Goal: Information Seeking & Learning: Find contact information

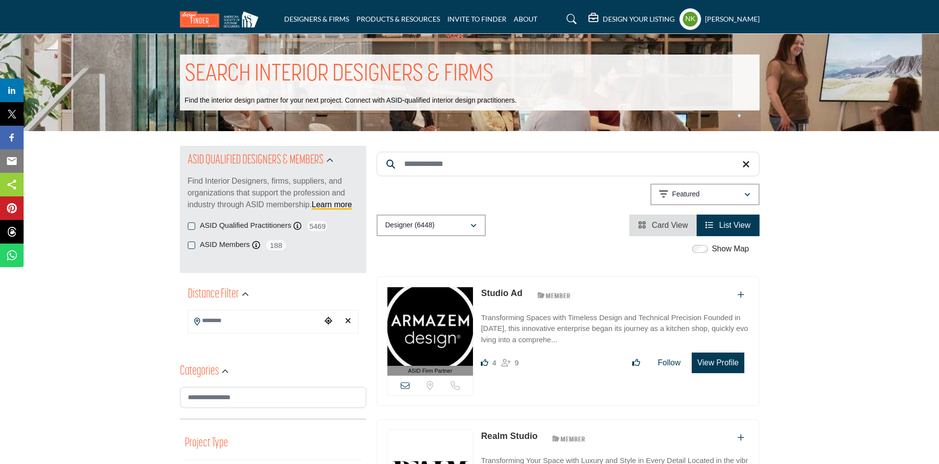
click at [472, 154] on input "Search Keyword" at bounding box center [568, 164] width 383 height 25
paste input "**********"
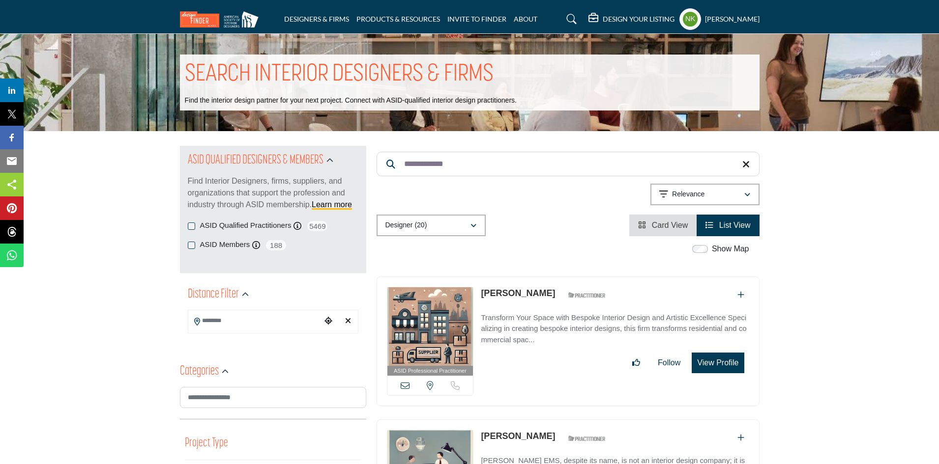
click at [486, 292] on link "[PERSON_NAME]" at bounding box center [518, 294] width 74 height 10
drag, startPoint x: 266, startPoint y: 147, endPoint x: 220, endPoint y: 137, distance: 47.7
paste input "**"
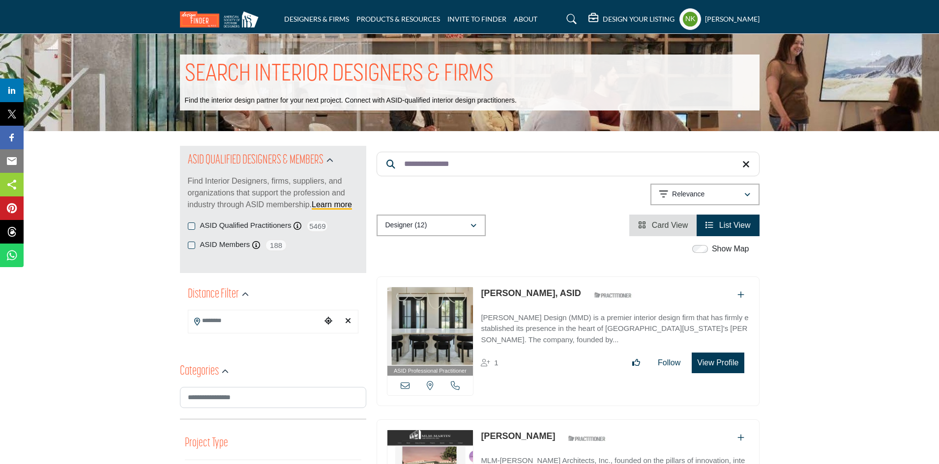
click at [511, 290] on link "Malgosia Migdal, ASID" at bounding box center [531, 294] width 100 height 10
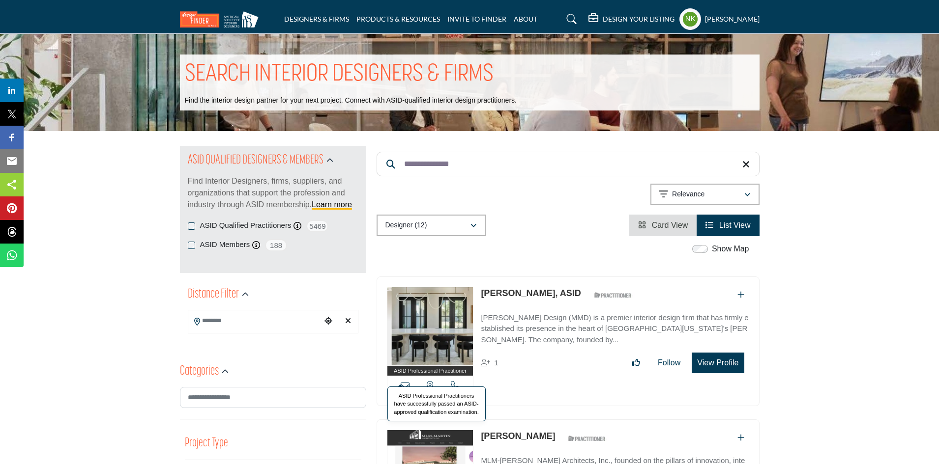
click at [401, 387] on span "ASID Professional Practitioners have successfully passed an ASID-approved quali…" at bounding box center [436, 404] width 98 height 35
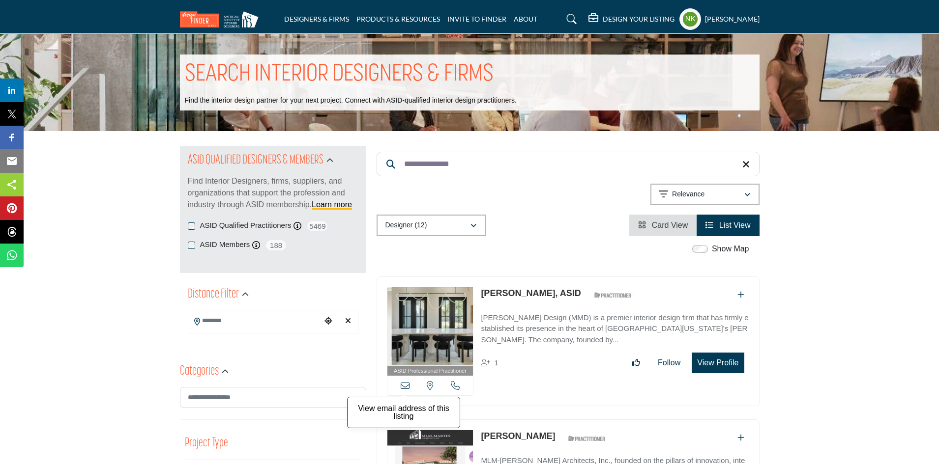
click at [404, 382] on icon at bounding box center [405, 385] width 9 height 9
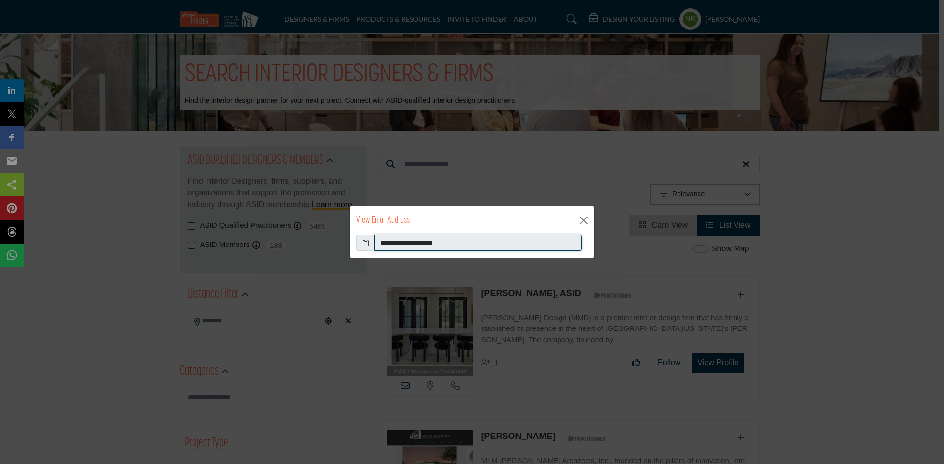
drag, startPoint x: 501, startPoint y: 248, endPoint x: 0, endPoint y: 218, distance: 501.7
click at [0, 220] on div "**********" at bounding box center [472, 232] width 944 height 464
click at [586, 221] on button "Close" at bounding box center [583, 220] width 15 height 15
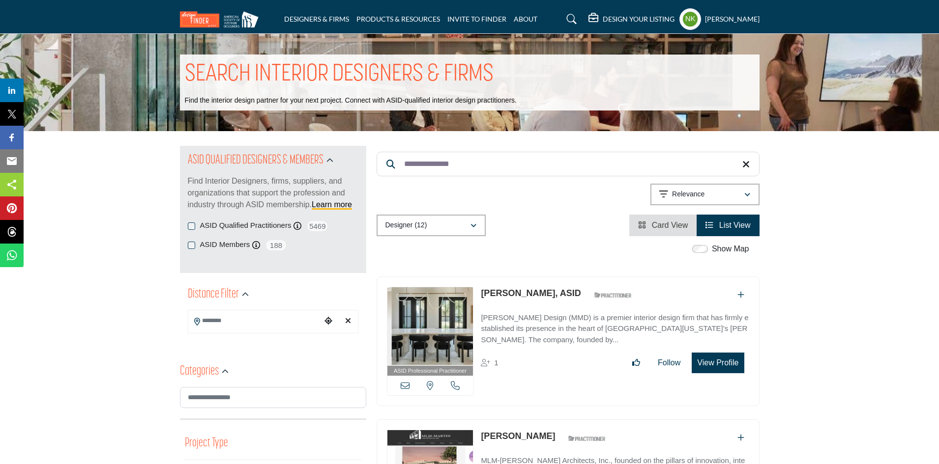
drag, startPoint x: 542, startPoint y: 174, endPoint x: 240, endPoint y: 102, distance: 310.3
paste input "**"
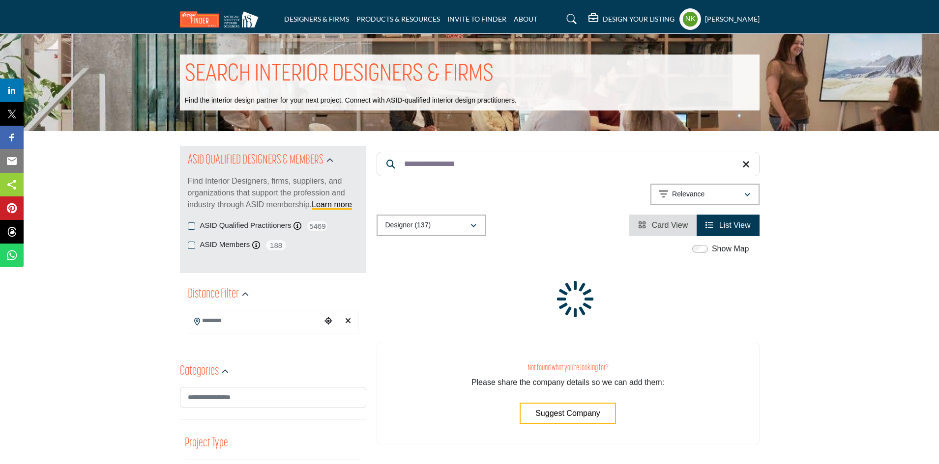
drag, startPoint x: 467, startPoint y: 167, endPoint x: 367, endPoint y: 149, distance: 101.8
paste input "****"
drag, startPoint x: 387, startPoint y: 156, endPoint x: 267, endPoint y: 167, distance: 120.9
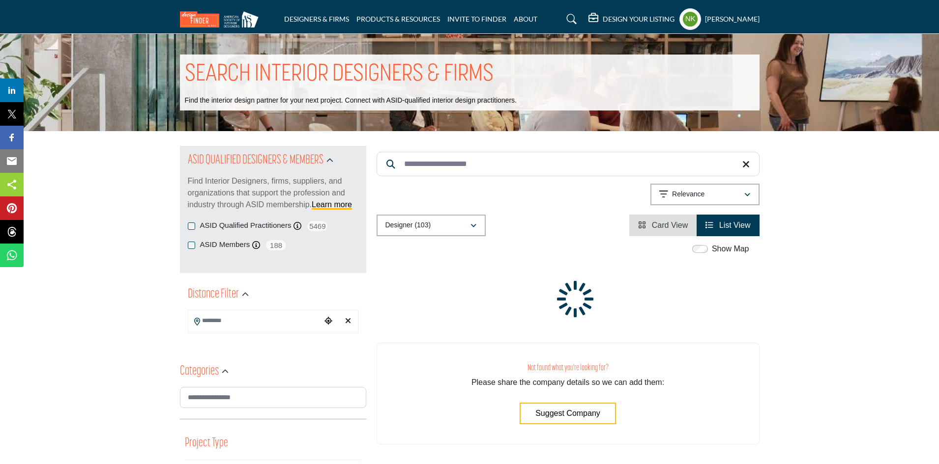
paste input "Search Keyword"
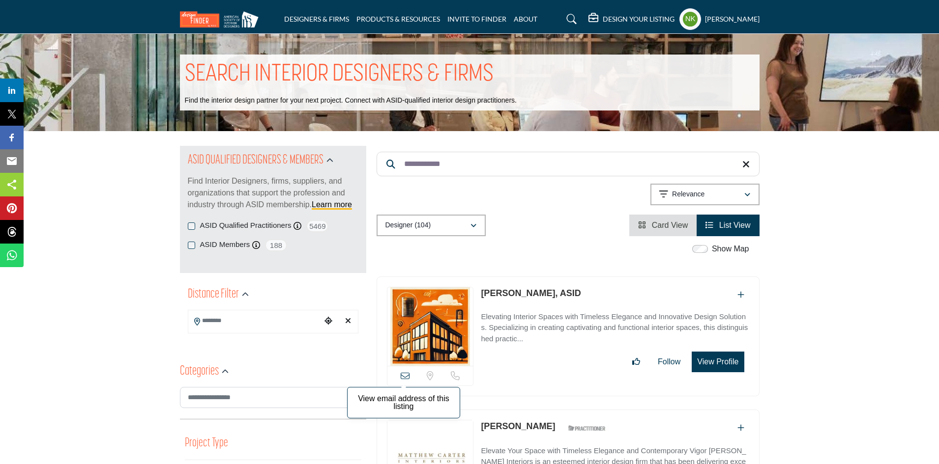
click at [404, 375] on icon at bounding box center [405, 376] width 9 height 9
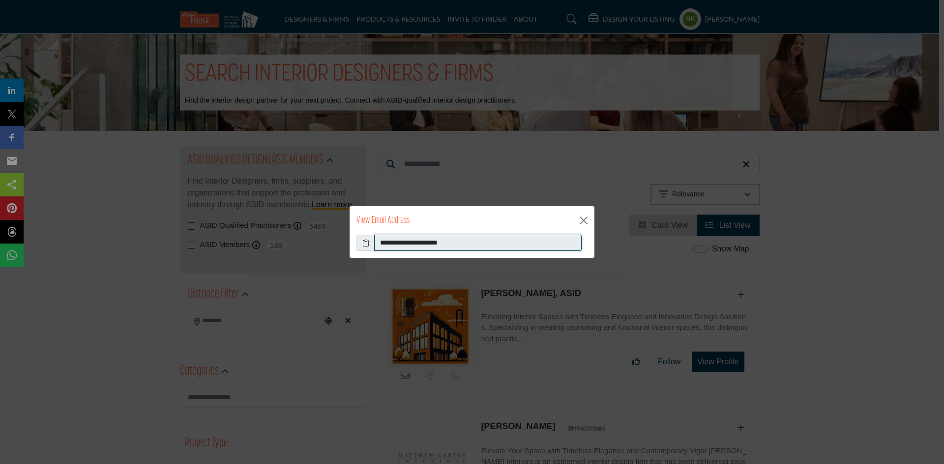
drag, startPoint x: 503, startPoint y: 244, endPoint x: 242, endPoint y: 235, distance: 261.6
click at [242, 235] on div "**********" at bounding box center [472, 232] width 944 height 464
drag, startPoint x: 585, startPoint y: 219, endPoint x: 543, endPoint y: 276, distance: 71.3
click at [585, 220] on button "Close" at bounding box center [583, 220] width 15 height 15
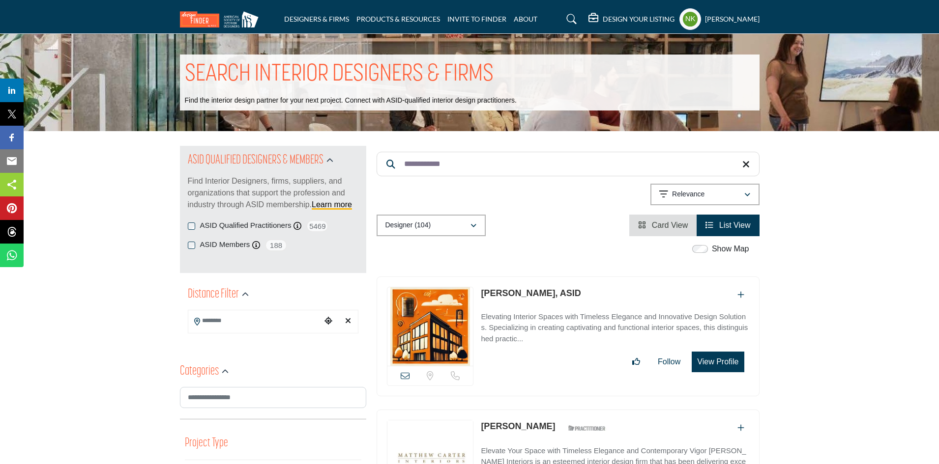
click at [511, 292] on link "Matthew Kerr, ASID" at bounding box center [531, 294] width 100 height 10
drag, startPoint x: 468, startPoint y: 160, endPoint x: 133, endPoint y: 132, distance: 336.3
paste input "*"
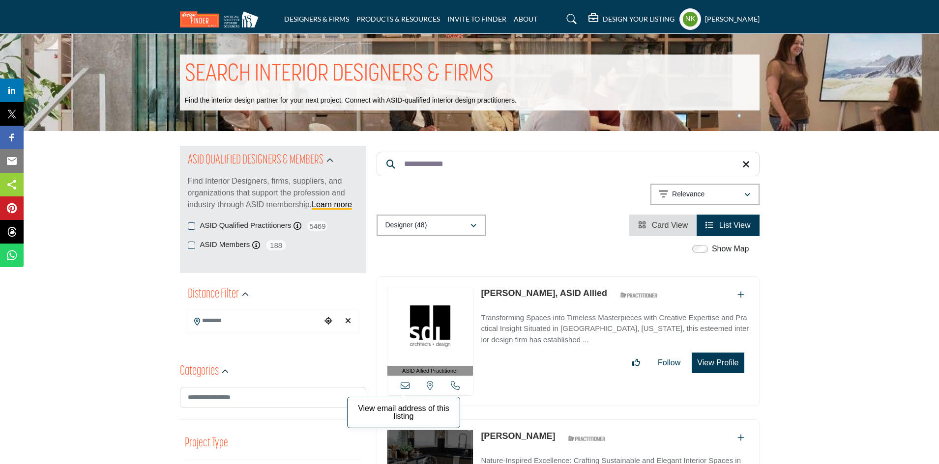
click at [403, 384] on icon at bounding box center [405, 385] width 9 height 9
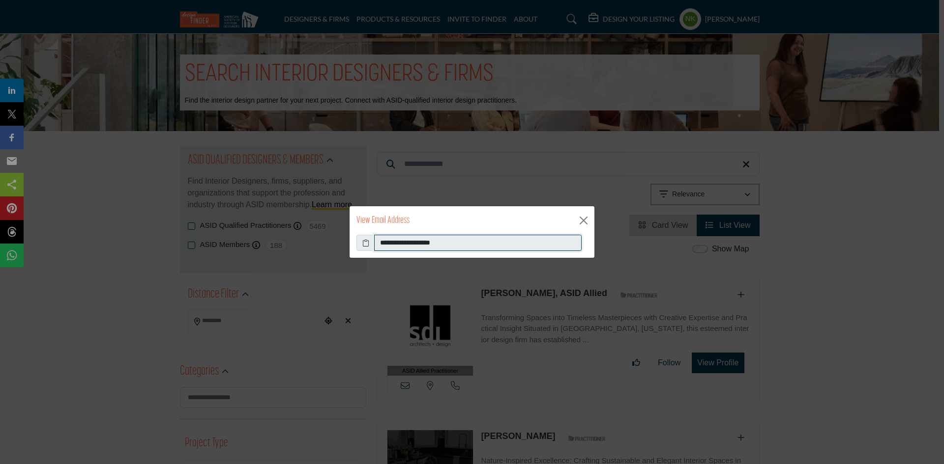
drag, startPoint x: 489, startPoint y: 243, endPoint x: 62, endPoint y: 212, distance: 427.3
click at [62, 212] on div "**********" at bounding box center [472, 232] width 944 height 464
drag, startPoint x: 580, startPoint y: 218, endPoint x: 555, endPoint y: 202, distance: 29.2
click at [575, 213] on div "View Email Address" at bounding box center [471, 220] width 245 height 29
drag, startPoint x: 589, startPoint y: 222, endPoint x: 543, endPoint y: 207, distance: 48.8
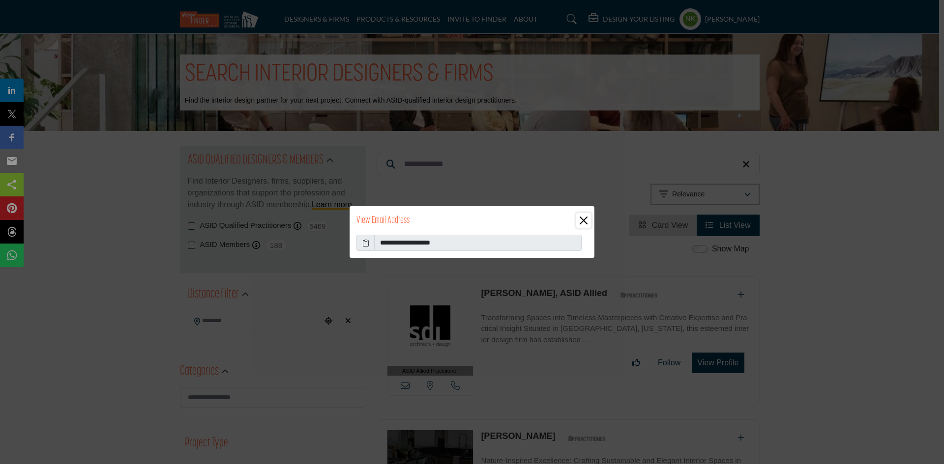
click at [576, 217] on button "Close" at bounding box center [583, 220] width 15 height 15
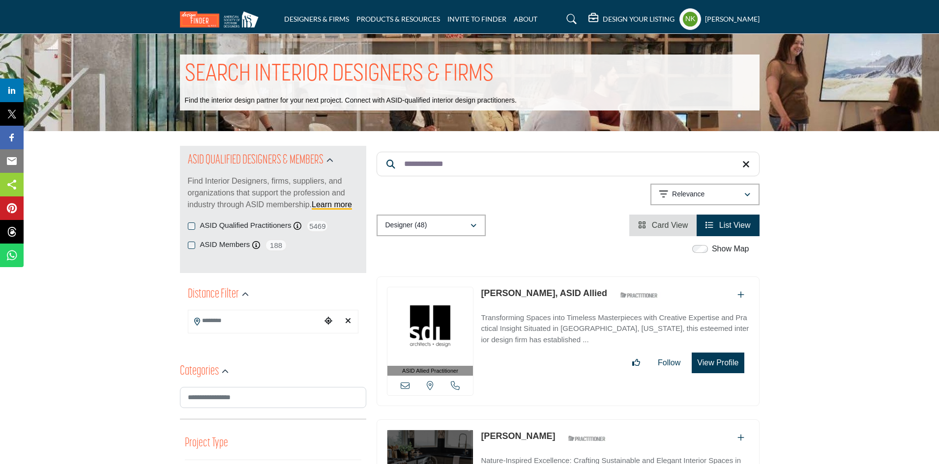
drag, startPoint x: 488, startPoint y: 163, endPoint x: 70, endPoint y: 108, distance: 420.9
paste input "***"
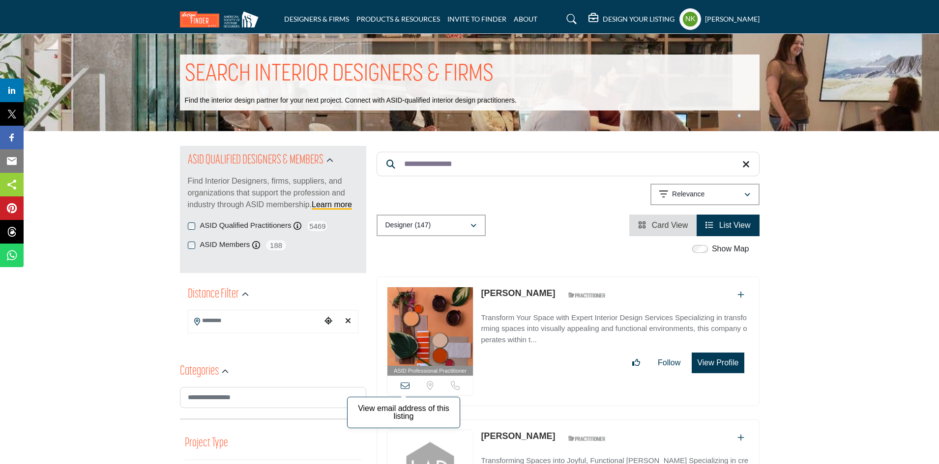
click at [403, 386] on icon at bounding box center [405, 385] width 9 height 9
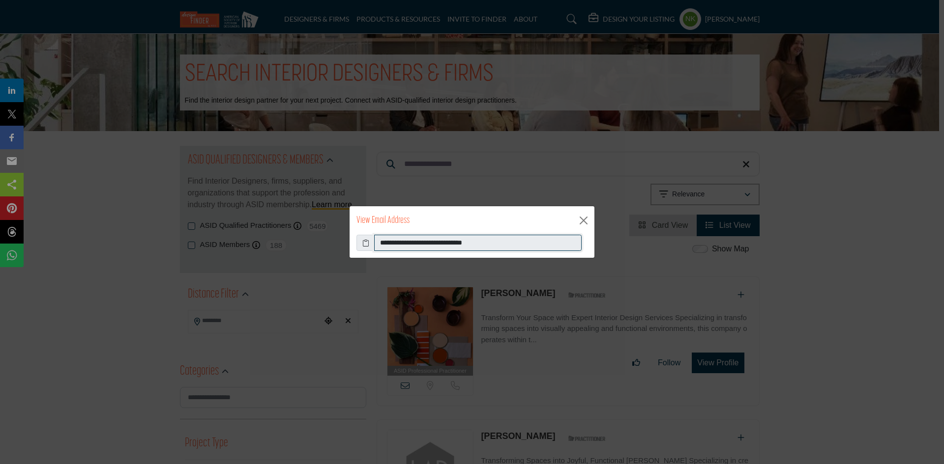
drag, startPoint x: 509, startPoint y: 237, endPoint x: 283, endPoint y: 247, distance: 225.8
click at [283, 247] on div "**********" at bounding box center [472, 232] width 944 height 464
click at [582, 226] on button "Close" at bounding box center [583, 220] width 15 height 15
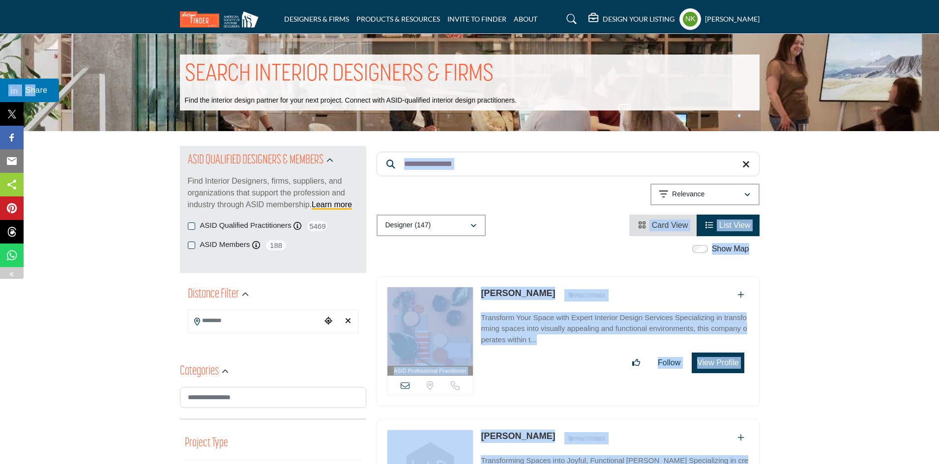
drag, startPoint x: 198, startPoint y: 115, endPoint x: 0, endPoint y: 84, distance: 200.5
click at [520, 168] on input "**********" at bounding box center [568, 164] width 383 height 25
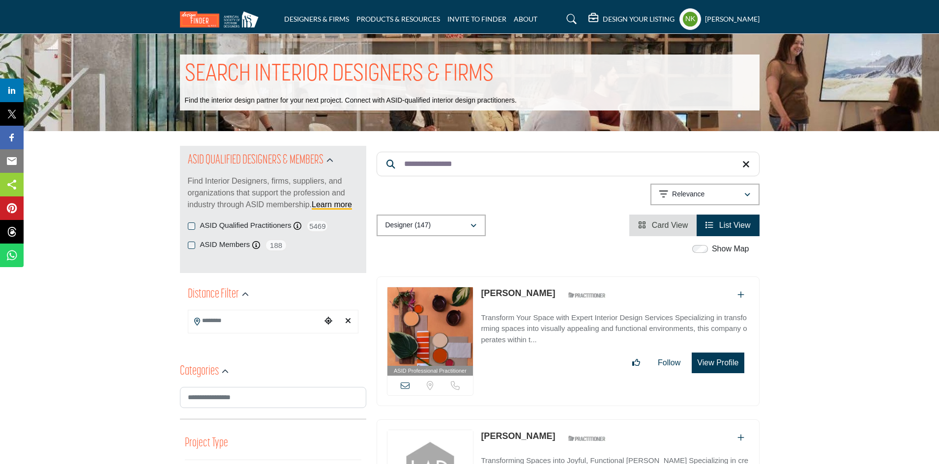
drag, startPoint x: 511, startPoint y: 162, endPoint x: 160, endPoint y: 126, distance: 353.3
paste input "Search Keyword"
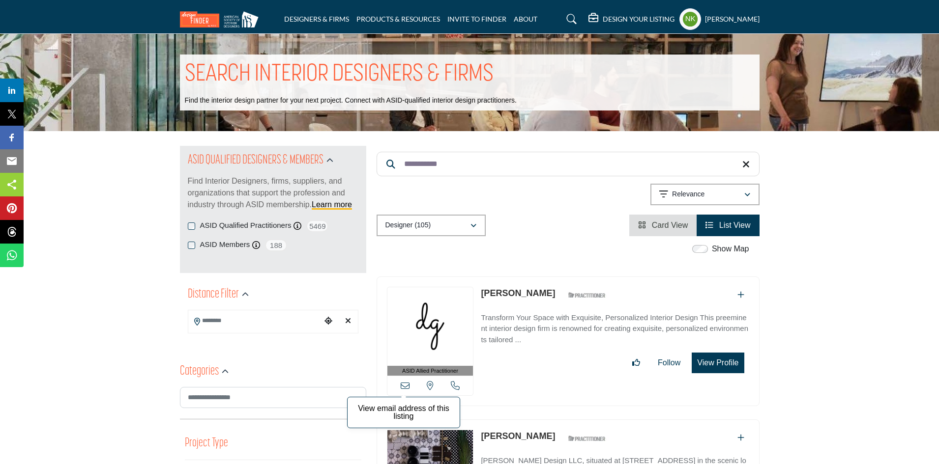
click at [406, 385] on icon at bounding box center [405, 385] width 9 height 9
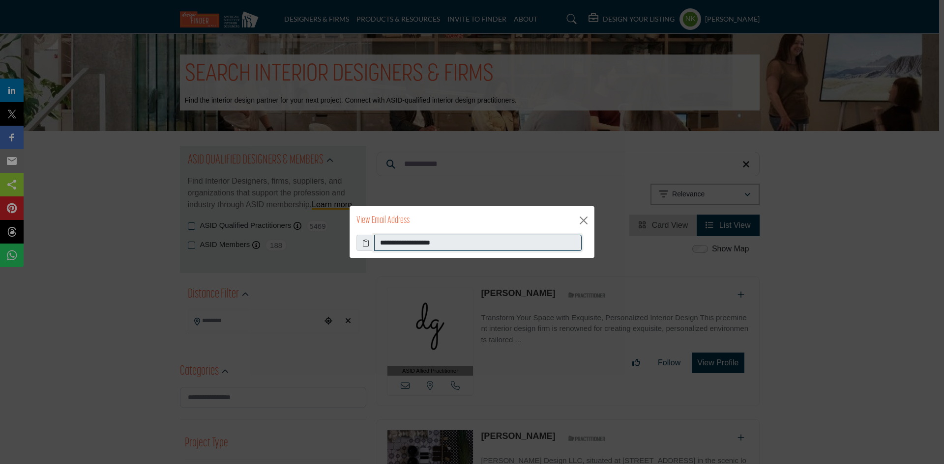
drag, startPoint x: 487, startPoint y: 235, endPoint x: 277, endPoint y: 243, distance: 210.5
click at [277, 243] on div "**********" at bounding box center [472, 232] width 944 height 464
click at [586, 221] on button "Close" at bounding box center [583, 220] width 15 height 15
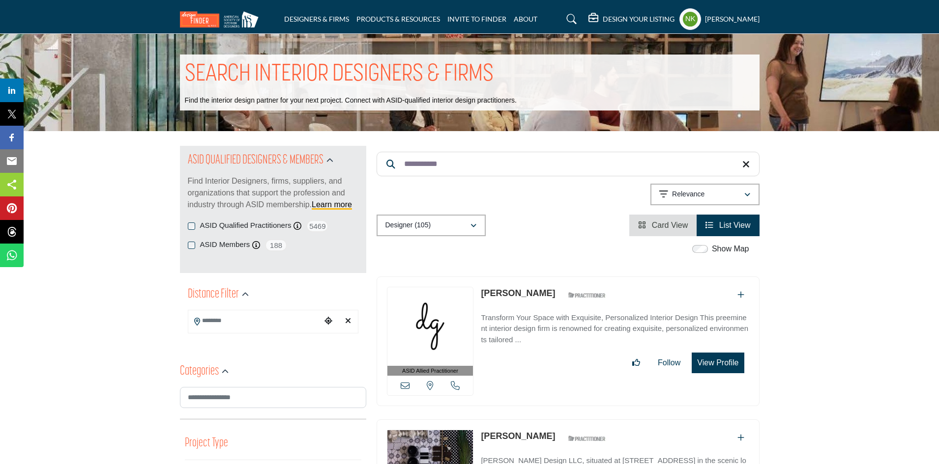
drag, startPoint x: 486, startPoint y: 166, endPoint x: 0, endPoint y: 15, distance: 509.1
paste input "**"
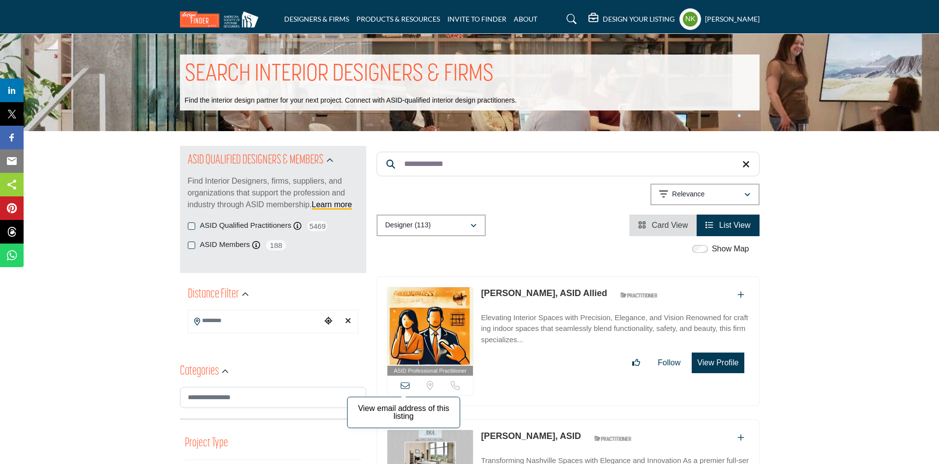
click at [408, 387] on icon at bounding box center [405, 385] width 9 height 9
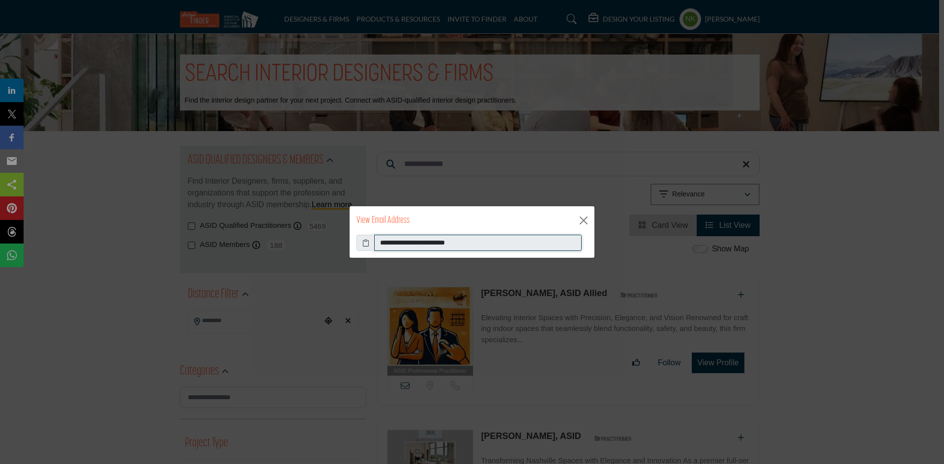
drag, startPoint x: 511, startPoint y: 242, endPoint x: 140, endPoint y: 217, distance: 371.5
click at [140, 218] on div "**********" at bounding box center [472, 232] width 944 height 464
drag, startPoint x: 586, startPoint y: 219, endPoint x: 573, endPoint y: 214, distance: 13.5
click at [577, 216] on button "Close" at bounding box center [583, 220] width 15 height 15
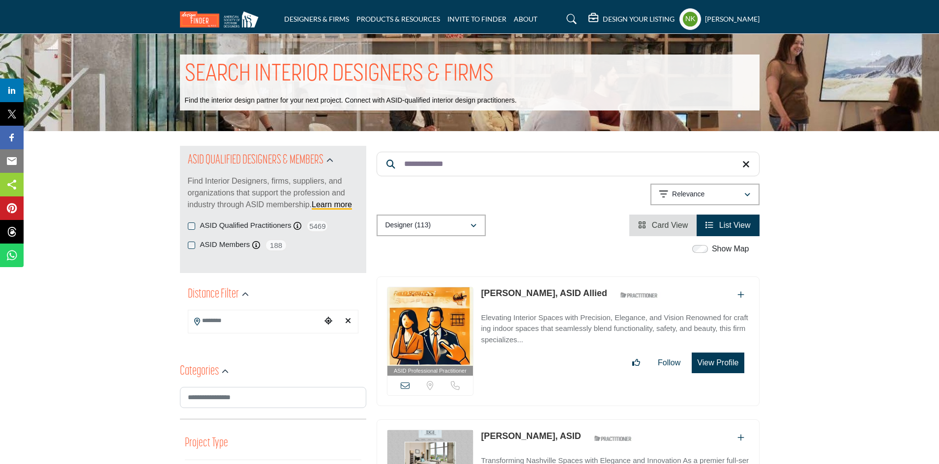
drag, startPoint x: 475, startPoint y: 159, endPoint x: 0, endPoint y: 74, distance: 482.9
paste input "Search Keyword"
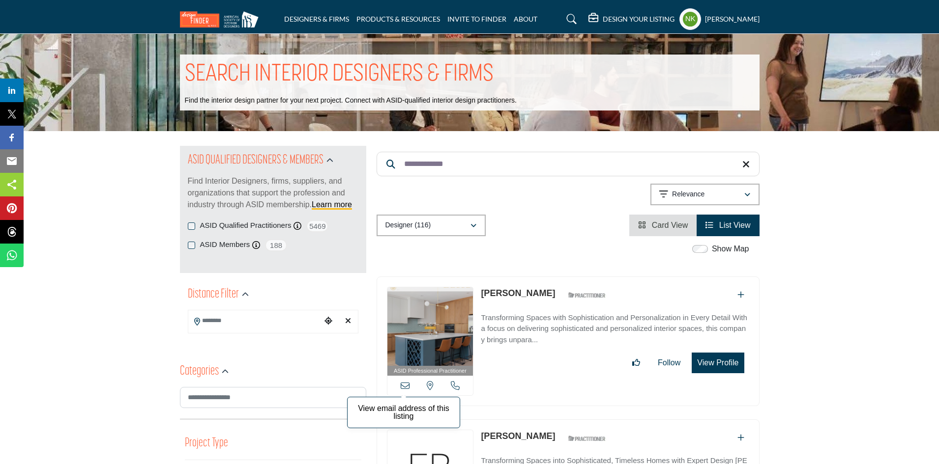
click at [405, 385] on icon at bounding box center [405, 385] width 9 height 9
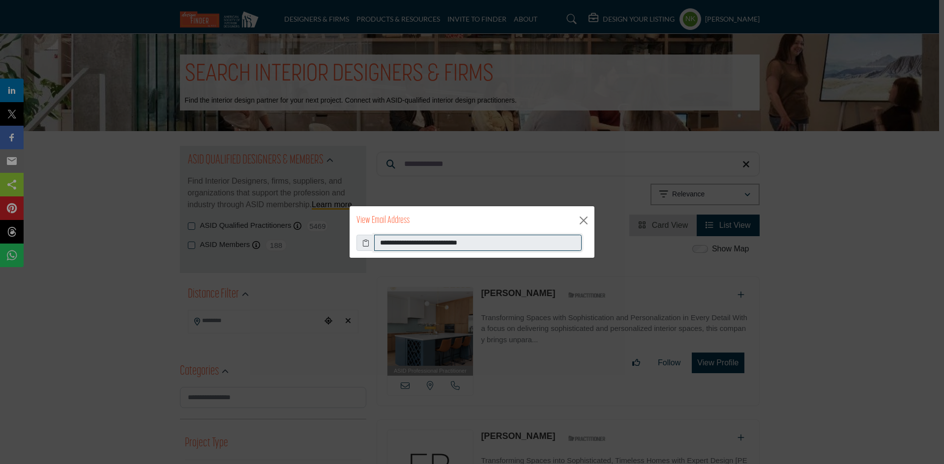
drag, startPoint x: 488, startPoint y: 240, endPoint x: 119, endPoint y: 219, distance: 369.2
click at [142, 223] on div "**********" at bounding box center [472, 232] width 944 height 464
click at [587, 216] on div "**********" at bounding box center [472, 232] width 944 height 464
click at [587, 216] on button "Close" at bounding box center [583, 220] width 15 height 15
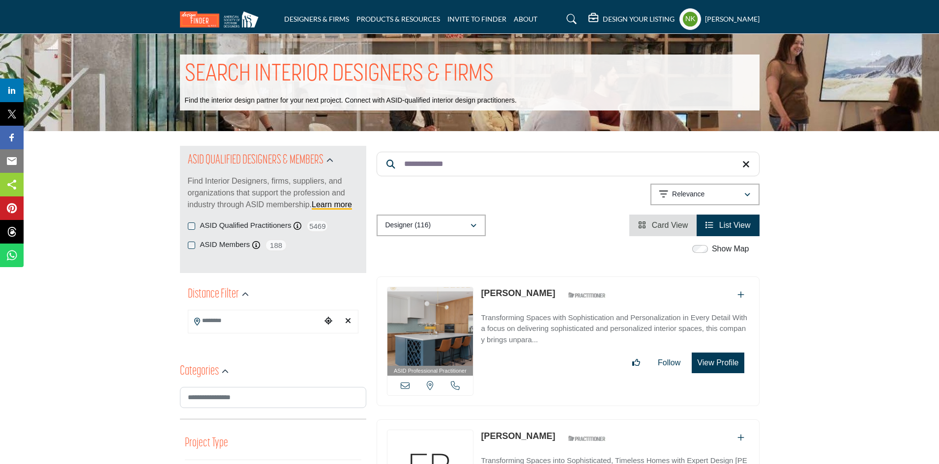
drag, startPoint x: 459, startPoint y: 162, endPoint x: 258, endPoint y: 123, distance: 204.7
paste input "Search Keyword"
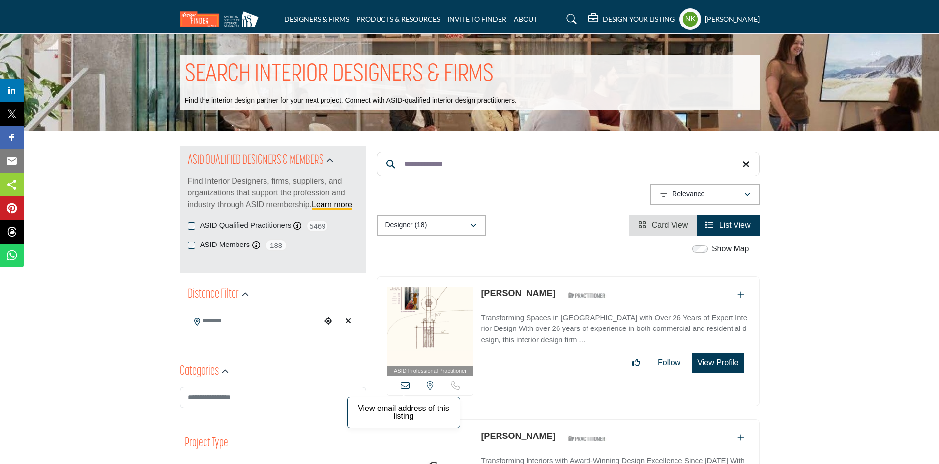
click at [404, 386] on icon at bounding box center [405, 385] width 9 height 9
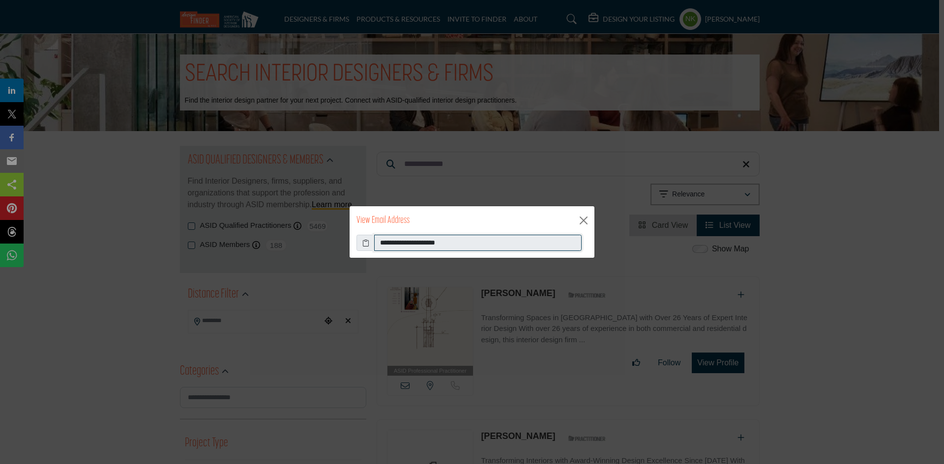
drag, startPoint x: 485, startPoint y: 245, endPoint x: 94, endPoint y: 224, distance: 391.8
click at [112, 230] on div "**********" at bounding box center [472, 232] width 944 height 464
click at [584, 223] on button "Close" at bounding box center [583, 220] width 15 height 15
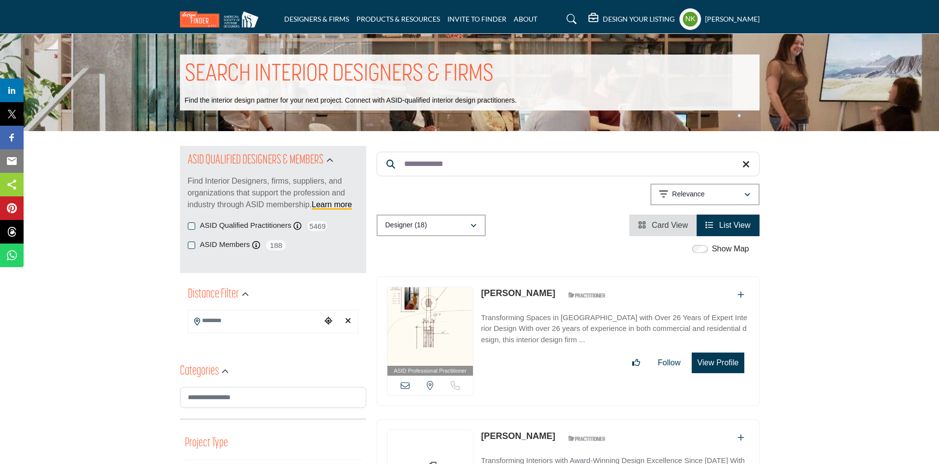
drag, startPoint x: 464, startPoint y: 169, endPoint x: 0, endPoint y: 43, distance: 480.6
paste input "Search Keyword"
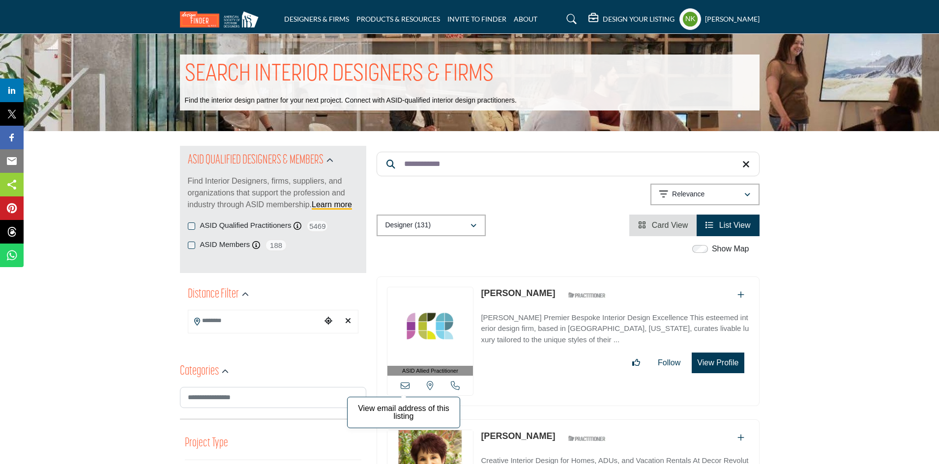
click at [404, 385] on icon at bounding box center [405, 385] width 9 height 9
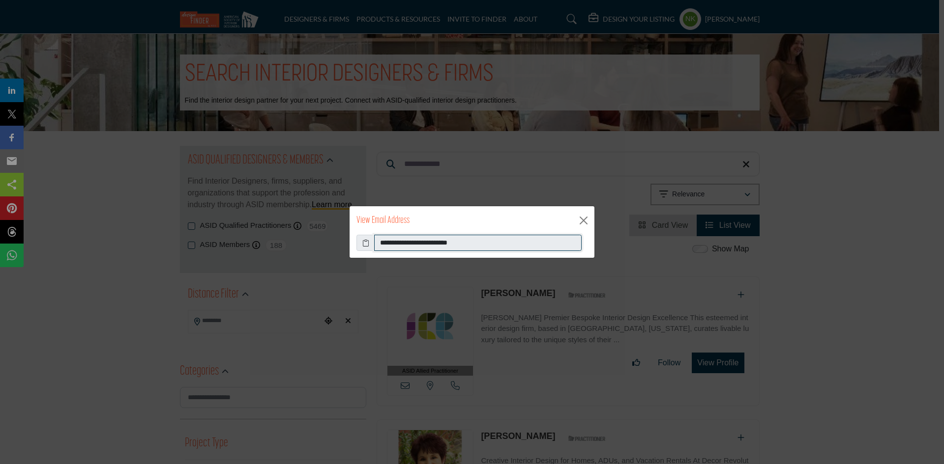
drag, startPoint x: 481, startPoint y: 243, endPoint x: 30, endPoint y: 231, distance: 450.4
click at [50, 236] on div "**********" at bounding box center [472, 232] width 944 height 464
click at [583, 224] on button "Close" at bounding box center [583, 220] width 15 height 15
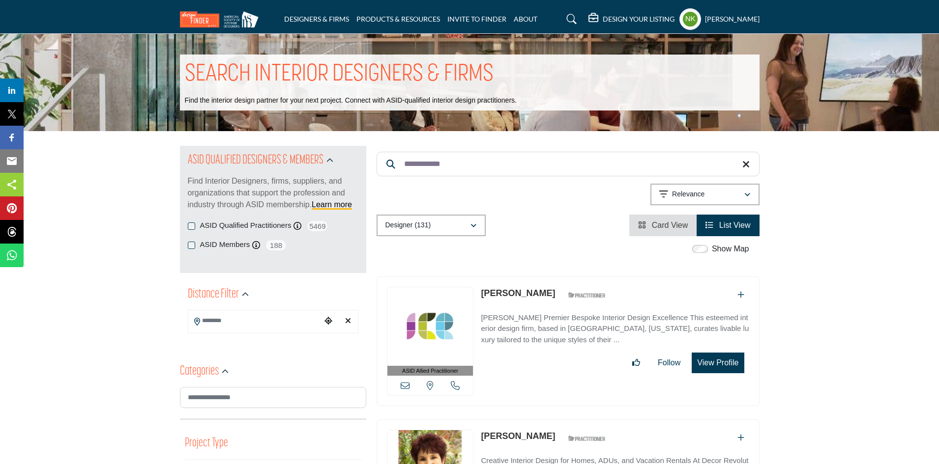
drag, startPoint x: 472, startPoint y: 162, endPoint x: 192, endPoint y: 147, distance: 280.6
paste input "****"
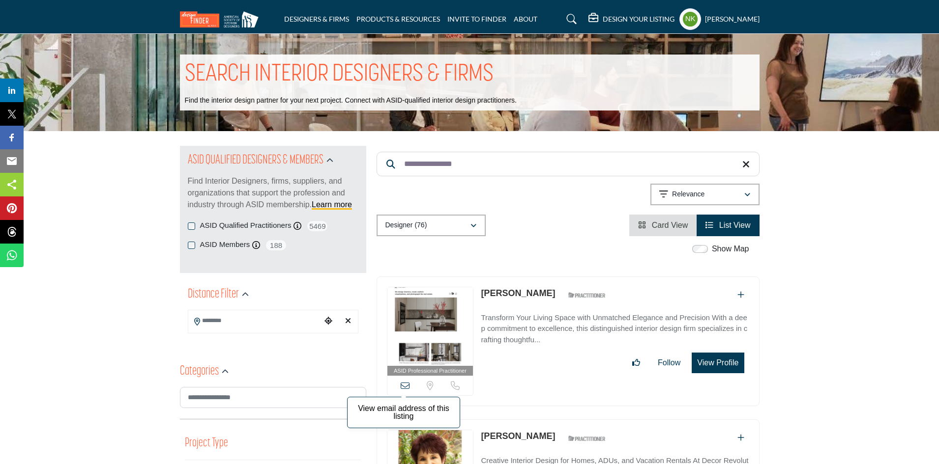
click at [406, 386] on icon at bounding box center [405, 385] width 9 height 9
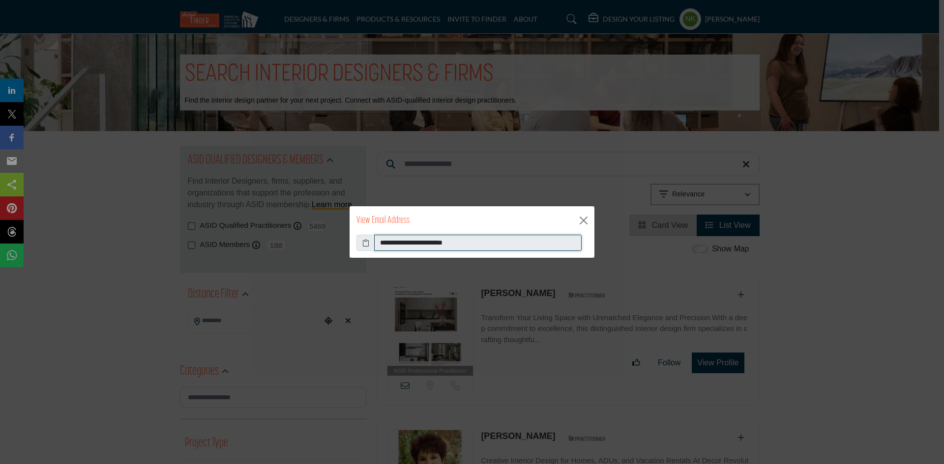
drag, startPoint x: 487, startPoint y: 243, endPoint x: 181, endPoint y: 242, distance: 305.7
click at [184, 241] on div "**********" at bounding box center [472, 232] width 944 height 464
click at [582, 218] on button "Close" at bounding box center [583, 220] width 15 height 15
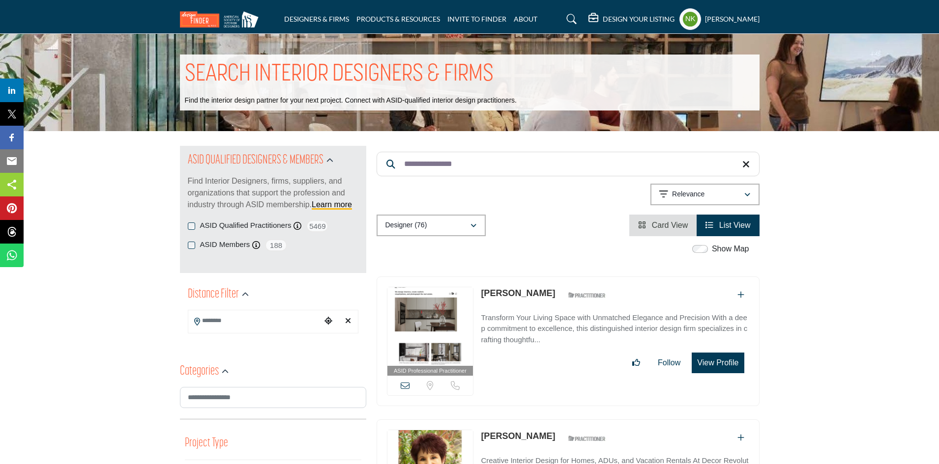
drag, startPoint x: 489, startPoint y: 161, endPoint x: 92, endPoint y: 138, distance: 397.4
paste input "***"
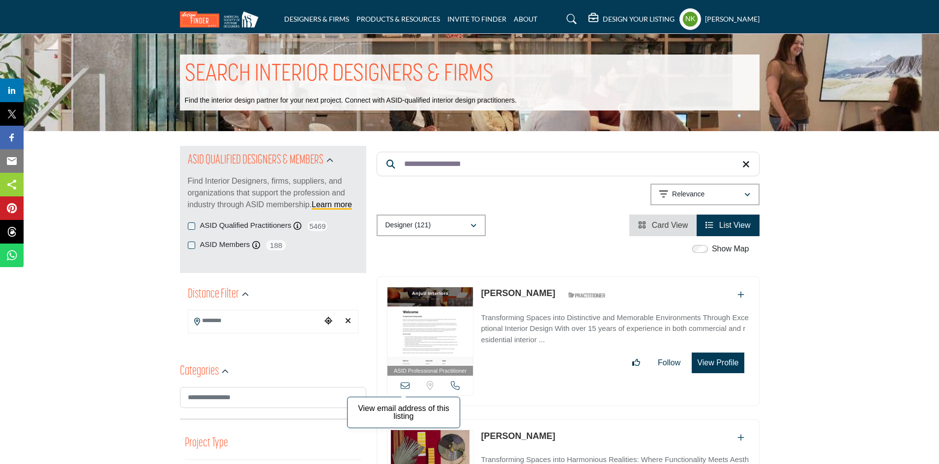
click at [407, 385] on icon at bounding box center [405, 385] width 9 height 9
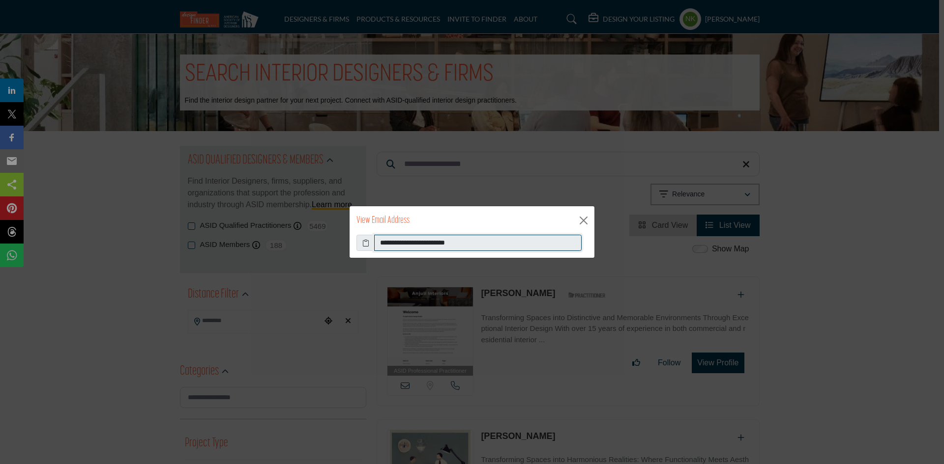
drag, startPoint x: 451, startPoint y: 243, endPoint x: 177, endPoint y: 215, distance: 275.7
click at [190, 221] on div "**********" at bounding box center [472, 232] width 944 height 464
click at [580, 220] on button "Close" at bounding box center [583, 220] width 15 height 15
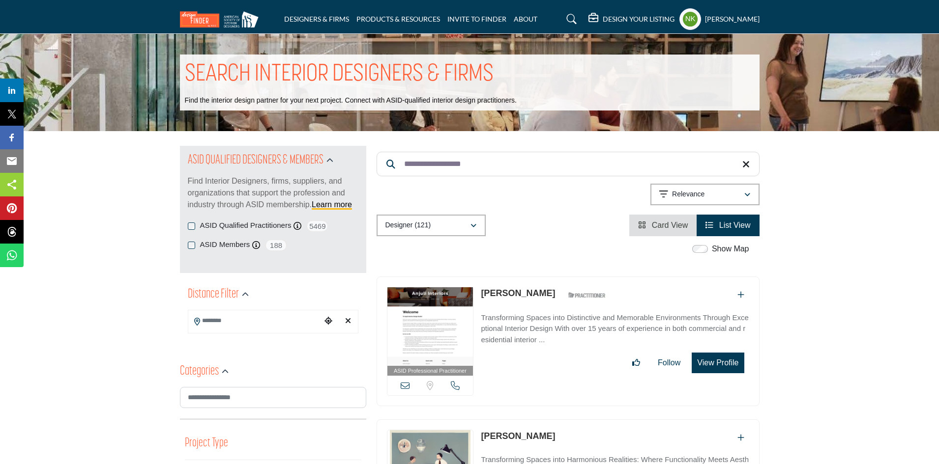
click at [529, 293] on link "Kristine Filipowski" at bounding box center [518, 294] width 74 height 10
drag, startPoint x: 465, startPoint y: 159, endPoint x: 326, endPoint y: 152, distance: 139.8
paste input "Search Keyword"
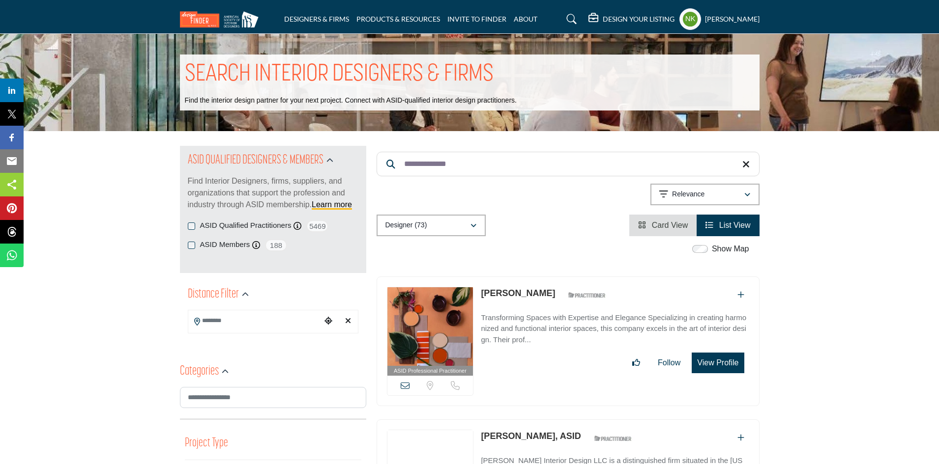
click at [405, 379] on div "View email address of this listing Sorry, but we don't have a location for this…" at bounding box center [430, 386] width 86 height 20
click at [405, 385] on icon at bounding box center [405, 385] width 9 height 9
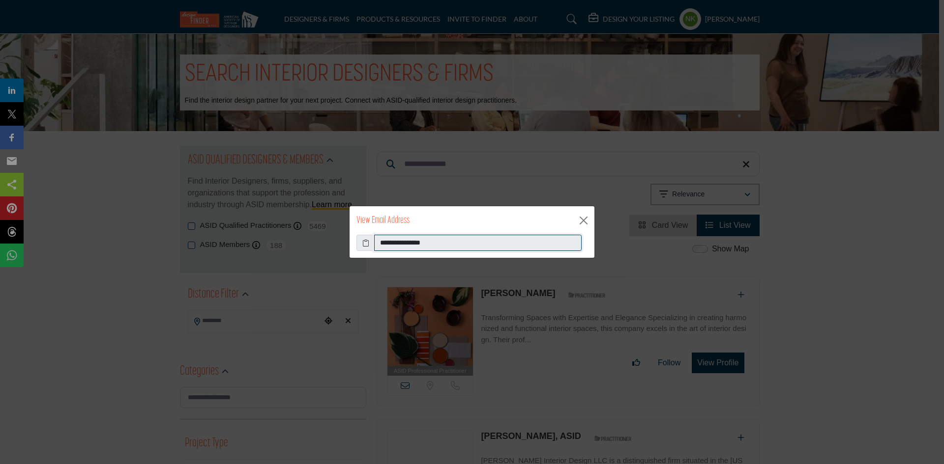
drag, startPoint x: 494, startPoint y: 244, endPoint x: 48, endPoint y: 217, distance: 447.6
click at [55, 226] on div "**********" at bounding box center [472, 232] width 944 height 464
drag, startPoint x: 583, startPoint y: 224, endPoint x: 579, endPoint y: 228, distance: 5.2
click at [584, 224] on button "Close" at bounding box center [583, 220] width 15 height 15
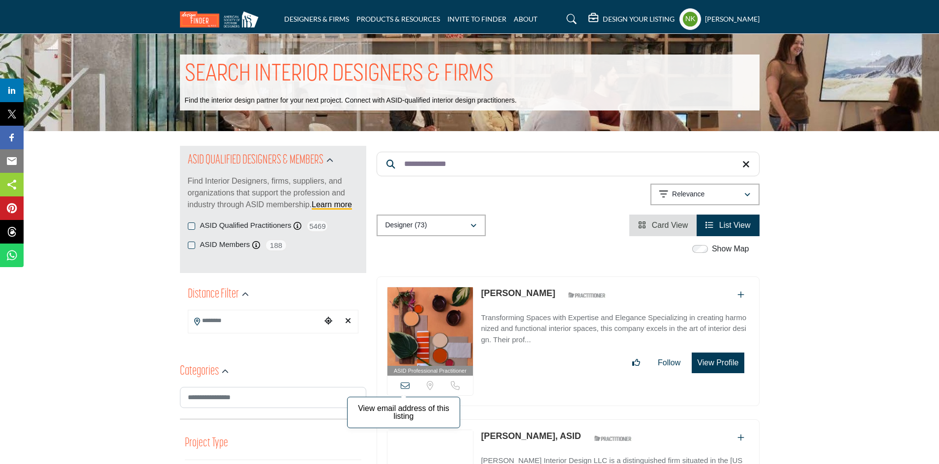
click at [403, 384] on icon at bounding box center [405, 385] width 9 height 9
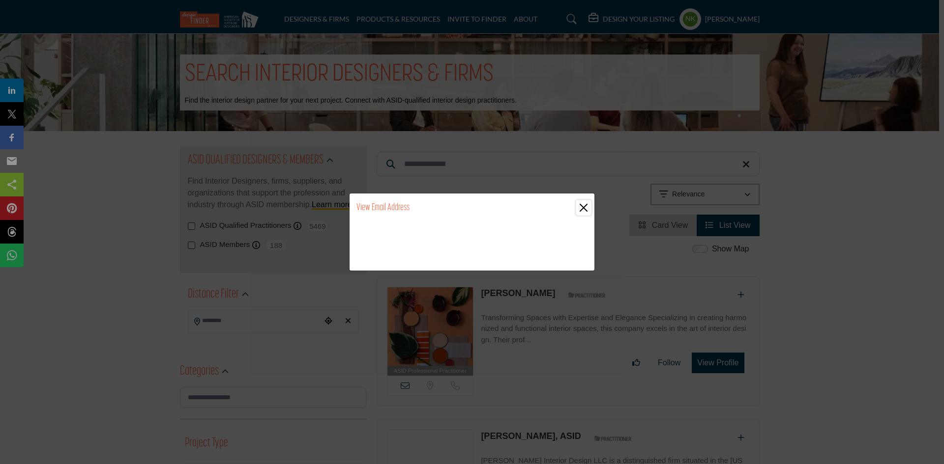
click at [586, 211] on button "Close" at bounding box center [583, 208] width 15 height 15
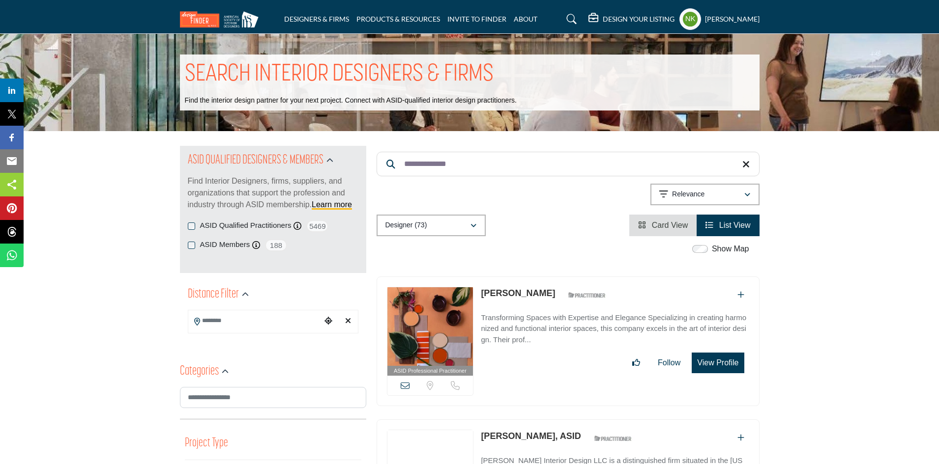
click at [512, 294] on link "Rosalie Ferris" at bounding box center [518, 294] width 74 height 10
drag, startPoint x: 405, startPoint y: 177, endPoint x: 199, endPoint y: 203, distance: 207.7
paste input "Search Keyword"
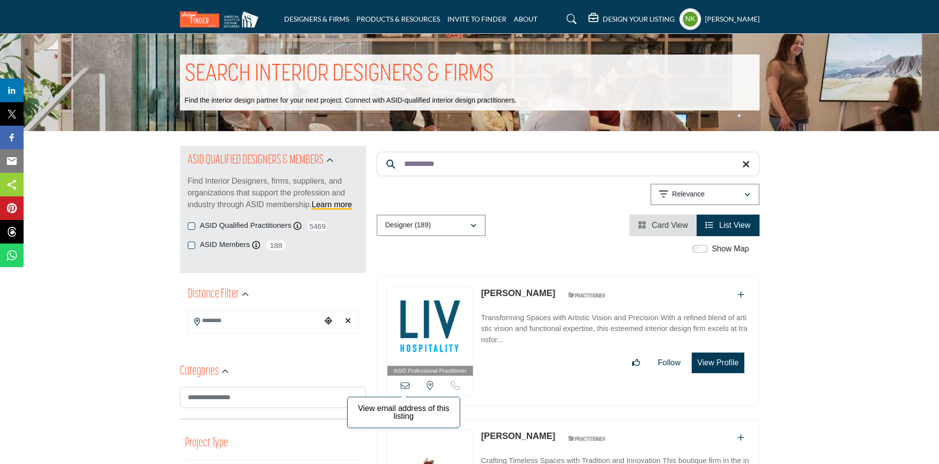
click at [408, 386] on icon at bounding box center [405, 385] width 9 height 9
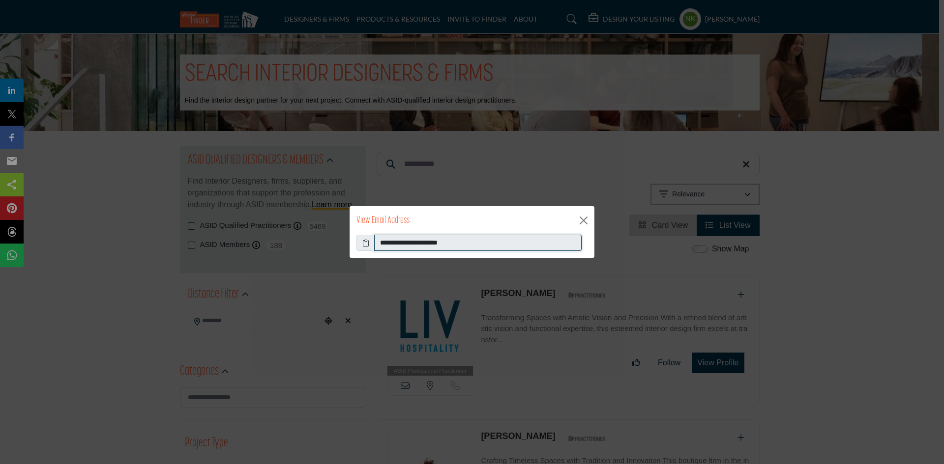
drag, startPoint x: 392, startPoint y: 245, endPoint x: 218, endPoint y: 247, distance: 174.5
click at [249, 244] on div "**********" at bounding box center [472, 232] width 944 height 464
click at [597, 231] on div "**********" at bounding box center [472, 232] width 944 height 464
click at [578, 221] on button "Close" at bounding box center [583, 220] width 15 height 15
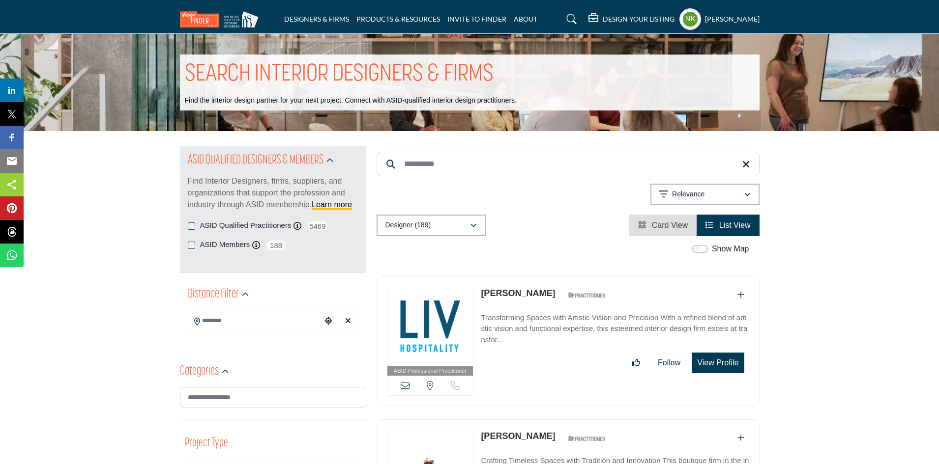
drag, startPoint x: 280, startPoint y: 158, endPoint x: 111, endPoint y: 137, distance: 169.9
paste input "*****"
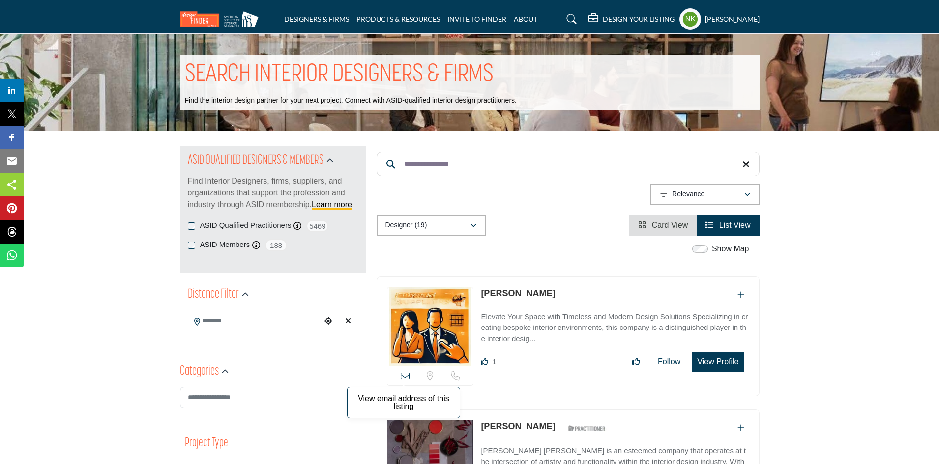
click at [402, 374] on icon at bounding box center [405, 376] width 9 height 9
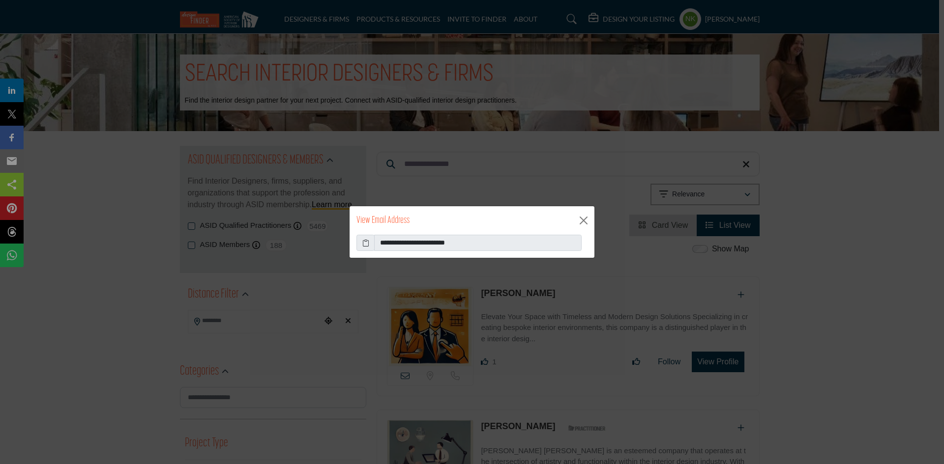
drag, startPoint x: 506, startPoint y: 253, endPoint x: 235, endPoint y: 249, distance: 271.3
click at [251, 255] on div "**********" at bounding box center [472, 232] width 944 height 464
click at [590, 227] on button "Close" at bounding box center [583, 220] width 15 height 15
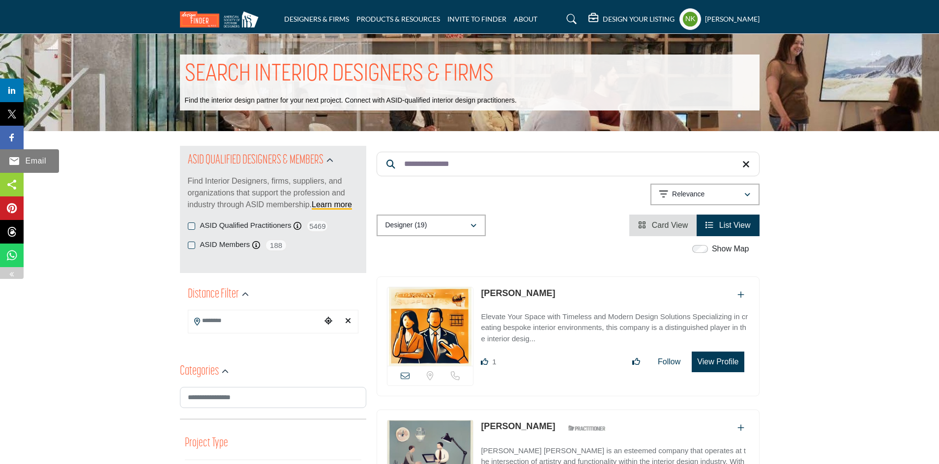
drag, startPoint x: 479, startPoint y: 162, endPoint x: 0, endPoint y: 166, distance: 478.8
paste input "Search Keyword"
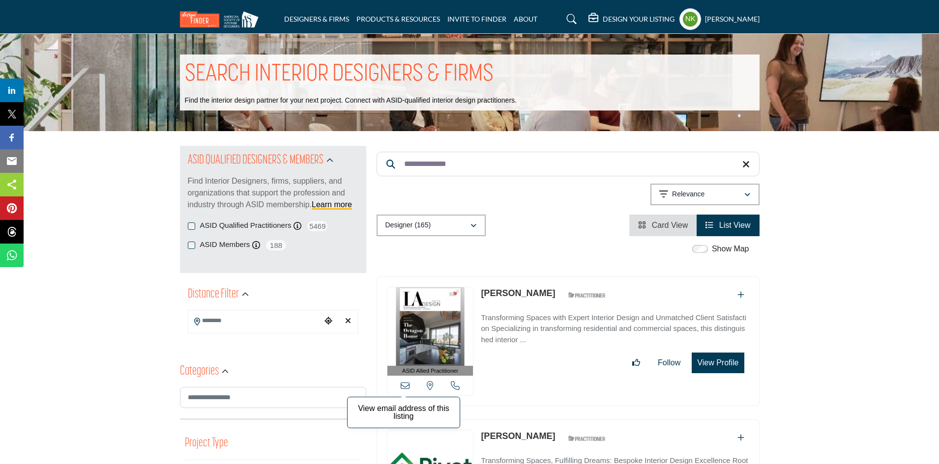
click at [404, 384] on icon at bounding box center [405, 385] width 9 height 9
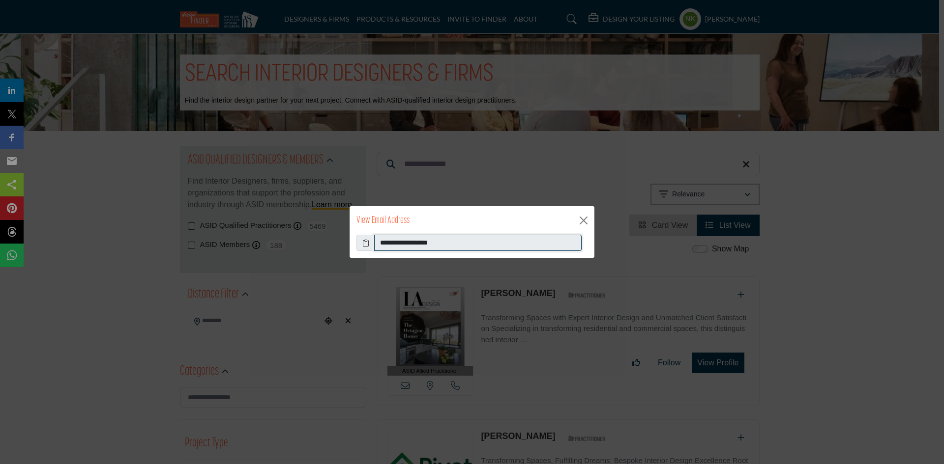
drag, startPoint x: 469, startPoint y: 241, endPoint x: 139, endPoint y: 225, distance: 330.2
click at [139, 225] on div "**********" at bounding box center [472, 232] width 944 height 464
drag, startPoint x: 583, startPoint y: 221, endPoint x: 526, endPoint y: 198, distance: 61.5
click at [573, 220] on div "View Email Address" at bounding box center [471, 220] width 245 height 29
click at [586, 223] on button "Close" at bounding box center [583, 220] width 15 height 15
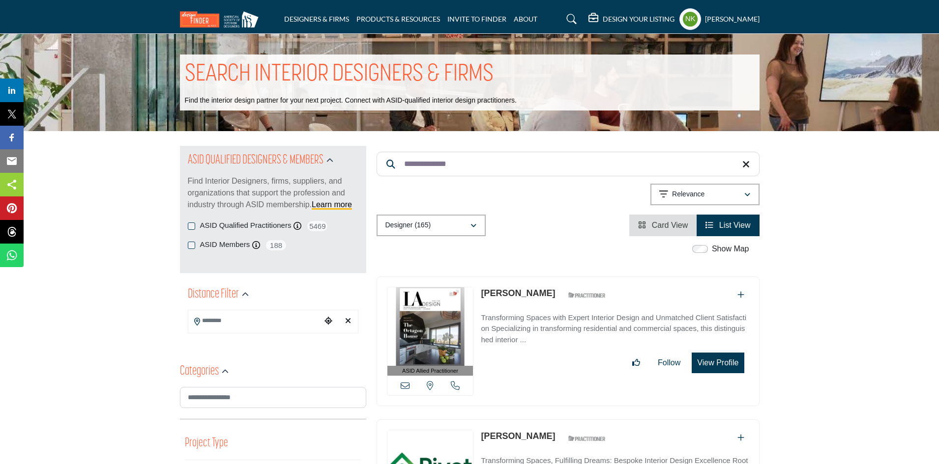
drag, startPoint x: 491, startPoint y: 162, endPoint x: 268, endPoint y: 144, distance: 223.4
paste input "***"
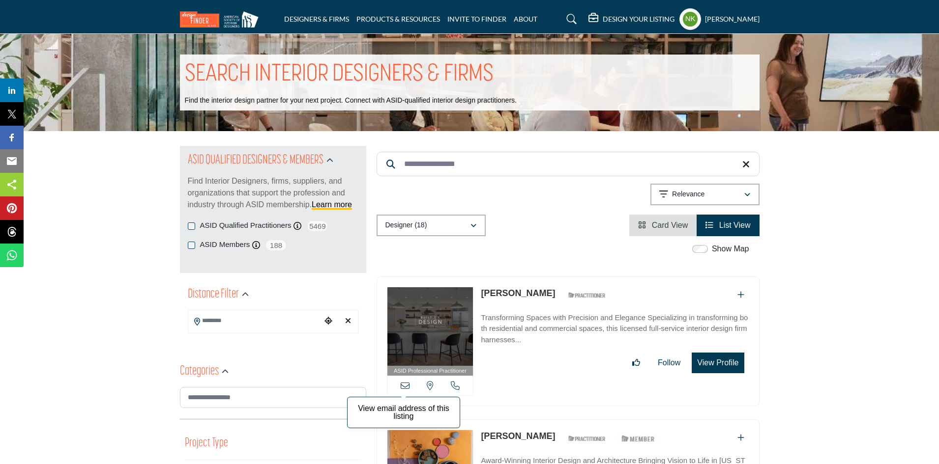
click at [404, 387] on icon at bounding box center [405, 385] width 9 height 9
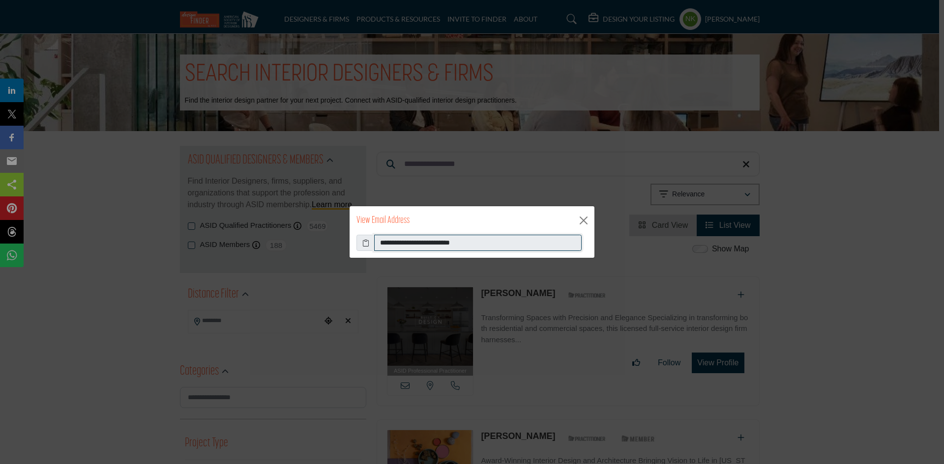
drag, startPoint x: 503, startPoint y: 240, endPoint x: 0, endPoint y: 201, distance: 504.9
click at [0, 203] on div "**********" at bounding box center [472, 232] width 944 height 464
drag, startPoint x: 582, startPoint y: 219, endPoint x: 559, endPoint y: 208, distance: 24.9
click at [582, 218] on button "Close" at bounding box center [583, 220] width 15 height 15
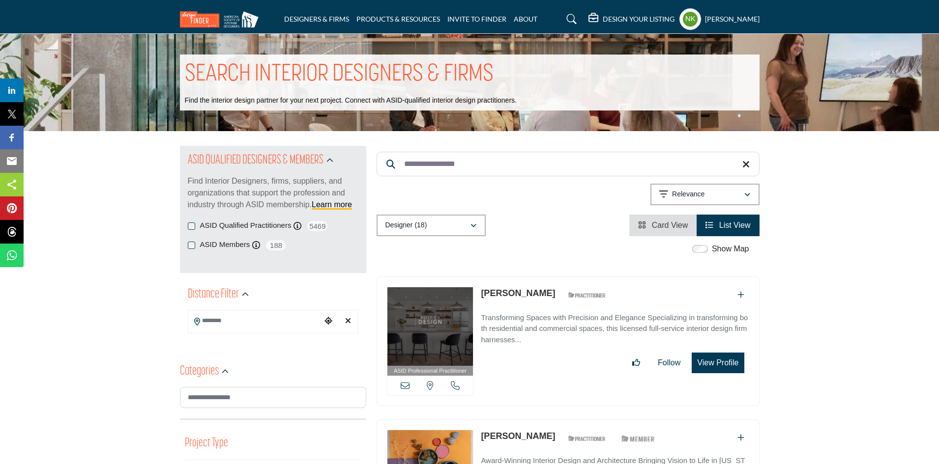
drag, startPoint x: 314, startPoint y: 202, endPoint x: 89, endPoint y: 188, distance: 225.0
paste input "Search Keyword"
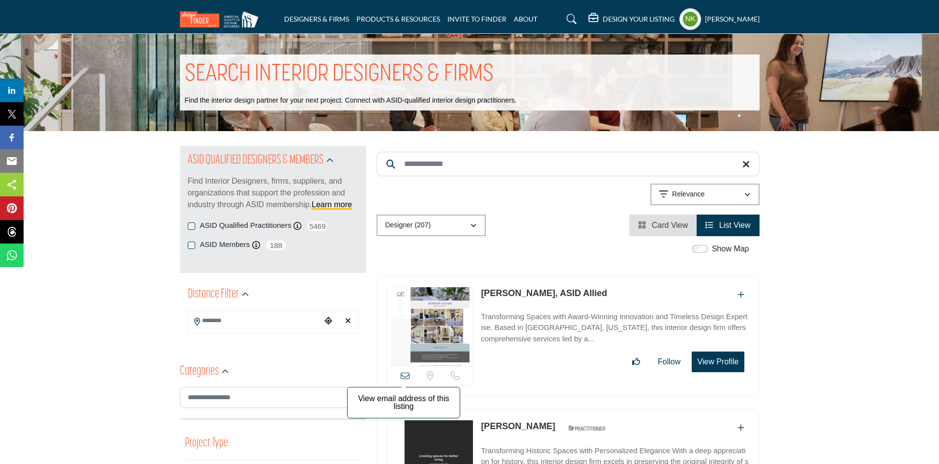
click at [406, 378] on icon at bounding box center [405, 376] width 9 height 9
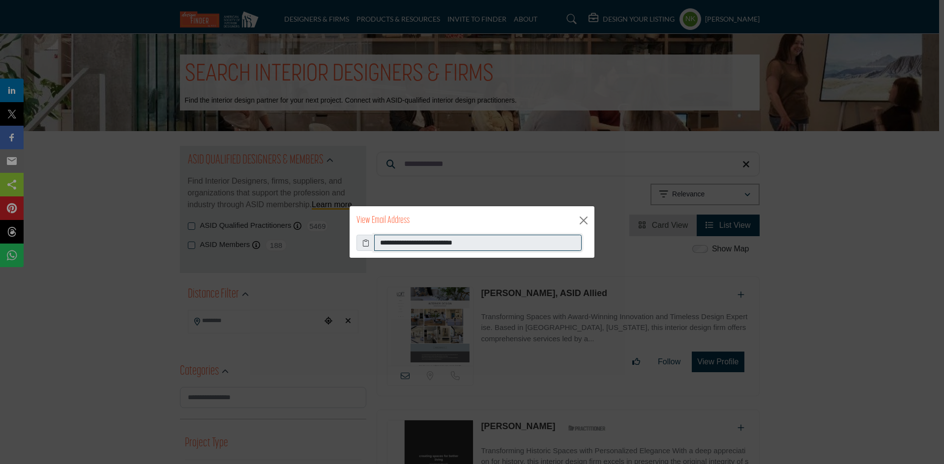
drag, startPoint x: 480, startPoint y: 244, endPoint x: 22, endPoint y: 237, distance: 458.6
click at [33, 241] on div "**********" at bounding box center [472, 232] width 944 height 464
click at [583, 221] on button "Close" at bounding box center [583, 220] width 15 height 15
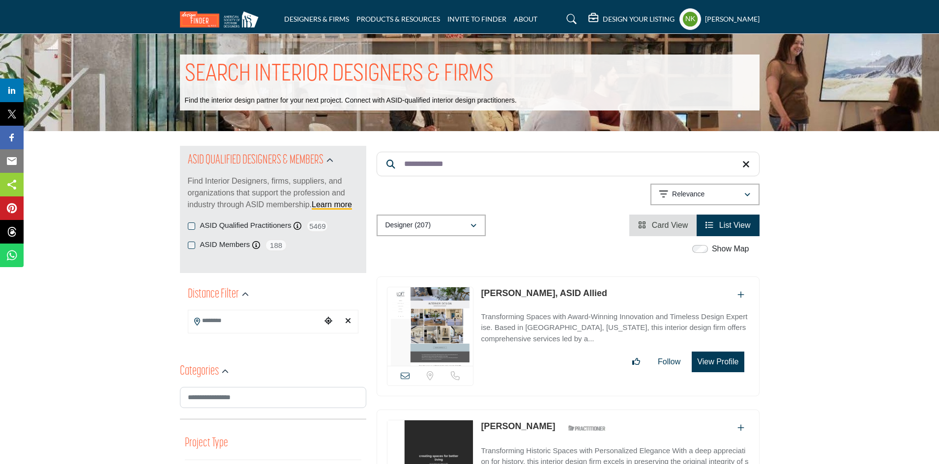
drag, startPoint x: 339, startPoint y: 139, endPoint x: 0, endPoint y: 29, distance: 356.6
paste input "*"
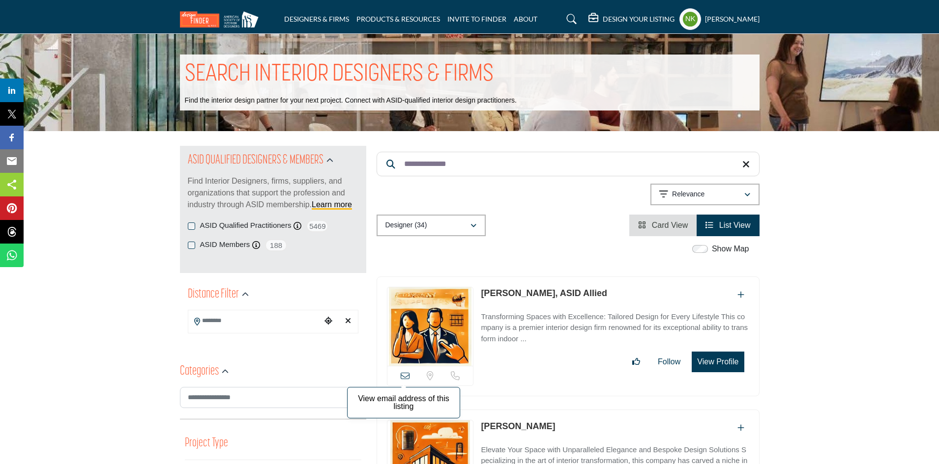
click at [408, 374] on icon at bounding box center [405, 376] width 9 height 9
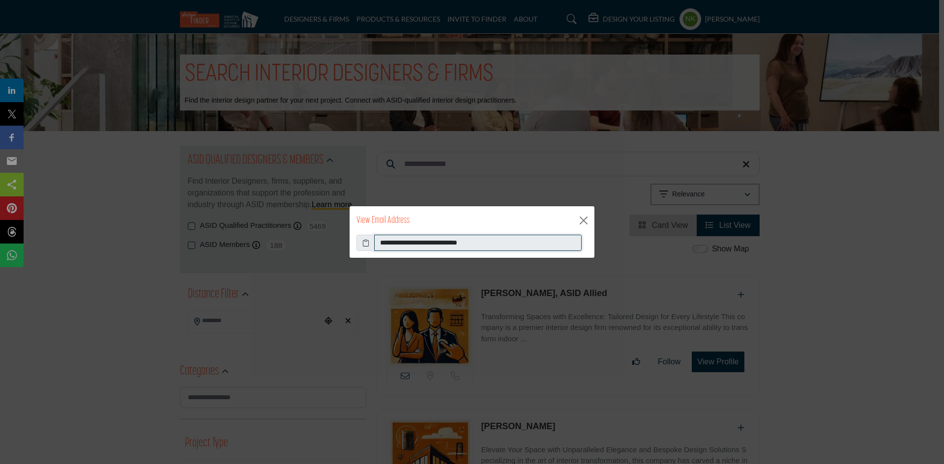
drag, startPoint x: 394, startPoint y: 225, endPoint x: 115, endPoint y: 213, distance: 278.9
click at [115, 213] on div "**********" at bounding box center [472, 232] width 944 height 464
click at [581, 223] on button "Close" at bounding box center [583, 220] width 15 height 15
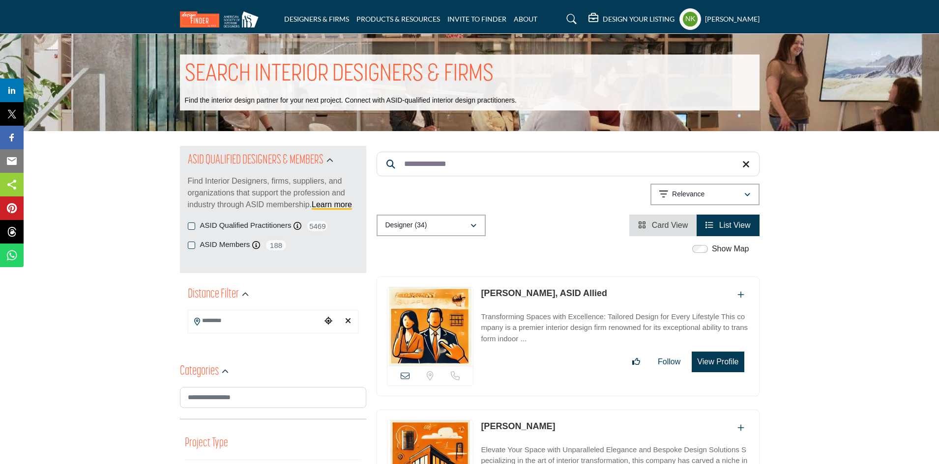
drag, startPoint x: 521, startPoint y: 156, endPoint x: 252, endPoint y: 126, distance: 271.0
paste input "Search Keyword"
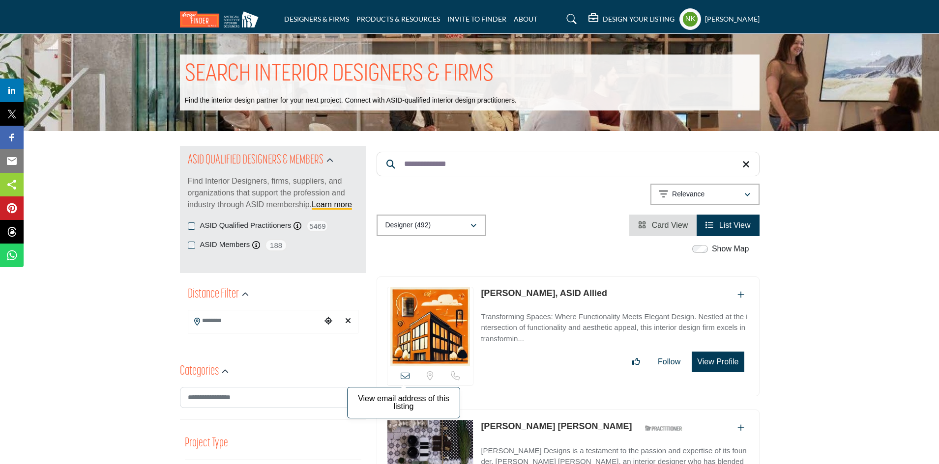
click at [401, 376] on icon at bounding box center [405, 376] width 9 height 9
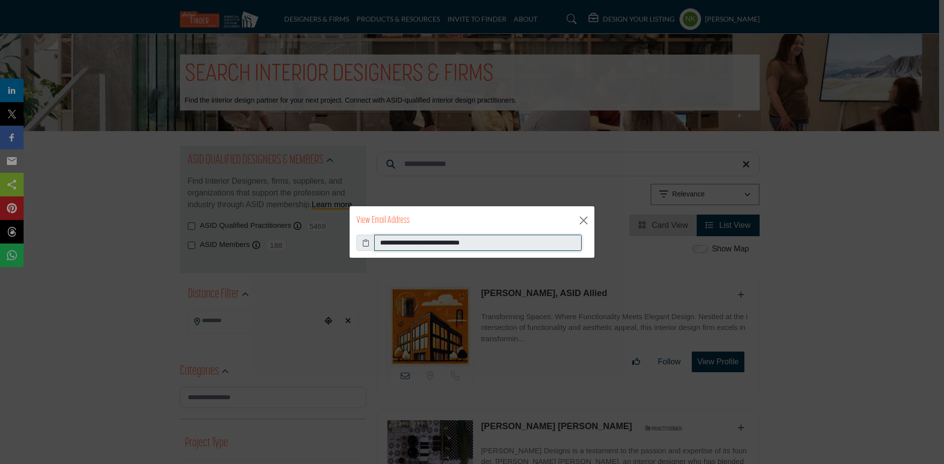
drag, startPoint x: 530, startPoint y: 246, endPoint x: 11, endPoint y: 213, distance: 520.1
click at [11, 213] on div "**********" at bounding box center [472, 232] width 944 height 464
click at [580, 226] on button "Close" at bounding box center [583, 220] width 15 height 15
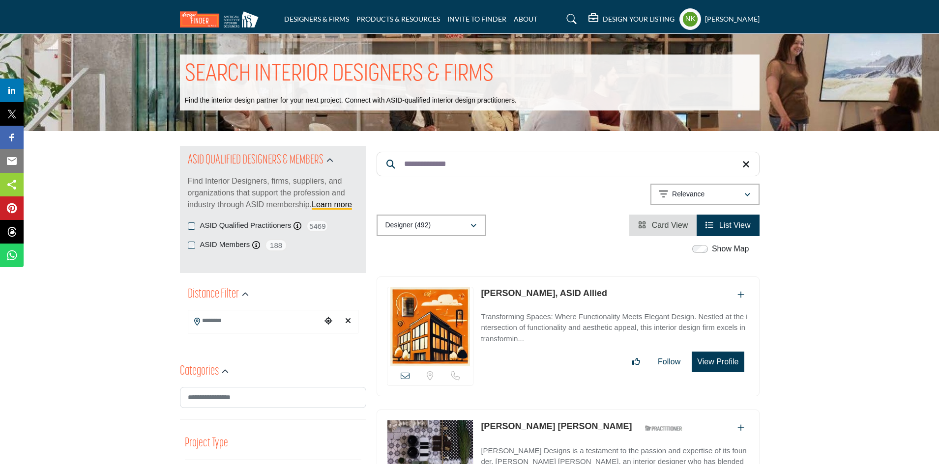
drag, startPoint x: 338, startPoint y: 155, endPoint x: 190, endPoint y: 110, distance: 154.6
paste input "Search Keyword"
type input "**********"
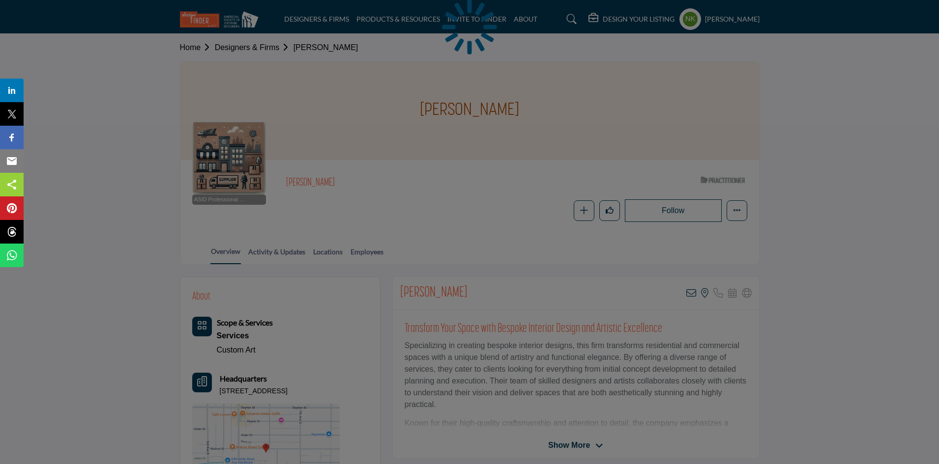
click at [690, 290] on div at bounding box center [469, 232] width 939 height 464
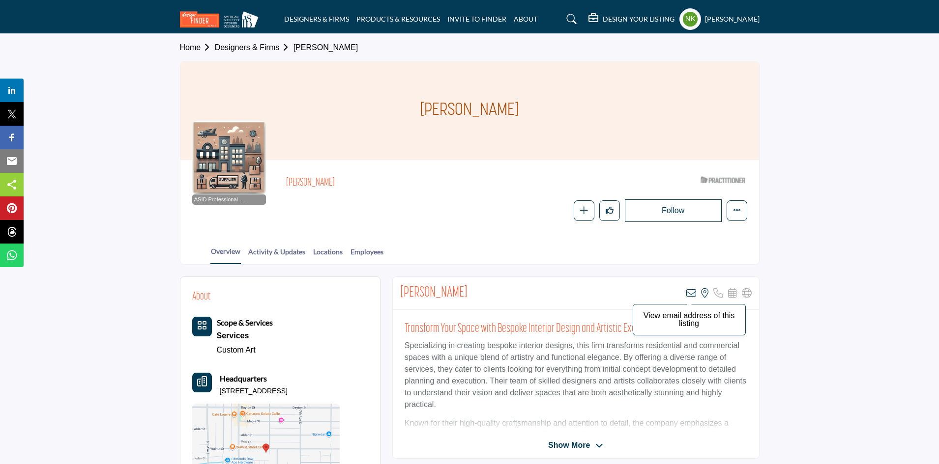
click at [690, 293] on icon at bounding box center [691, 294] width 10 height 10
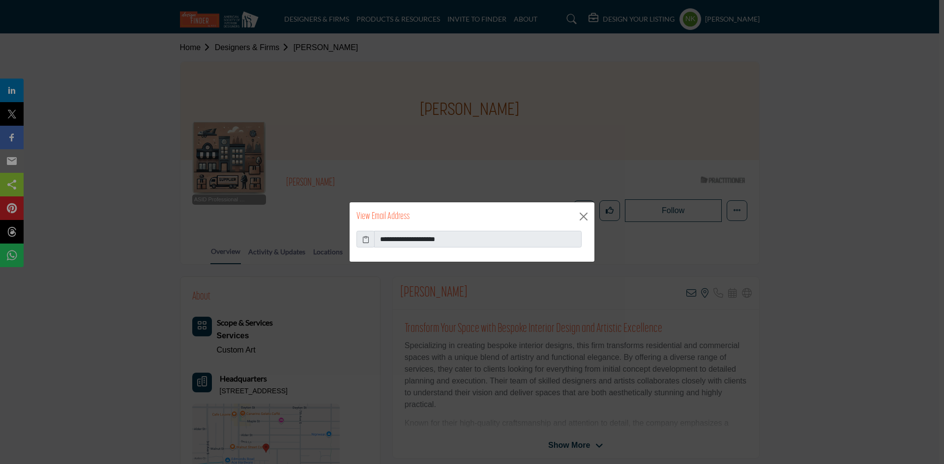
click at [465, 230] on div "View Email Address" at bounding box center [471, 217] width 245 height 29
drag, startPoint x: 483, startPoint y: 238, endPoint x: 127, endPoint y: 183, distance: 359.6
click at [130, 185] on div "**********" at bounding box center [472, 232] width 944 height 464
click at [576, 209] on div "View Email Address" at bounding box center [471, 217] width 245 height 29
click at [580, 214] on button "Close" at bounding box center [583, 216] width 15 height 15
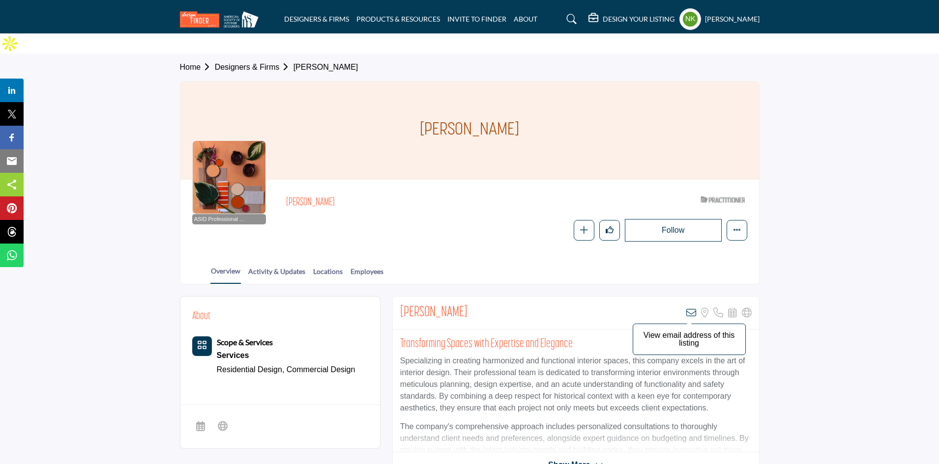
click at [692, 308] on icon at bounding box center [691, 313] width 10 height 10
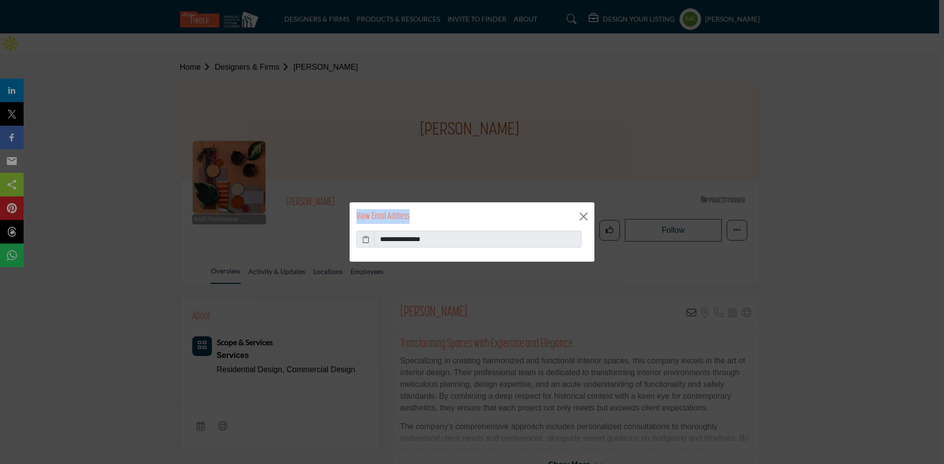
drag, startPoint x: 474, startPoint y: 228, endPoint x: 260, endPoint y: 215, distance: 215.1
click at [260, 215] on div "**********" at bounding box center [472, 232] width 944 height 464
drag, startPoint x: 456, startPoint y: 242, endPoint x: 126, endPoint y: 237, distance: 329.8
click at [127, 237] on div "**********" at bounding box center [472, 232] width 944 height 464
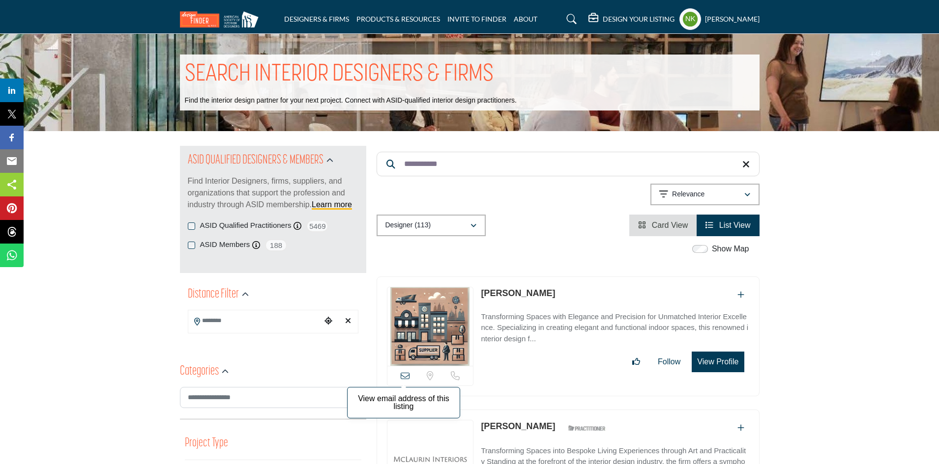
click at [403, 379] on icon at bounding box center [405, 376] width 9 height 9
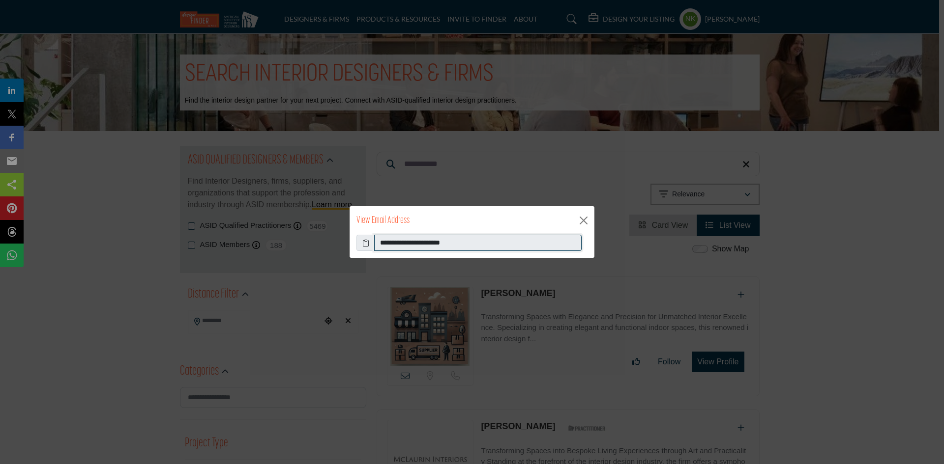
drag, startPoint x: 503, startPoint y: 246, endPoint x: 27, endPoint y: 225, distance: 476.8
click at [33, 232] on div "**********" at bounding box center [472, 232] width 944 height 464
drag, startPoint x: 588, startPoint y: 222, endPoint x: 583, endPoint y: 219, distance: 5.3
click at [587, 222] on button "Close" at bounding box center [583, 220] width 15 height 15
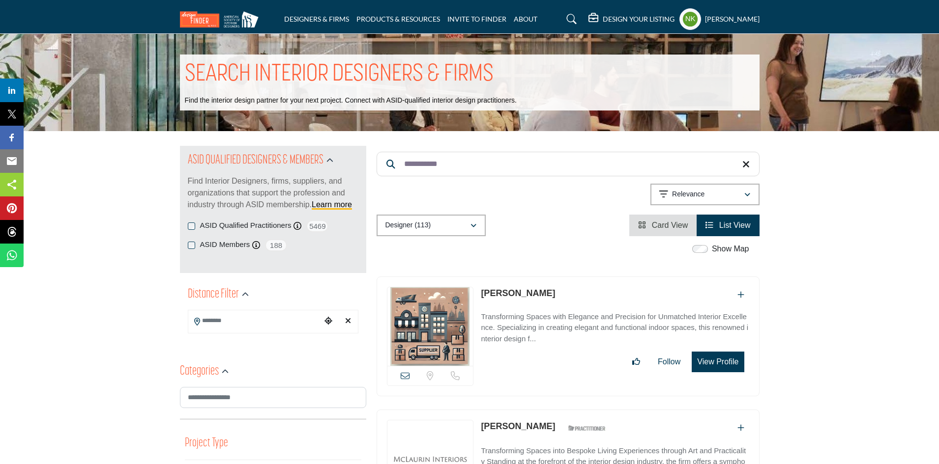
drag, startPoint x: 318, startPoint y: 157, endPoint x: 124, endPoint y: 122, distance: 196.9
paste input "Search Keyword"
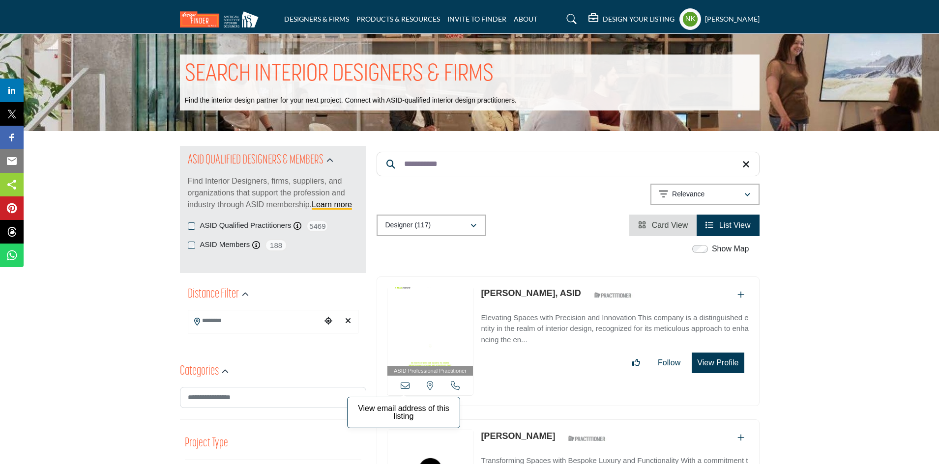
click at [402, 383] on icon at bounding box center [405, 385] width 9 height 9
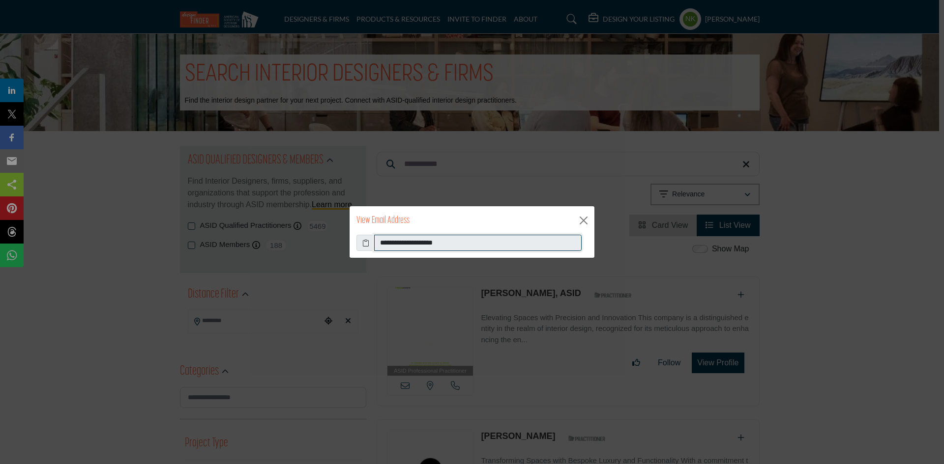
drag, startPoint x: 477, startPoint y: 249, endPoint x: 244, endPoint y: 216, distance: 234.7
click at [244, 216] on div "**********" at bounding box center [472, 232] width 944 height 464
click at [586, 221] on button "Close" at bounding box center [583, 220] width 15 height 15
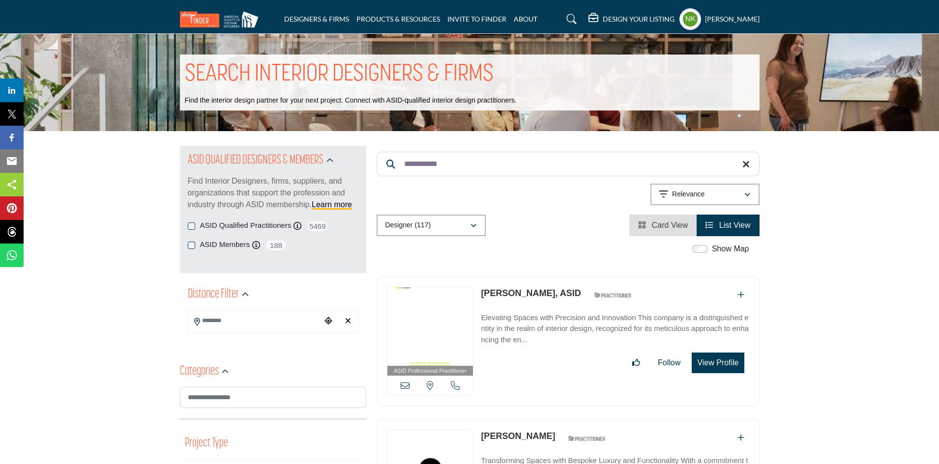
drag, startPoint x: 513, startPoint y: 166, endPoint x: 207, endPoint y: 110, distance: 310.8
paste input "*"
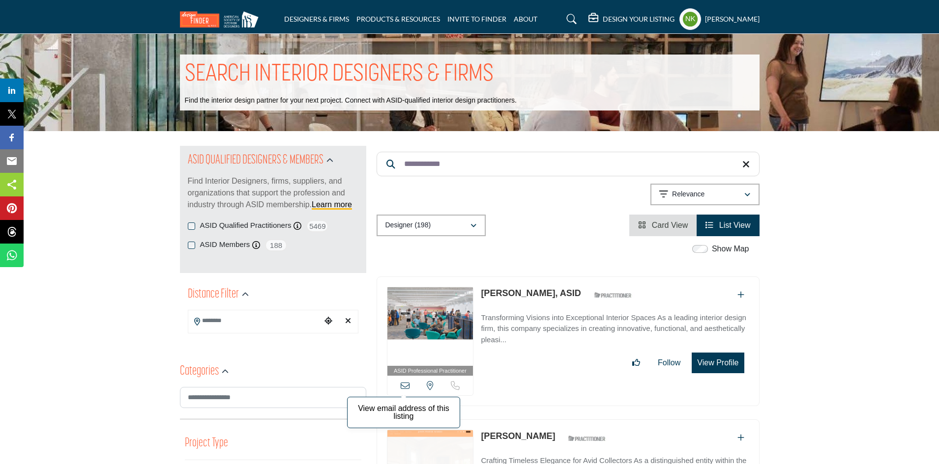
click at [406, 383] on icon at bounding box center [405, 385] width 9 height 9
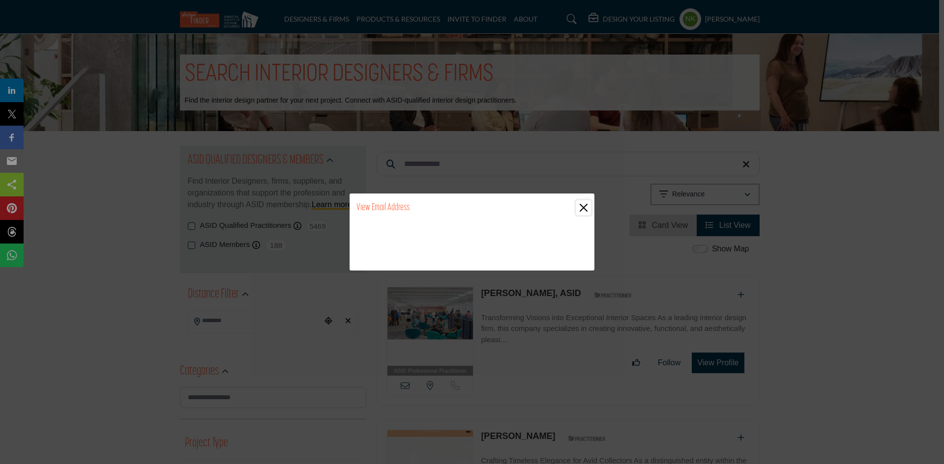
click at [581, 206] on button "Close" at bounding box center [583, 208] width 15 height 15
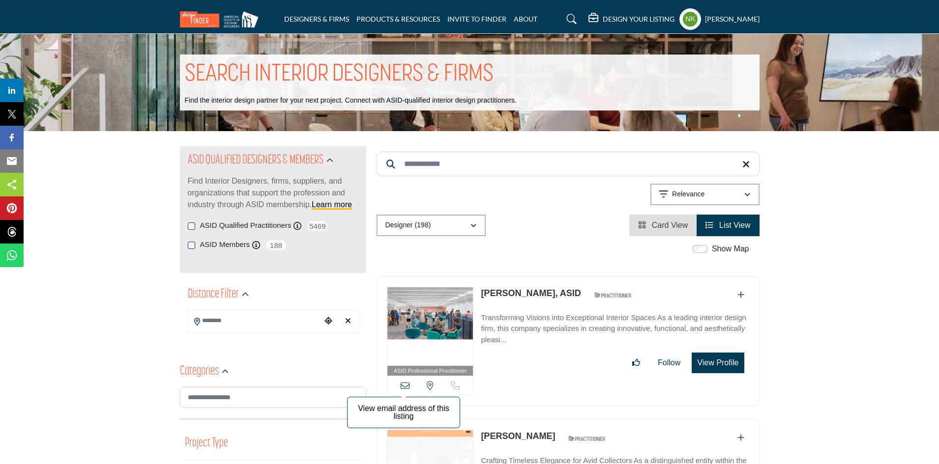
click at [404, 382] on icon at bounding box center [405, 385] width 9 height 9
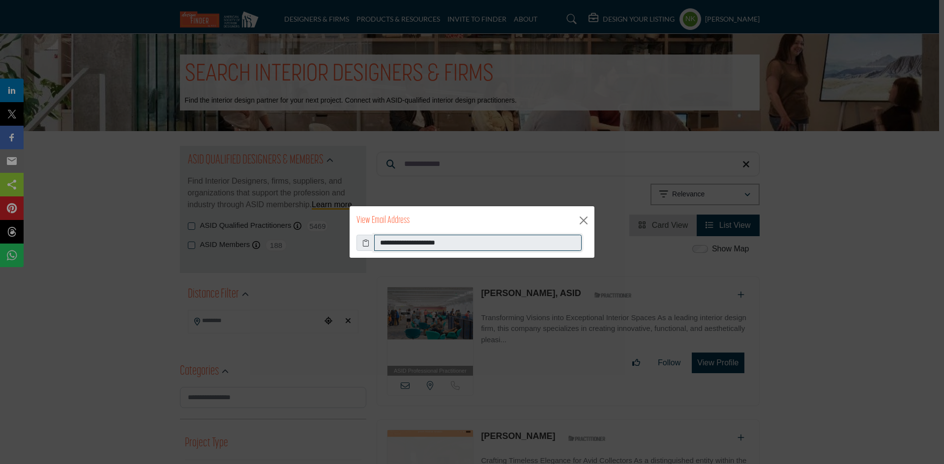
drag, startPoint x: 480, startPoint y: 241, endPoint x: 256, endPoint y: 197, distance: 228.5
click at [256, 197] on div "**********" at bounding box center [472, 232] width 944 height 464
click at [584, 221] on button "Close" at bounding box center [583, 220] width 15 height 15
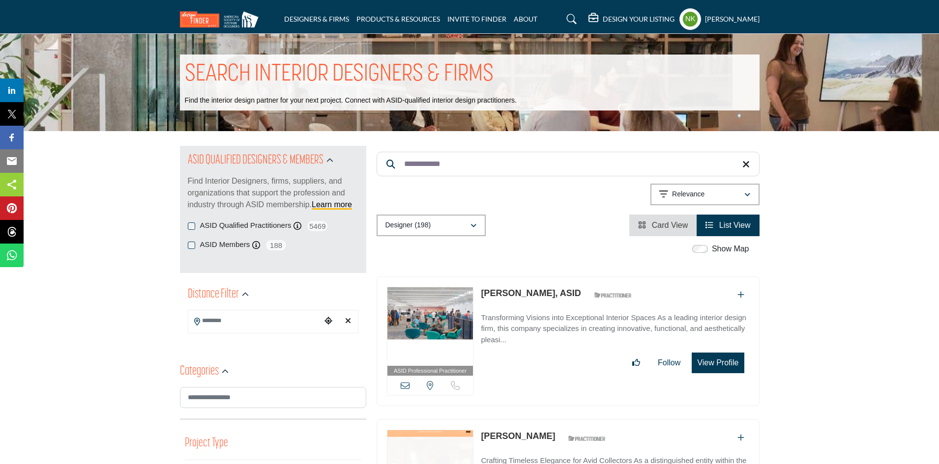
drag, startPoint x: 518, startPoint y: 167, endPoint x: 305, endPoint y: 116, distance: 218.8
paste input "**"
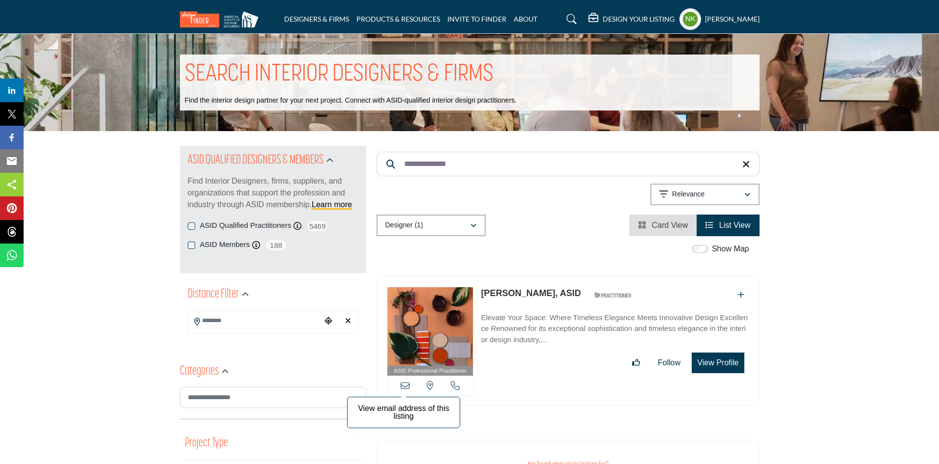
click at [406, 383] on icon at bounding box center [405, 385] width 9 height 9
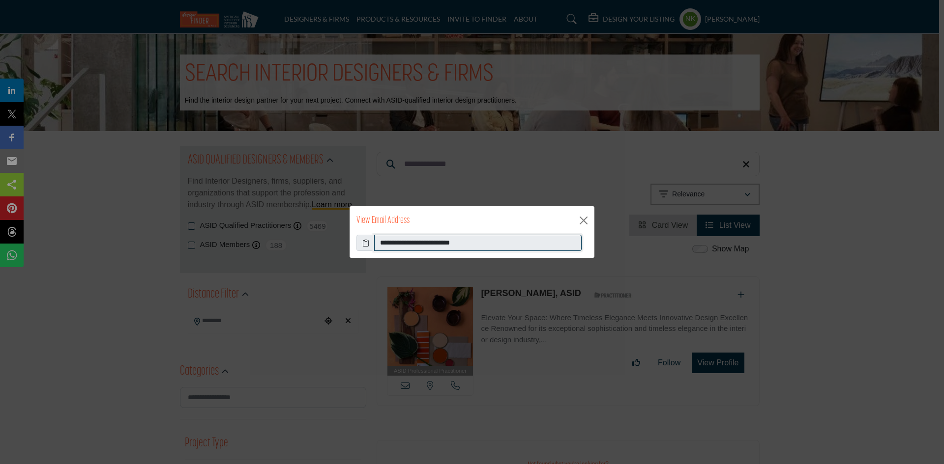
drag, startPoint x: 532, startPoint y: 247, endPoint x: 75, endPoint y: 190, distance: 460.6
click at [76, 191] on div "**********" at bounding box center [472, 232] width 944 height 464
click at [588, 218] on button "Close" at bounding box center [583, 220] width 15 height 15
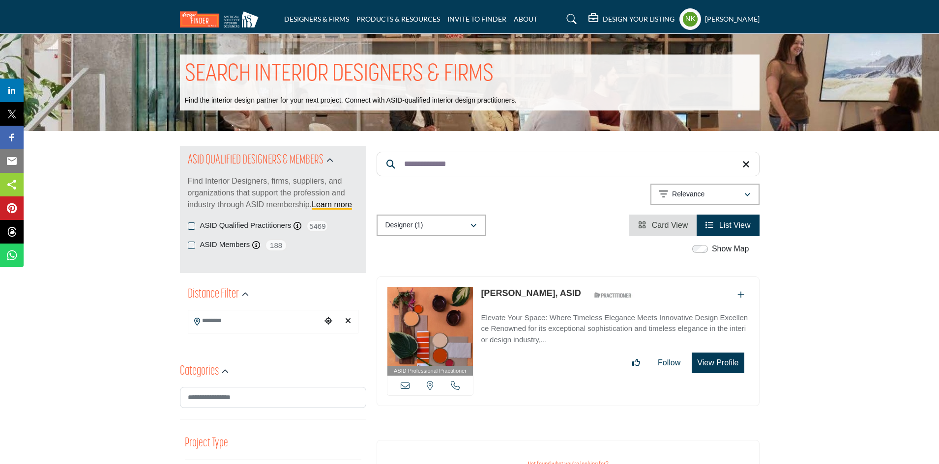
drag, startPoint x: 329, startPoint y: 126, endPoint x: 180, endPoint y: 115, distance: 148.9
paste input "*"
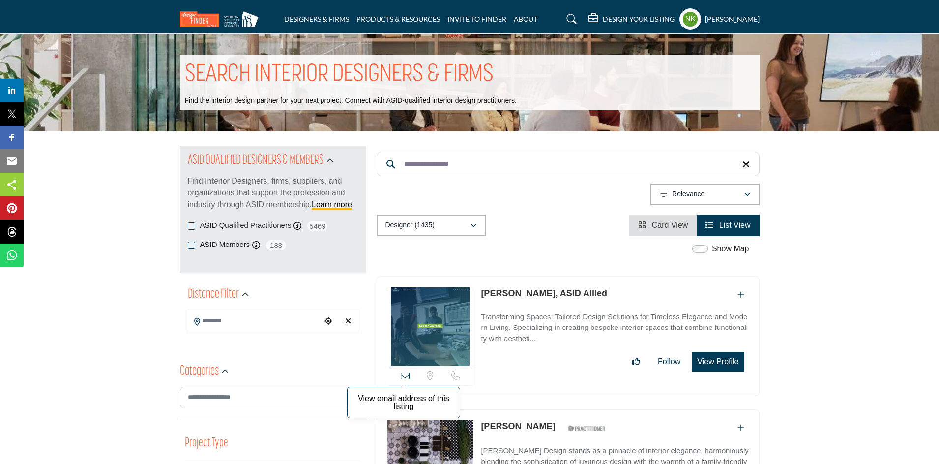
click at [403, 375] on icon at bounding box center [405, 376] width 9 height 9
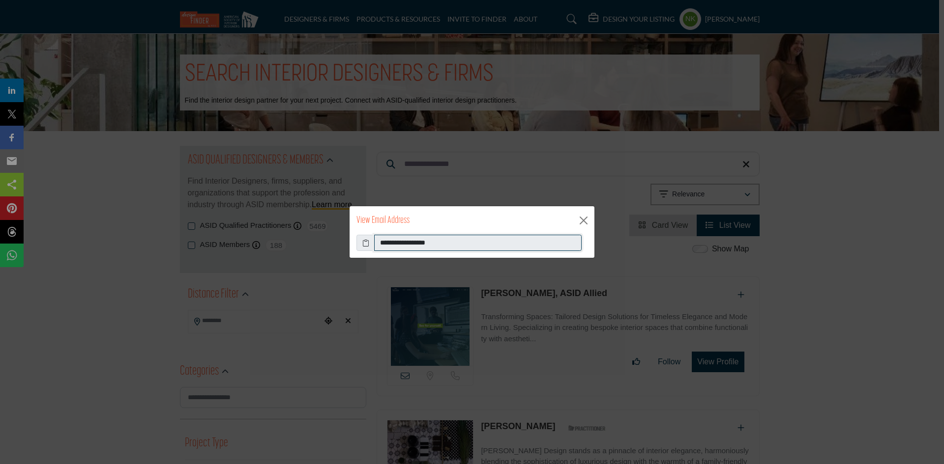
drag, startPoint x: 491, startPoint y: 241, endPoint x: 236, endPoint y: 216, distance: 256.4
click at [248, 224] on div "**********" at bounding box center [472, 232] width 944 height 464
click at [585, 221] on button "Close" at bounding box center [583, 220] width 15 height 15
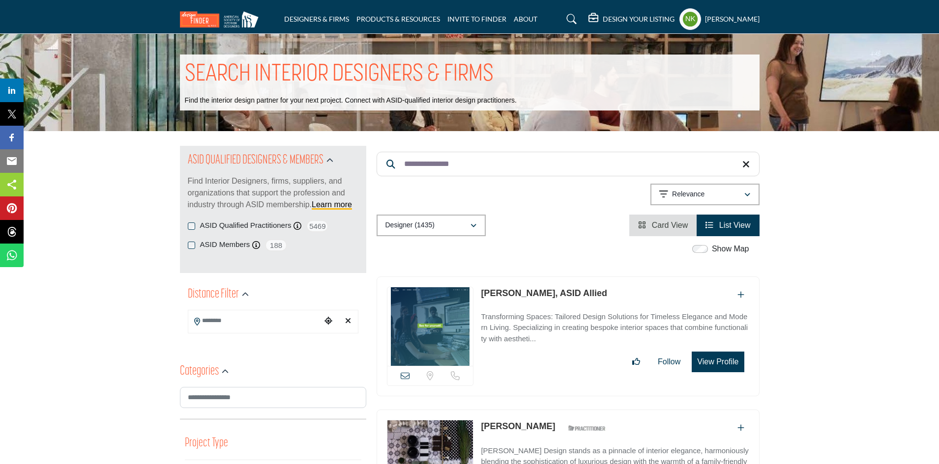
drag, startPoint x: 475, startPoint y: 169, endPoint x: 157, endPoint y: 163, distance: 317.6
paste input "Search Keyword"
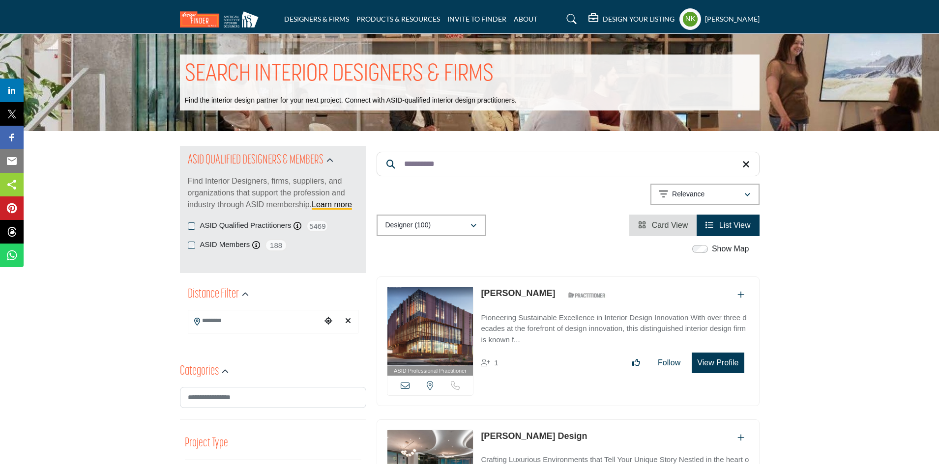
click at [401, 383] on icon at bounding box center [405, 385] width 9 height 9
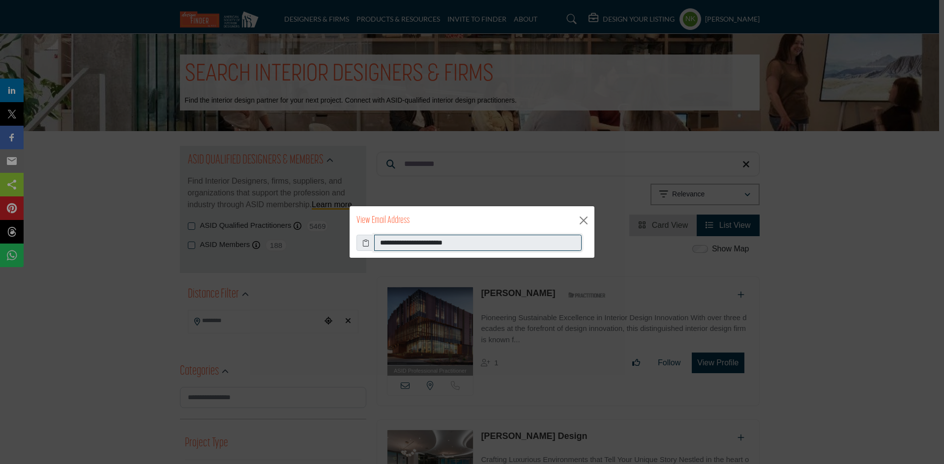
drag, startPoint x: 501, startPoint y: 241, endPoint x: 103, endPoint y: 187, distance: 402.3
click at [119, 187] on div "**********" at bounding box center [472, 232] width 944 height 464
click at [587, 220] on button "Close" at bounding box center [583, 220] width 15 height 15
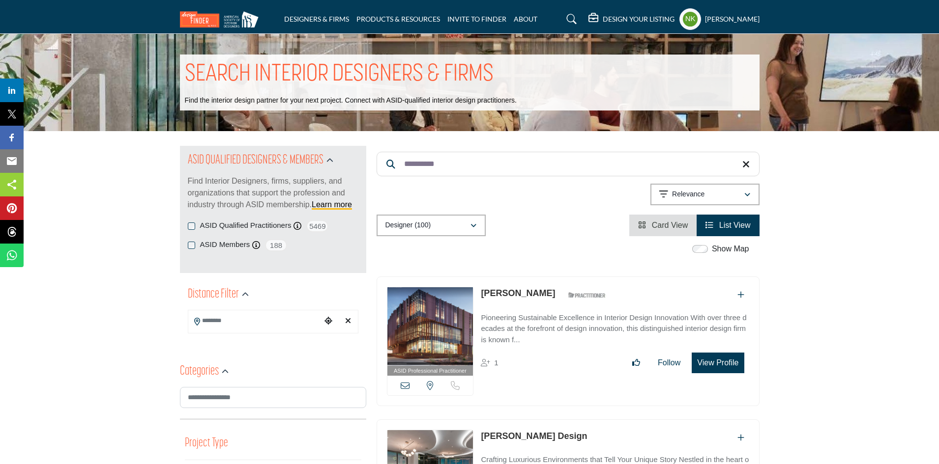
drag, startPoint x: 307, startPoint y: 110, endPoint x: 205, endPoint y: 88, distance: 104.5
paste input "Search Keyword"
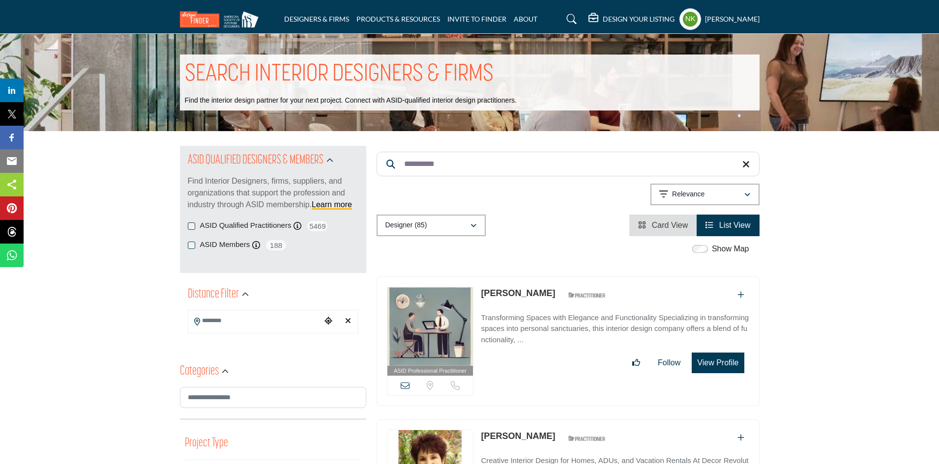
click at [406, 379] on div "View email address of this listing Sorry, but we don't have a location for this…" at bounding box center [430, 386] width 86 height 20
click at [406, 383] on icon at bounding box center [405, 385] width 9 height 9
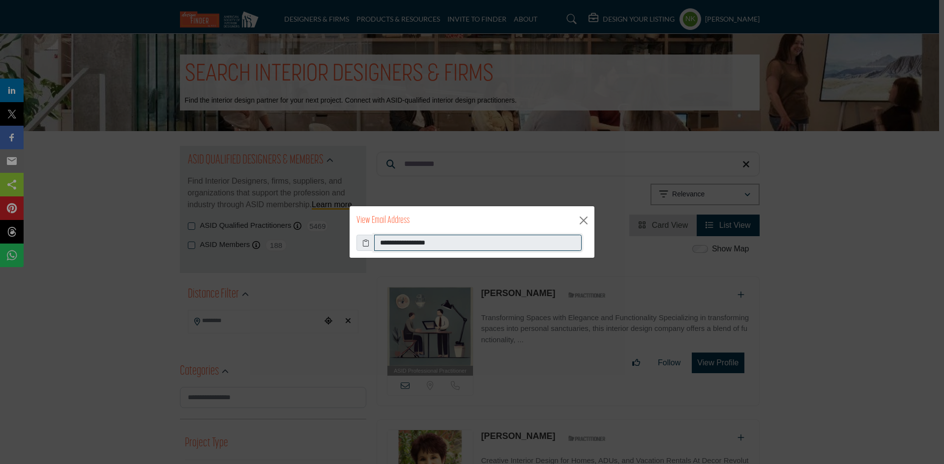
drag, startPoint x: 489, startPoint y: 242, endPoint x: 161, endPoint y: 197, distance: 331.4
click at [161, 197] on div "**********" at bounding box center [472, 232] width 944 height 464
click at [589, 219] on button "Close" at bounding box center [583, 220] width 15 height 15
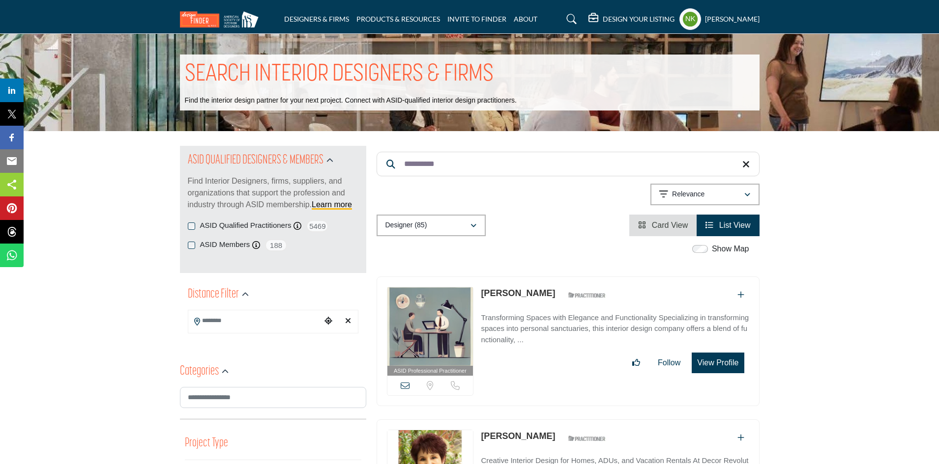
drag, startPoint x: 235, startPoint y: 150, endPoint x: 114, endPoint y: 126, distance: 123.9
paste input "******"
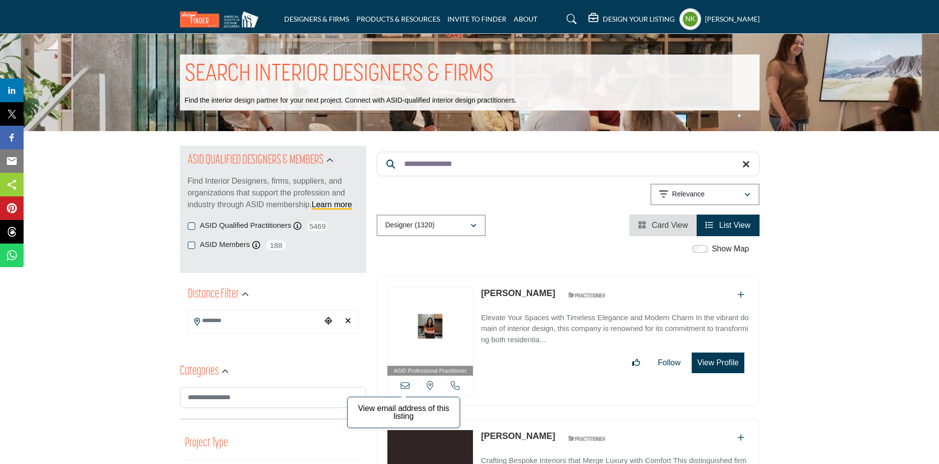
click at [405, 385] on icon at bounding box center [405, 385] width 9 height 9
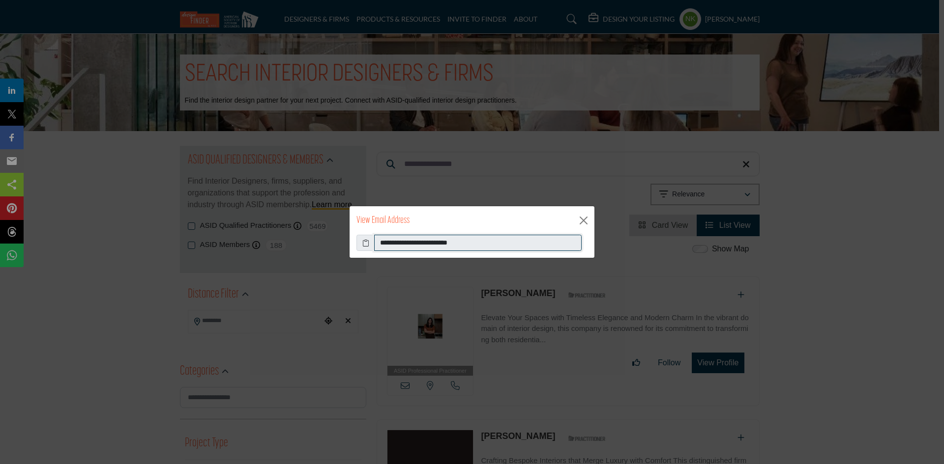
drag, startPoint x: 504, startPoint y: 246, endPoint x: 96, endPoint y: 241, distance: 408.5
click at [109, 241] on div "**********" at bounding box center [472, 232] width 944 height 464
drag, startPoint x: 587, startPoint y: 225, endPoint x: 503, endPoint y: 203, distance: 86.3
click at [586, 225] on button "Close" at bounding box center [583, 220] width 15 height 15
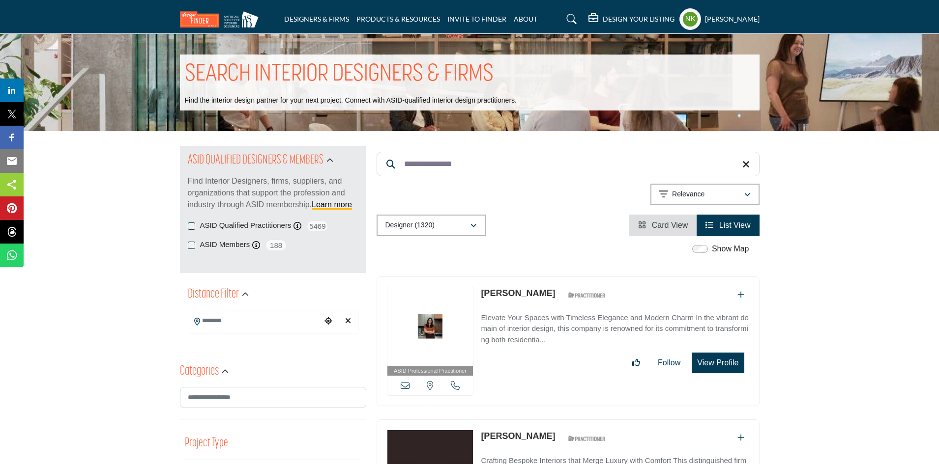
drag, startPoint x: 470, startPoint y: 163, endPoint x: 181, endPoint y: 106, distance: 294.6
paste input "Search Keyword"
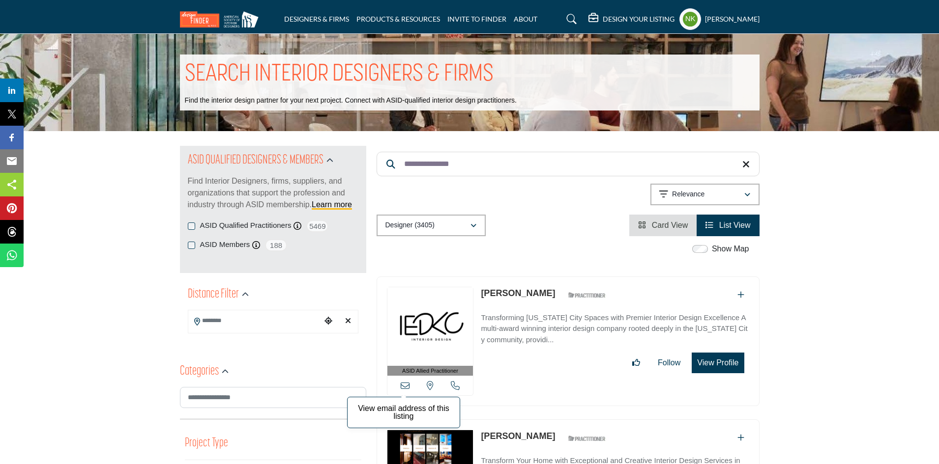
click at [404, 387] on icon at bounding box center [405, 385] width 9 height 9
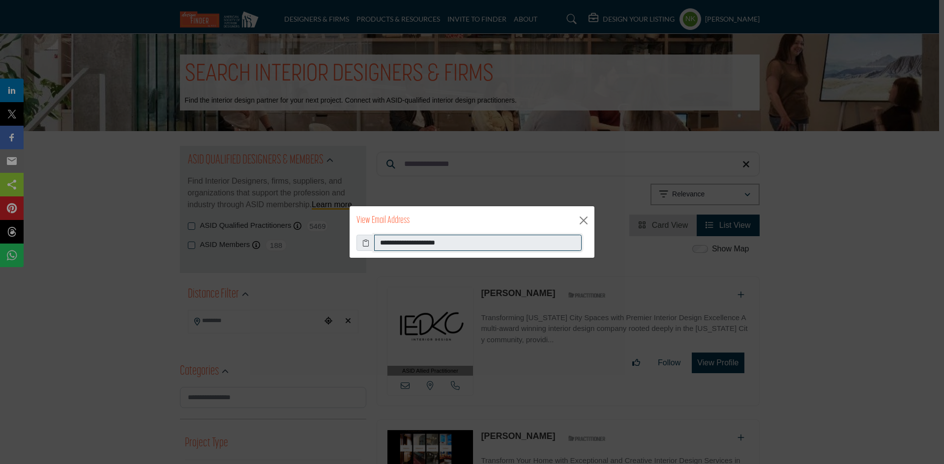
drag, startPoint x: 473, startPoint y: 243, endPoint x: 123, endPoint y: 237, distance: 350.0
click at [123, 237] on div "**********" at bounding box center [472, 232] width 944 height 464
drag, startPoint x: 587, startPoint y: 218, endPoint x: 564, endPoint y: 203, distance: 27.4
click at [583, 215] on button "Close" at bounding box center [583, 220] width 15 height 15
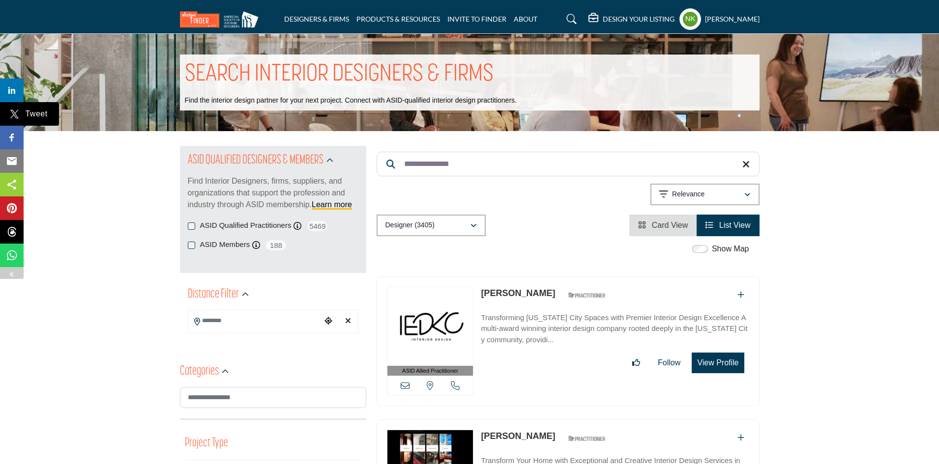
drag, startPoint x: 485, startPoint y: 165, endPoint x: 0, endPoint y: 107, distance: 488.0
paste input "Search Keyword"
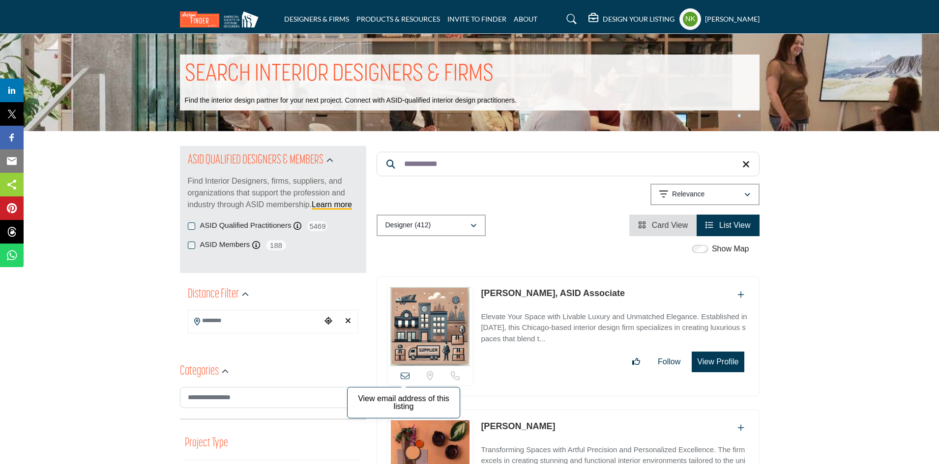
click at [407, 372] on icon at bounding box center [405, 376] width 9 height 9
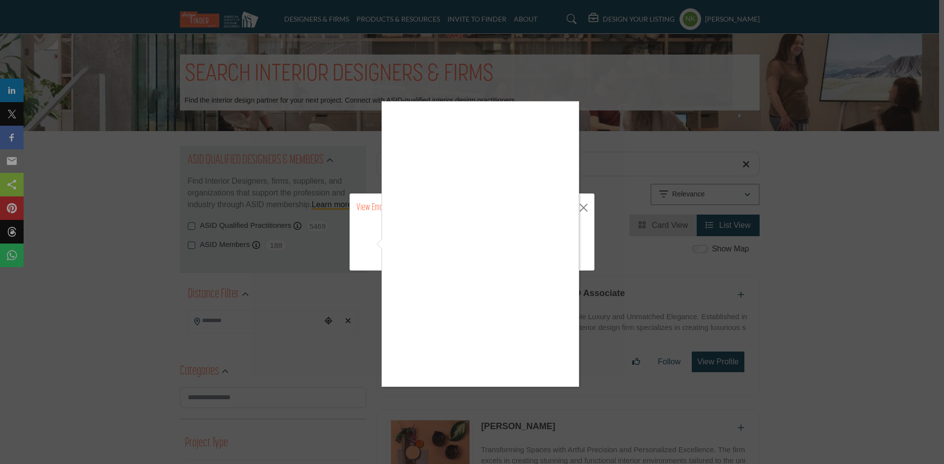
click at [562, 393] on div at bounding box center [472, 232] width 944 height 464
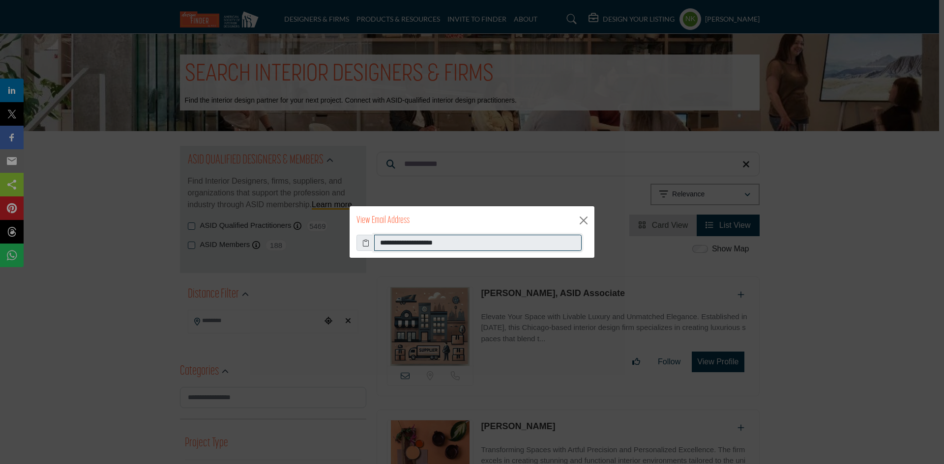
drag, startPoint x: 188, startPoint y: 236, endPoint x: 55, endPoint y: 202, distance: 137.6
click at [86, 218] on div "**********" at bounding box center [472, 232] width 944 height 464
click at [586, 225] on button "Close" at bounding box center [583, 220] width 15 height 15
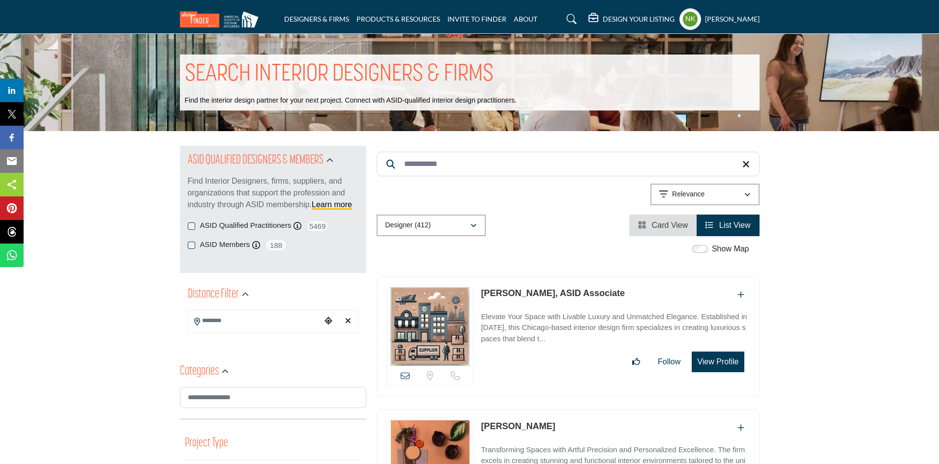
drag, startPoint x: 459, startPoint y: 161, endPoint x: 111, endPoint y: 77, distance: 358.4
paste input "******"
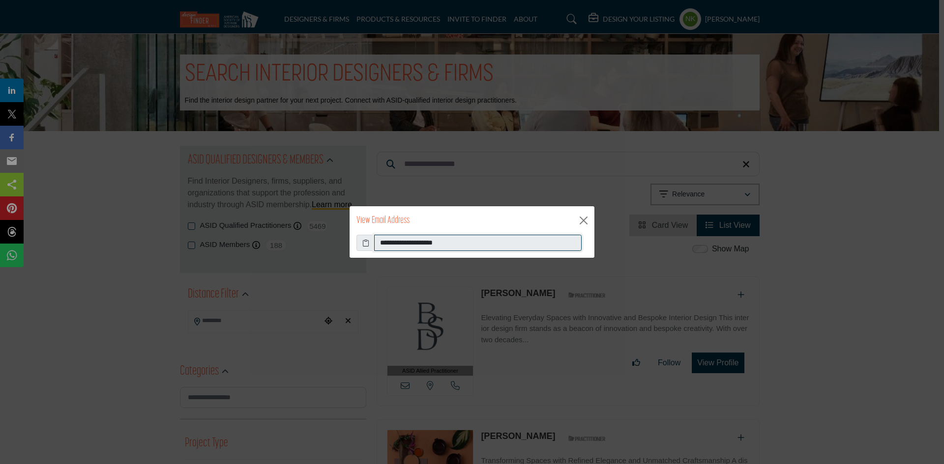
drag, startPoint x: 494, startPoint y: 244, endPoint x: 225, endPoint y: 241, distance: 269.4
click at [225, 241] on div "**********" at bounding box center [472, 232] width 944 height 464
click at [587, 220] on button "Close" at bounding box center [583, 220] width 15 height 15
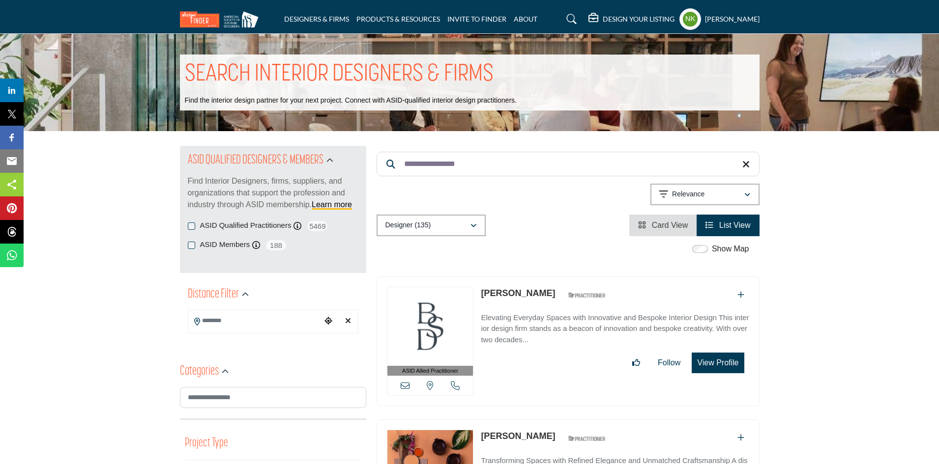
drag, startPoint x: 506, startPoint y: 166, endPoint x: 206, endPoint y: 128, distance: 302.6
paste input "Search Keyword"
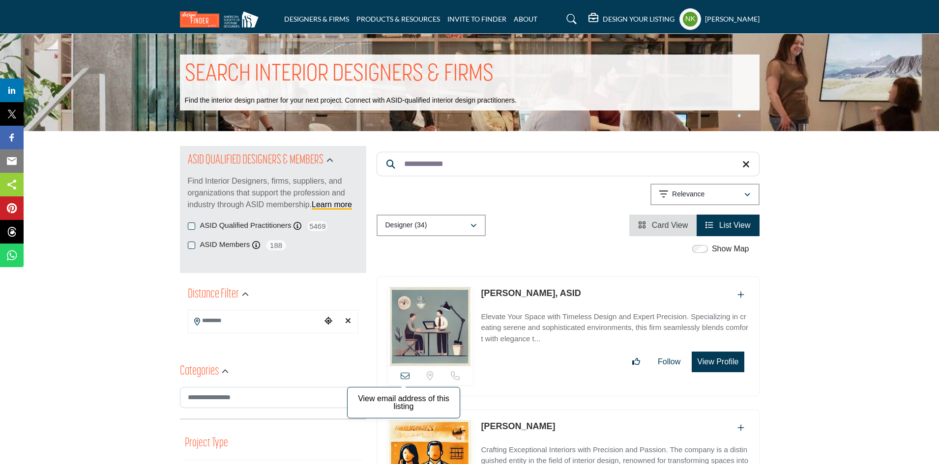
click at [402, 377] on icon at bounding box center [405, 376] width 9 height 9
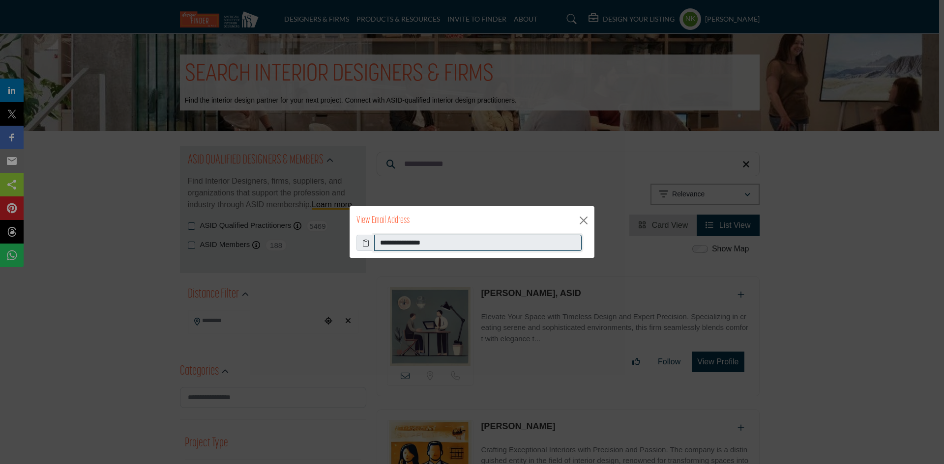
drag, startPoint x: 485, startPoint y: 244, endPoint x: 215, endPoint y: 241, distance: 269.9
click at [215, 241] on div "**********" at bounding box center [472, 232] width 944 height 464
click at [583, 219] on button "Close" at bounding box center [583, 220] width 15 height 15
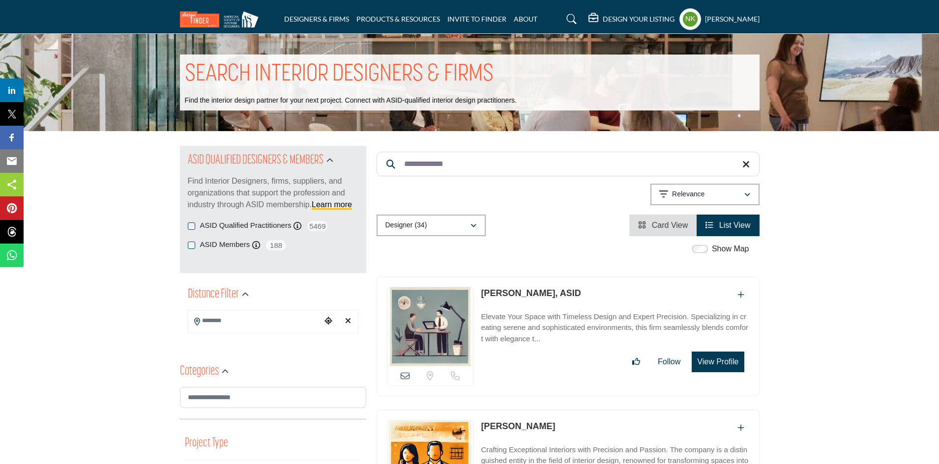
drag, startPoint x: 458, startPoint y: 167, endPoint x: 145, endPoint y: 141, distance: 314.7
paste input "Search Keyword"
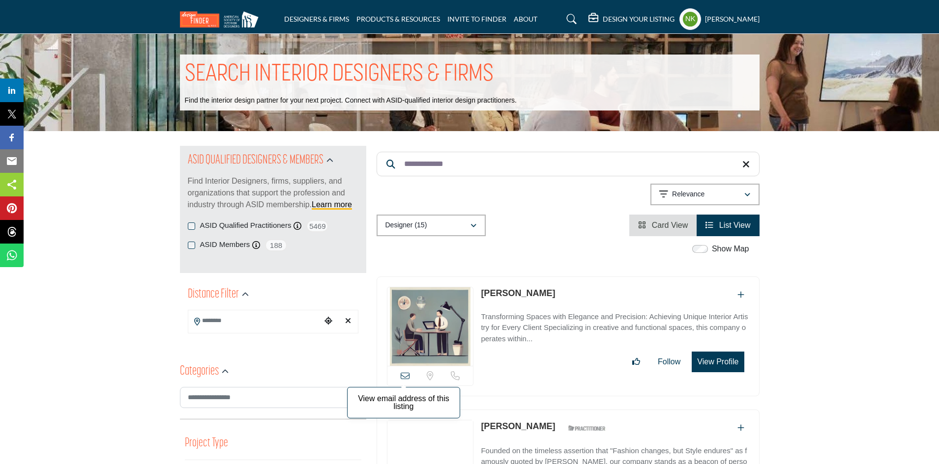
click at [404, 376] on icon at bounding box center [405, 376] width 9 height 9
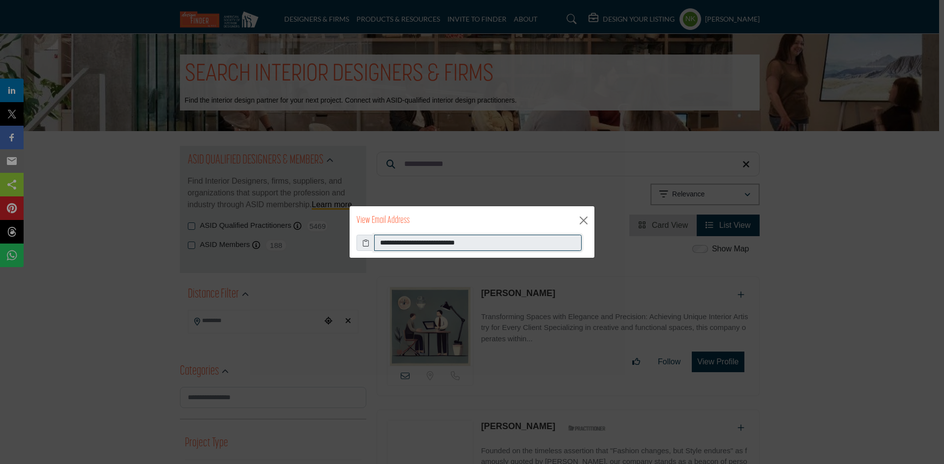
drag, startPoint x: 145, startPoint y: 233, endPoint x: 78, endPoint y: 227, distance: 66.7
click at [103, 234] on div "**********" at bounding box center [472, 232] width 944 height 464
click at [580, 217] on button "Close" at bounding box center [583, 220] width 15 height 15
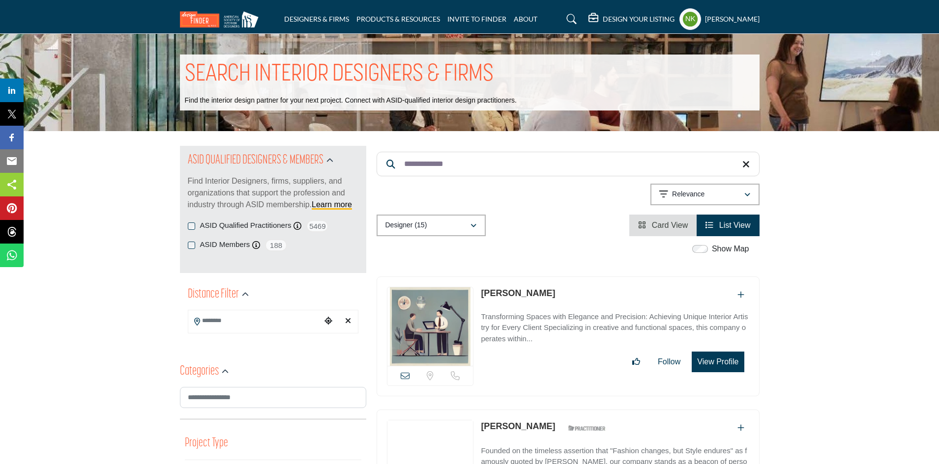
drag, startPoint x: 403, startPoint y: 160, endPoint x: 120, endPoint y: 139, distance: 283.4
paste input "*"
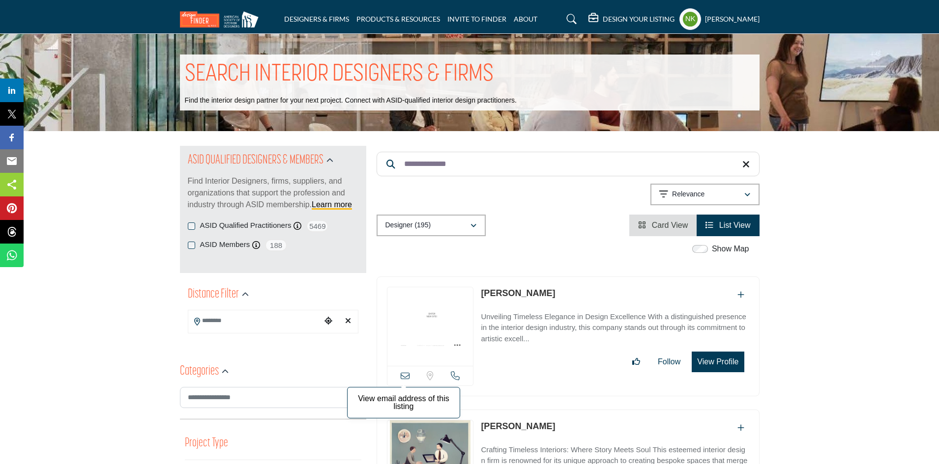
click at [403, 378] on icon at bounding box center [405, 376] width 9 height 9
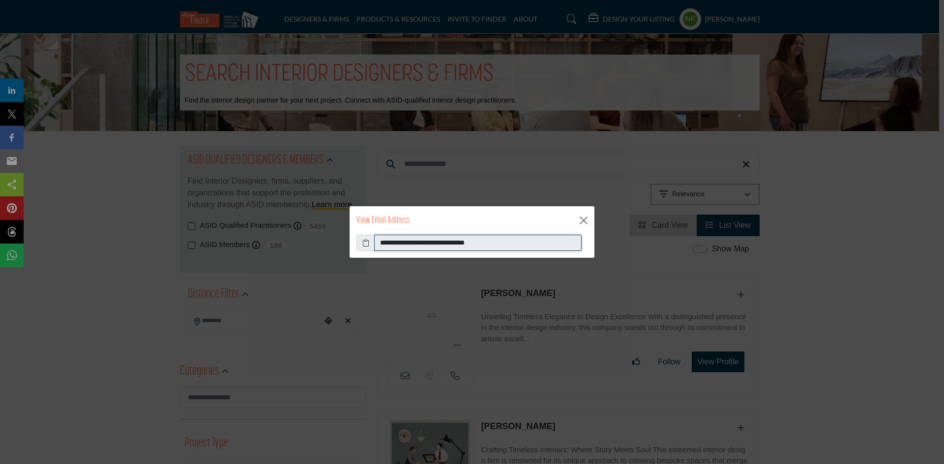
drag, startPoint x: 566, startPoint y: 240, endPoint x: 162, endPoint y: 277, distance: 405.2
click at [163, 277] on div "**********" at bounding box center [472, 232] width 944 height 464
drag, startPoint x: 592, startPoint y: 205, endPoint x: 586, endPoint y: 222, distance: 17.7
click at [586, 222] on div "**********" at bounding box center [472, 232] width 246 height 53
drag, startPoint x: 580, startPoint y: 221, endPoint x: 546, endPoint y: 218, distance: 34.6
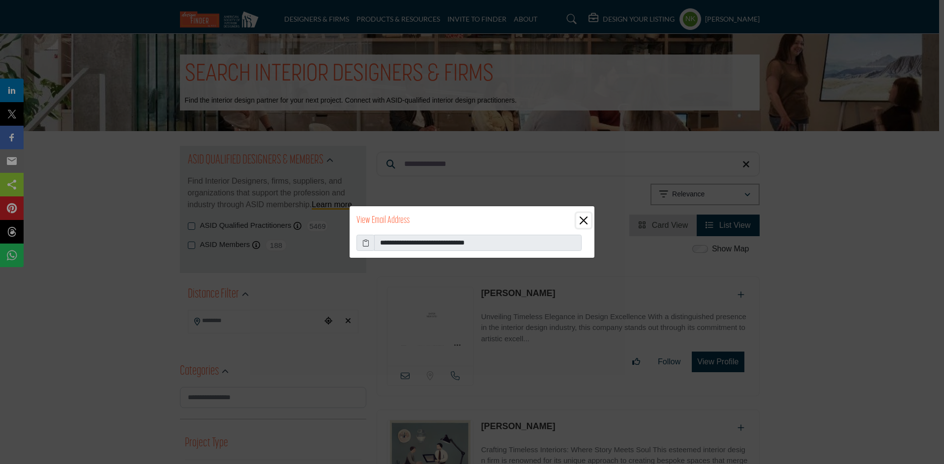
click at [580, 221] on button "Close" at bounding box center [583, 220] width 15 height 15
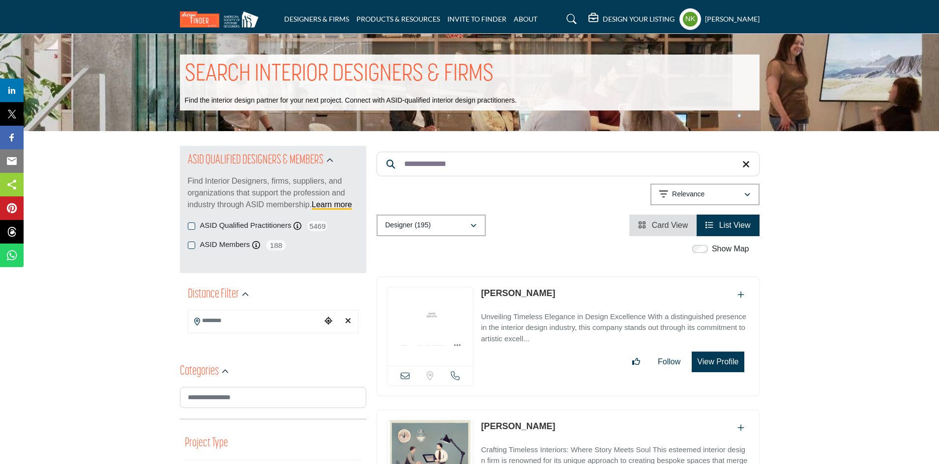
drag, startPoint x: 493, startPoint y: 168, endPoint x: 135, endPoint y: 116, distance: 362.0
paste input "****"
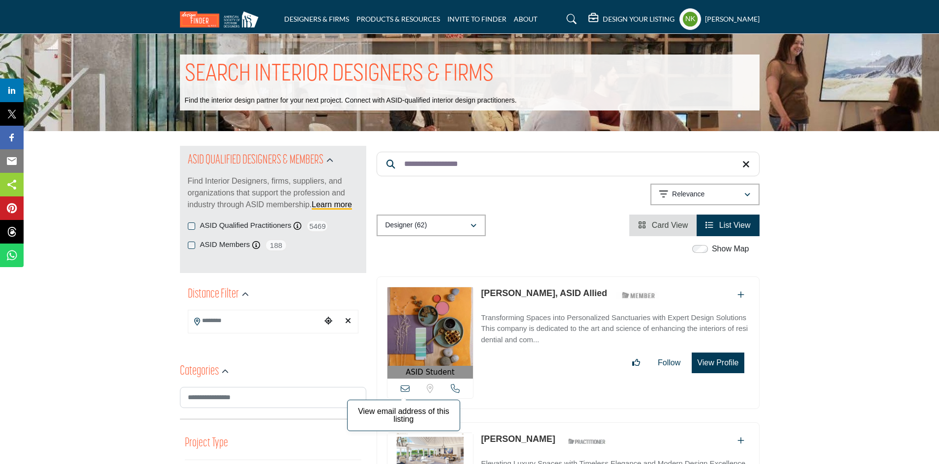
click at [407, 392] on icon at bounding box center [405, 388] width 9 height 9
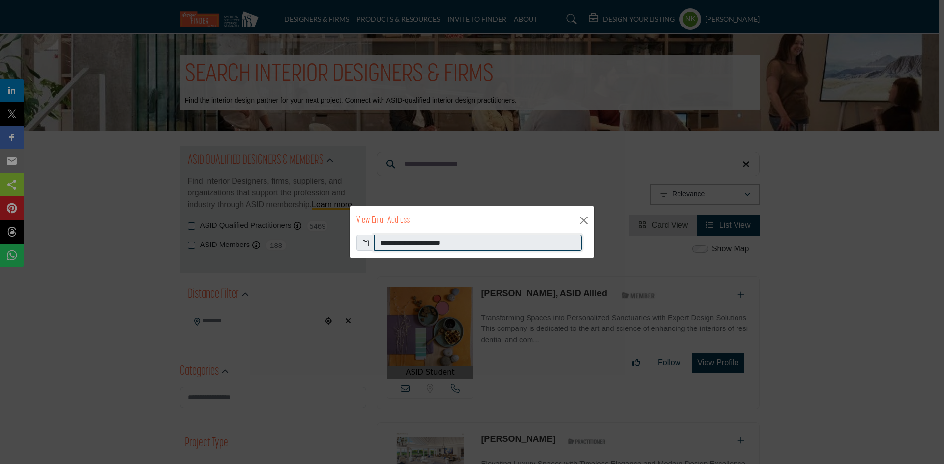
drag, startPoint x: 515, startPoint y: 239, endPoint x: 95, endPoint y: 238, distance: 419.8
click at [108, 238] on div "**********" at bounding box center [472, 232] width 944 height 464
click at [590, 220] on div "View Email Address" at bounding box center [471, 220] width 245 height 29
drag, startPoint x: 587, startPoint y: 225, endPoint x: 569, endPoint y: 208, distance: 25.1
click at [587, 224] on button "Close" at bounding box center [583, 220] width 15 height 15
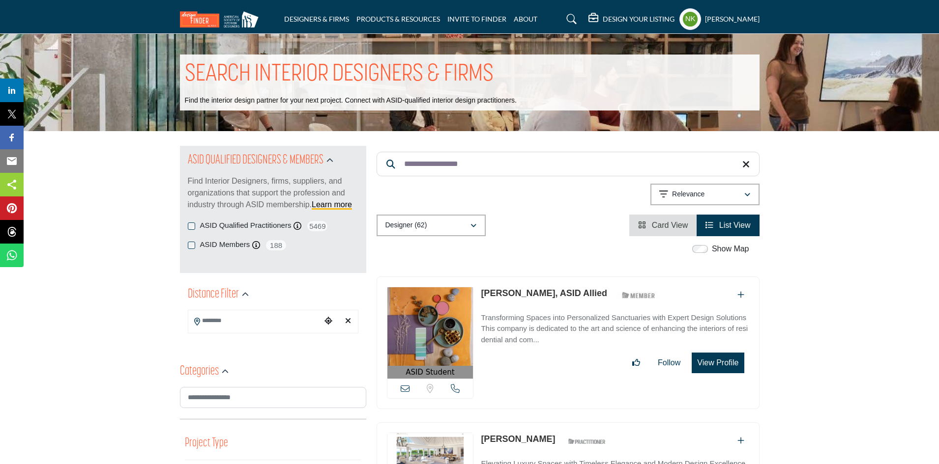
drag, startPoint x: 510, startPoint y: 158, endPoint x: 112, endPoint y: 124, distance: 399.0
paste input "Search Keyword"
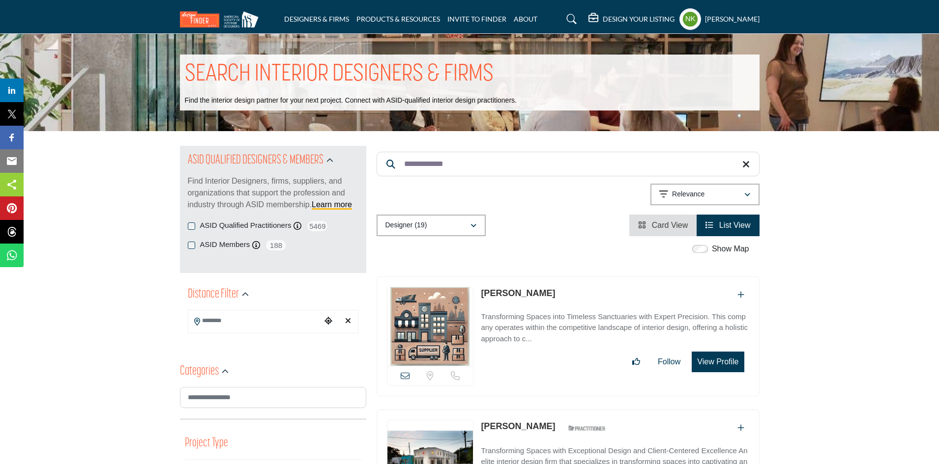
click at [404, 381] on div "View email address of this listing Sorry, but we don't have a location for this…" at bounding box center [430, 376] width 86 height 20
click at [411, 375] on div "View email address of this listing Sorry, but we don't have a location for this…" at bounding box center [430, 376] width 86 height 20
click at [408, 375] on icon at bounding box center [405, 376] width 9 height 9
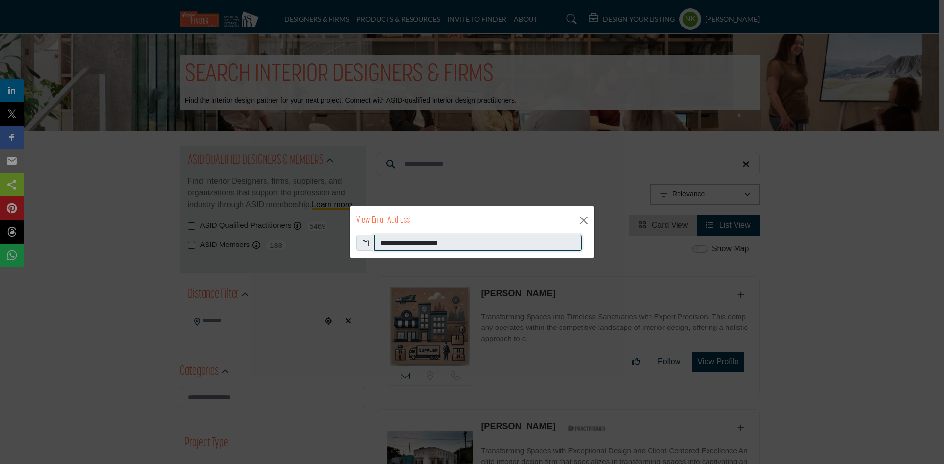
drag, startPoint x: 489, startPoint y: 236, endPoint x: 183, endPoint y: 257, distance: 305.9
click at [183, 257] on div "**********" at bounding box center [472, 232] width 944 height 464
click at [584, 219] on button "Close" at bounding box center [583, 220] width 15 height 15
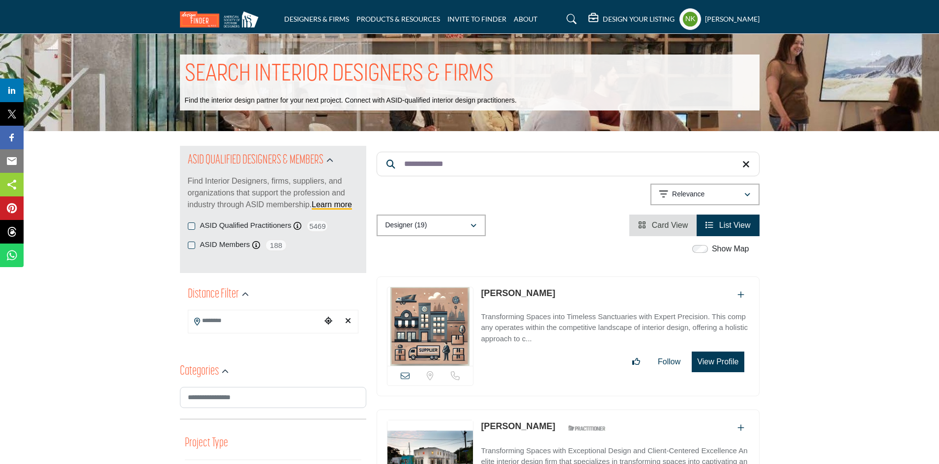
drag, startPoint x: 482, startPoint y: 153, endPoint x: 33, endPoint y: 157, distance: 449.3
paste input "**"
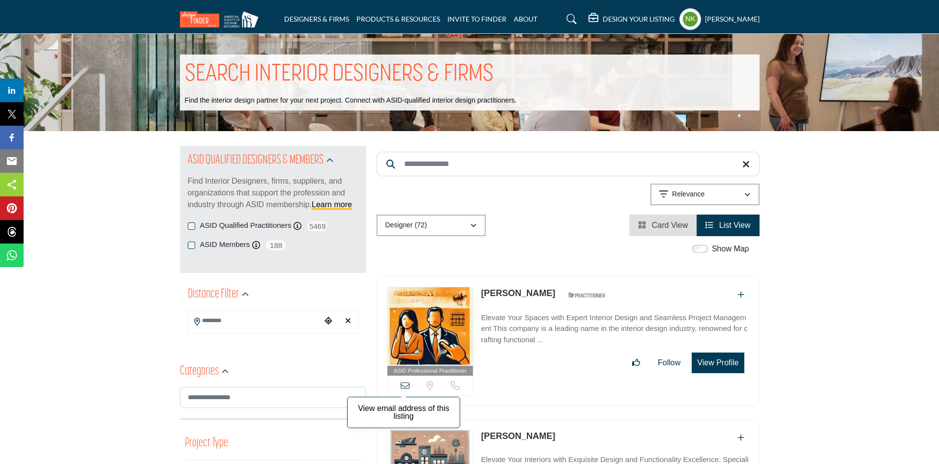
click at [403, 385] on icon at bounding box center [405, 385] width 9 height 9
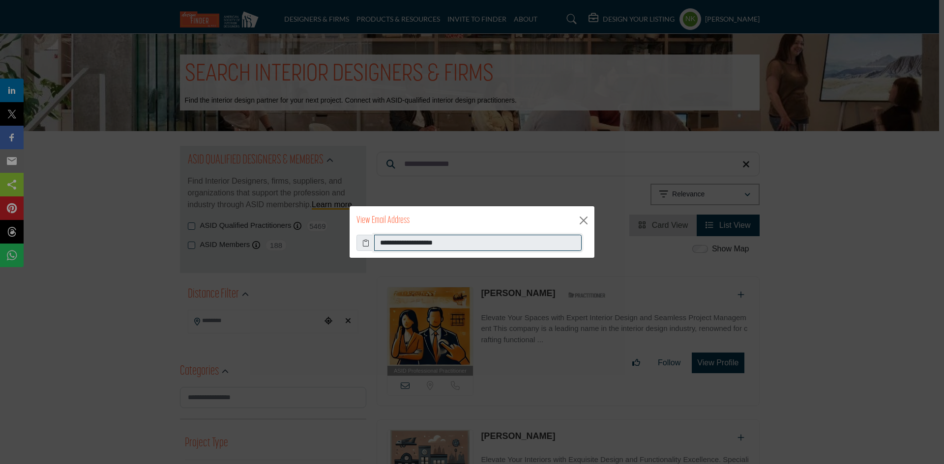
drag, startPoint x: 476, startPoint y: 244, endPoint x: 0, endPoint y: 233, distance: 476.4
click at [0, 233] on div "**********" at bounding box center [472, 232] width 944 height 464
drag, startPoint x: 581, startPoint y: 220, endPoint x: 578, endPoint y: 216, distance: 5.2
click at [580, 218] on button "Close" at bounding box center [583, 220] width 15 height 15
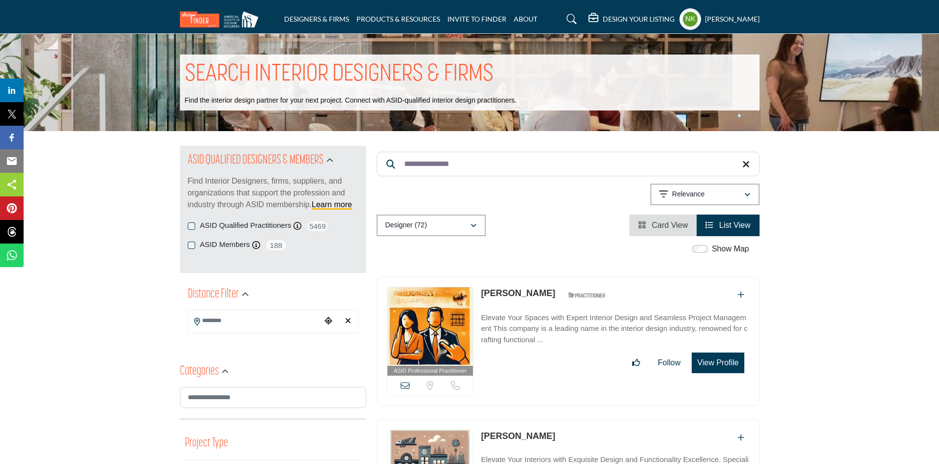
drag, startPoint x: 477, startPoint y: 143, endPoint x: 375, endPoint y: 166, distance: 104.8
drag, startPoint x: 502, startPoint y: 166, endPoint x: 96, endPoint y: 157, distance: 406.1
paste input "Search Keyword"
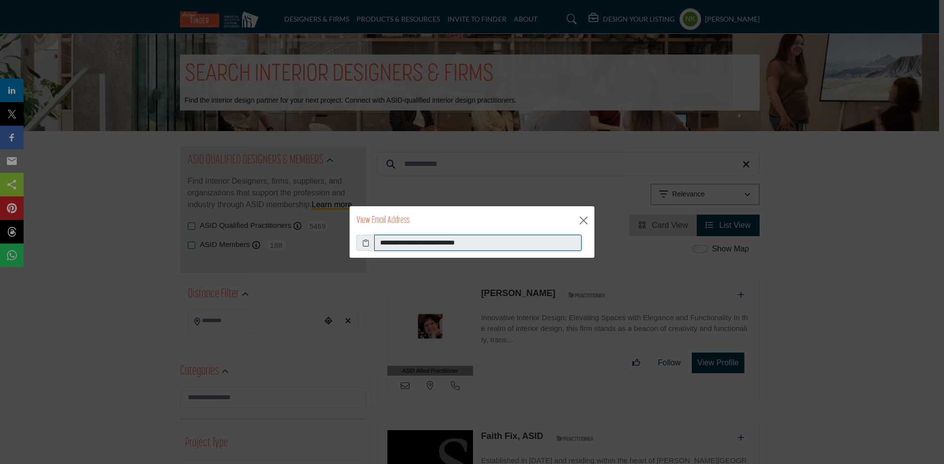
drag, startPoint x: 532, startPoint y: 239, endPoint x: 143, endPoint y: 234, distance: 389.3
click at [143, 234] on div "**********" at bounding box center [472, 232] width 944 height 464
click at [585, 217] on button "Close" at bounding box center [583, 220] width 15 height 15
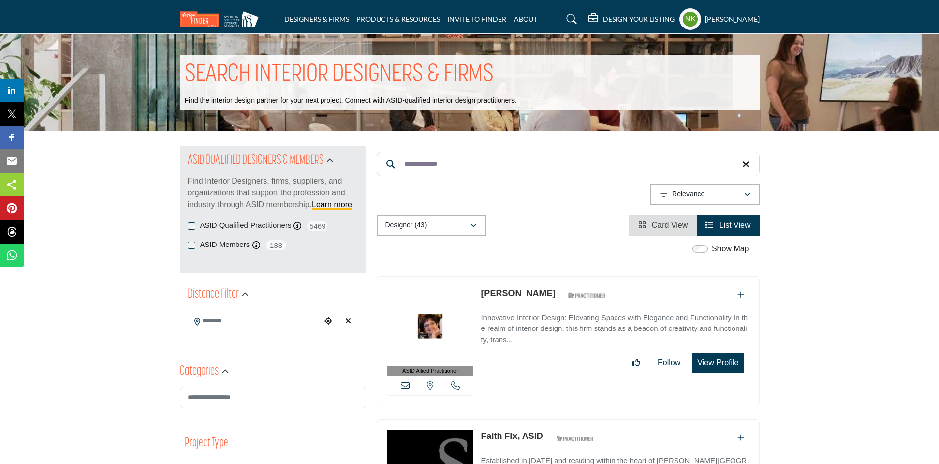
drag, startPoint x: 486, startPoint y: 159, endPoint x: 58, endPoint y: 185, distance: 427.9
paste input "Search Keyword"
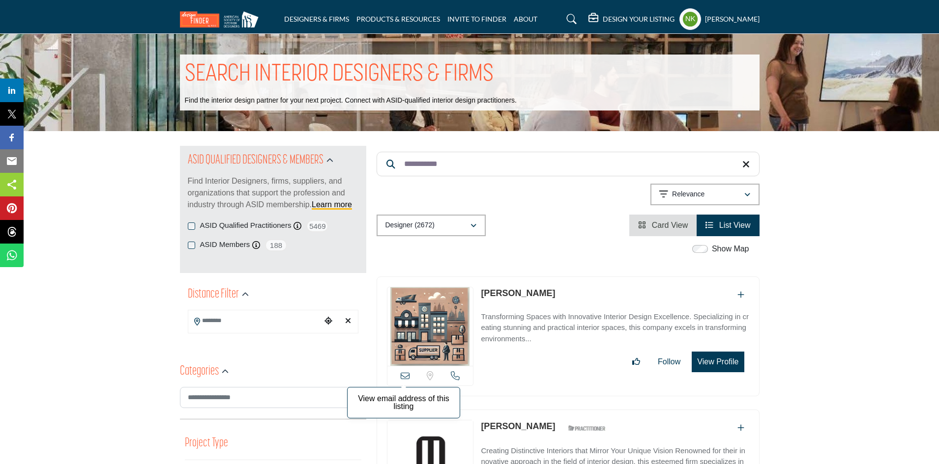
click at [402, 372] on icon at bounding box center [405, 376] width 9 height 9
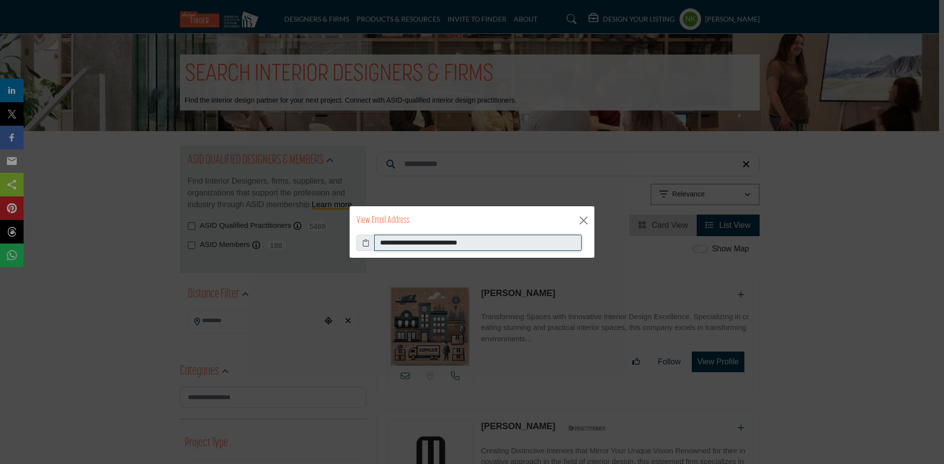
drag, startPoint x: 560, startPoint y: 244, endPoint x: 211, endPoint y: 253, distance: 348.6
click at [211, 253] on div "**********" at bounding box center [472, 232] width 944 height 464
click at [582, 224] on button "Close" at bounding box center [583, 220] width 15 height 15
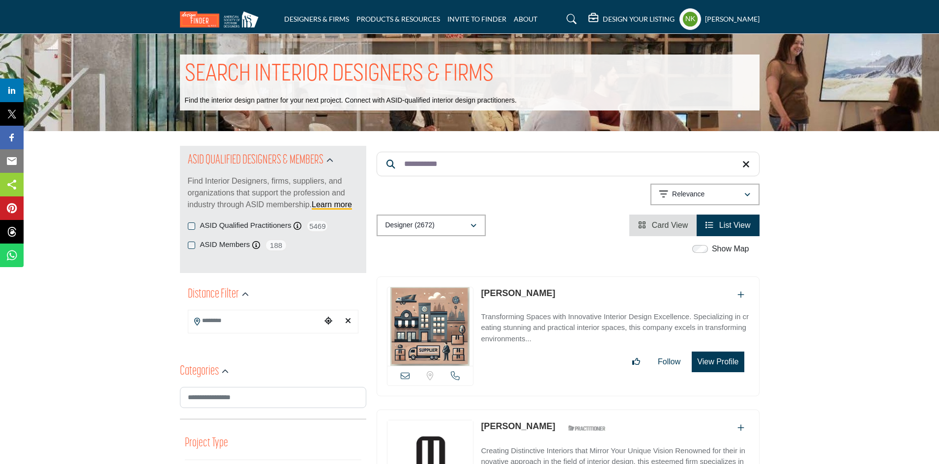
drag, startPoint x: 465, startPoint y: 162, endPoint x: 0, endPoint y: 75, distance: 473.5
paste input "******"
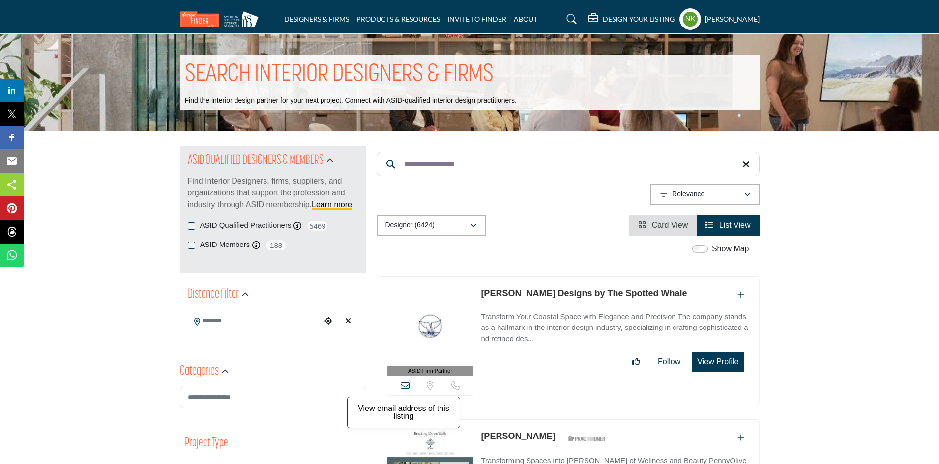
click at [406, 389] on icon at bounding box center [405, 385] width 9 height 9
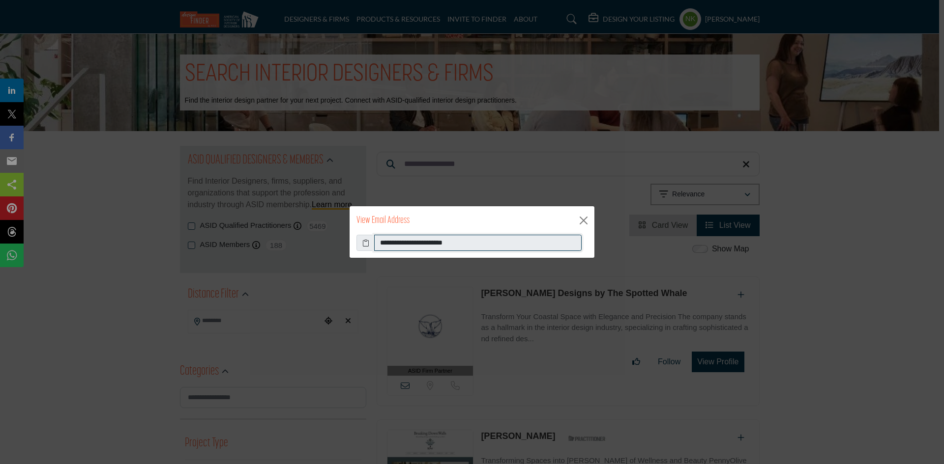
drag, startPoint x: 490, startPoint y: 242, endPoint x: 129, endPoint y: 228, distance: 361.1
click at [129, 228] on div "**********" at bounding box center [472, 232] width 944 height 464
drag, startPoint x: 586, startPoint y: 219, endPoint x: 553, endPoint y: 204, distance: 36.1
click at [589, 218] on button "Close" at bounding box center [583, 220] width 15 height 15
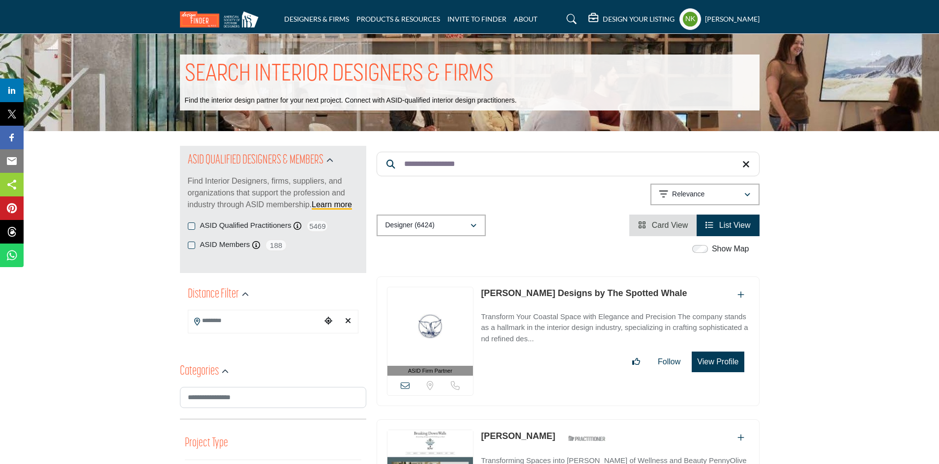
drag, startPoint x: 477, startPoint y: 168, endPoint x: 0, endPoint y: 72, distance: 486.3
paste input "Search Keyword"
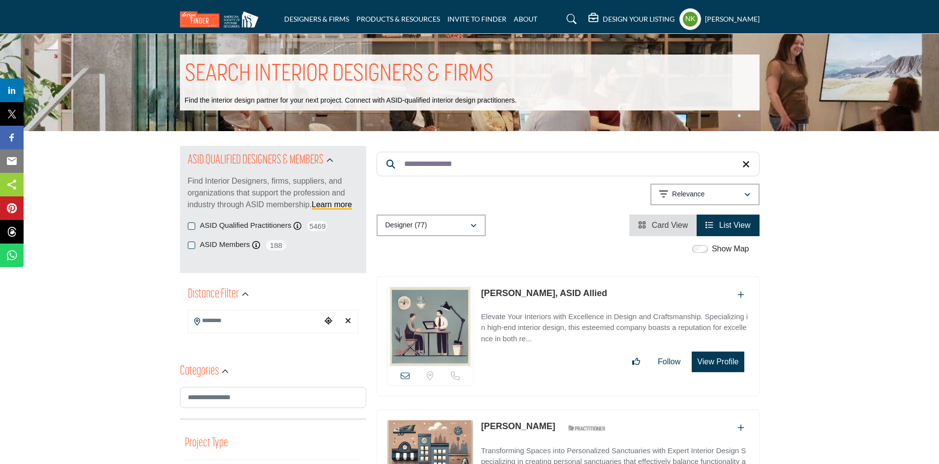
click at [405, 377] on icon at bounding box center [405, 376] width 9 height 9
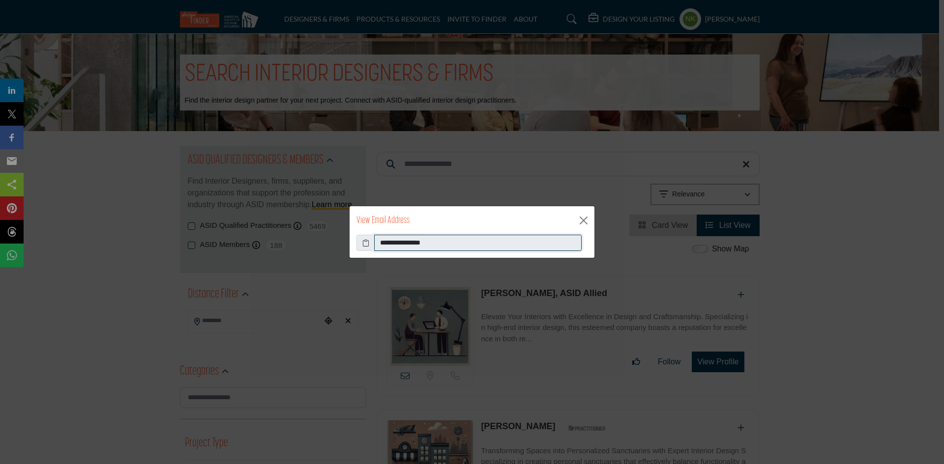
drag, startPoint x: 470, startPoint y: 242, endPoint x: 90, endPoint y: 239, distance: 380.0
click at [90, 239] on div "**********" at bounding box center [472, 232] width 944 height 464
click at [587, 221] on button "Close" at bounding box center [583, 220] width 15 height 15
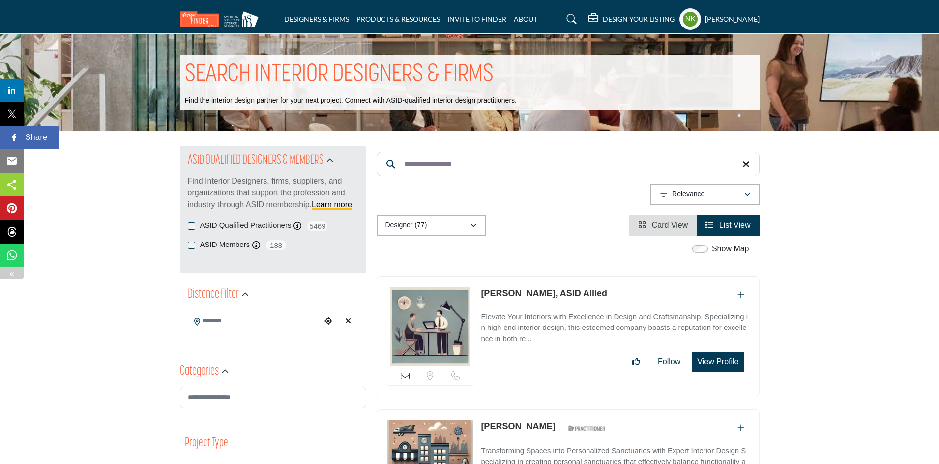
drag, startPoint x: 504, startPoint y: 168, endPoint x: 0, endPoint y: 126, distance: 505.5
paste input "Search Keyword"
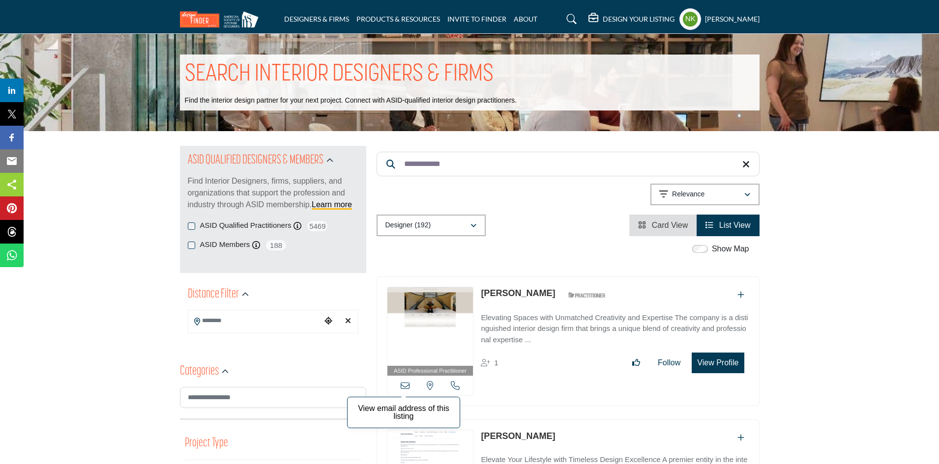
click at [405, 385] on icon at bounding box center [405, 385] width 9 height 9
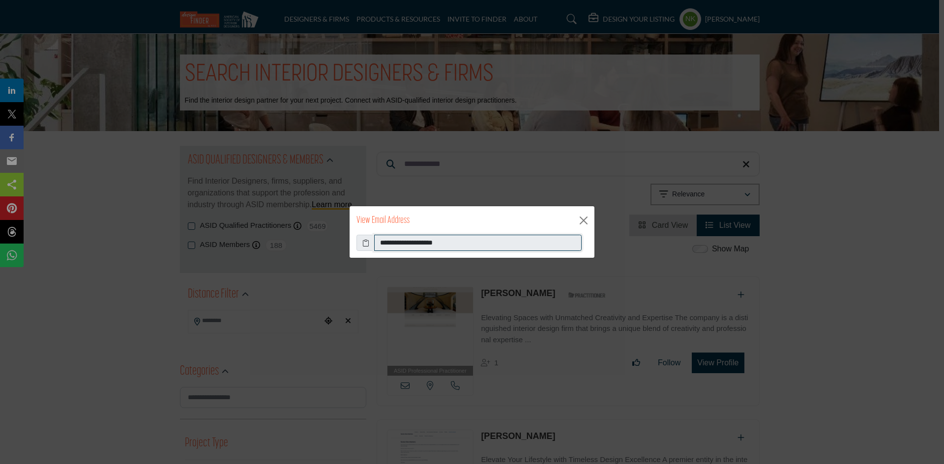
drag, startPoint x: 481, startPoint y: 241, endPoint x: 189, endPoint y: 243, distance: 291.5
click at [189, 243] on div "**********" at bounding box center [472, 232] width 944 height 464
click at [590, 221] on button "Close" at bounding box center [583, 220] width 15 height 15
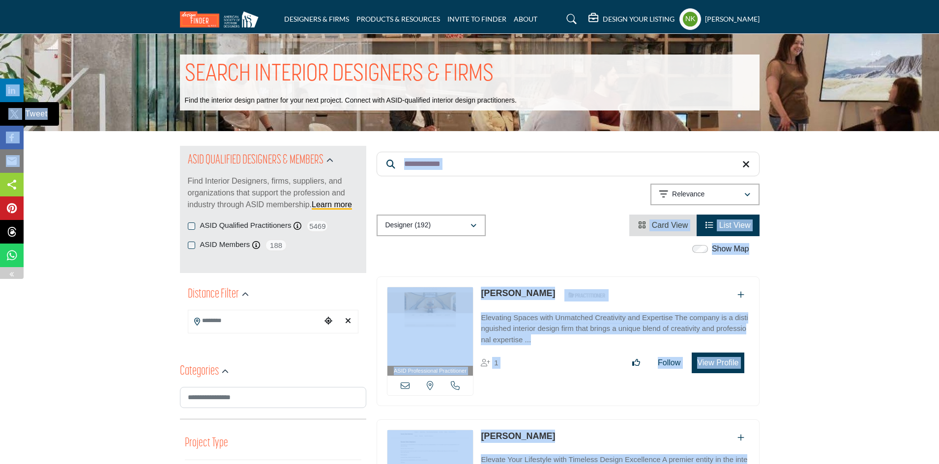
drag, startPoint x: 524, startPoint y: 177, endPoint x: 0, endPoint y: 122, distance: 527.3
click at [444, 162] on input "**********" at bounding box center [568, 164] width 383 height 25
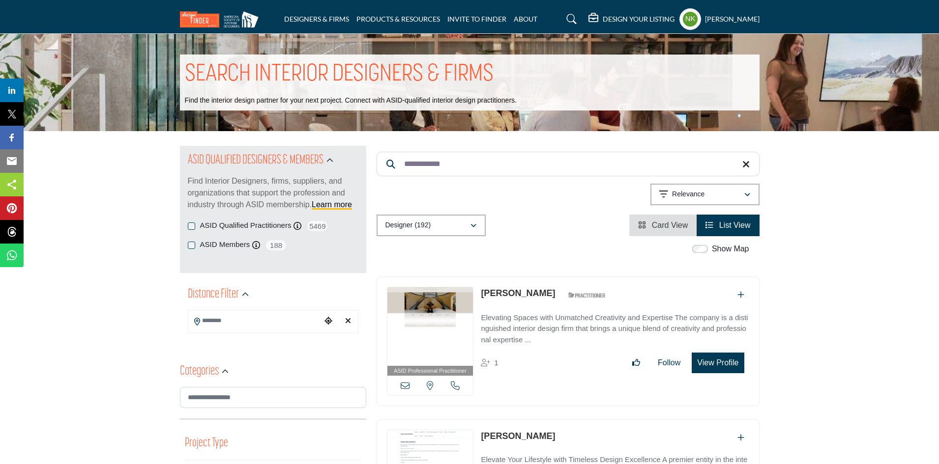
drag, startPoint x: 448, startPoint y: 159, endPoint x: 186, endPoint y: 122, distance: 265.0
paste input "****"
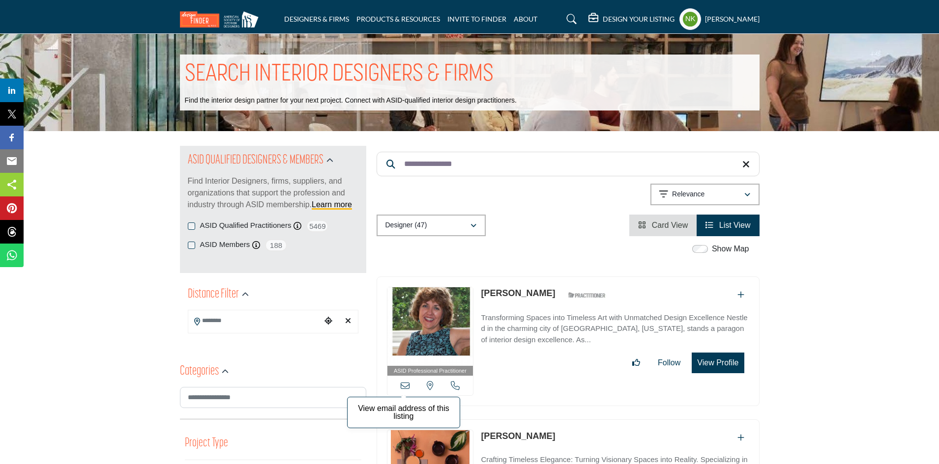
click at [406, 387] on icon at bounding box center [405, 385] width 9 height 9
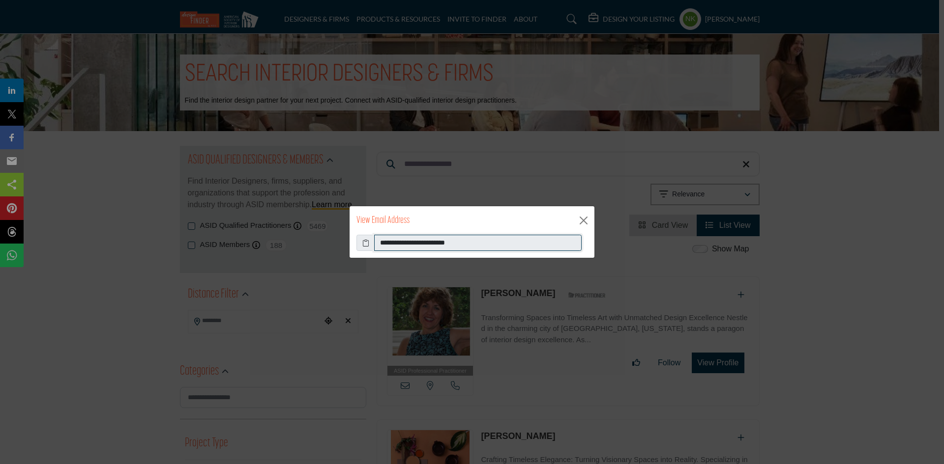
drag, startPoint x: 503, startPoint y: 246, endPoint x: 76, endPoint y: 220, distance: 427.5
click at [76, 220] on div "**********" at bounding box center [472, 232] width 944 height 464
drag, startPoint x: 587, startPoint y: 221, endPoint x: 566, endPoint y: 218, distance: 21.8
click at [587, 221] on button "Close" at bounding box center [583, 220] width 15 height 15
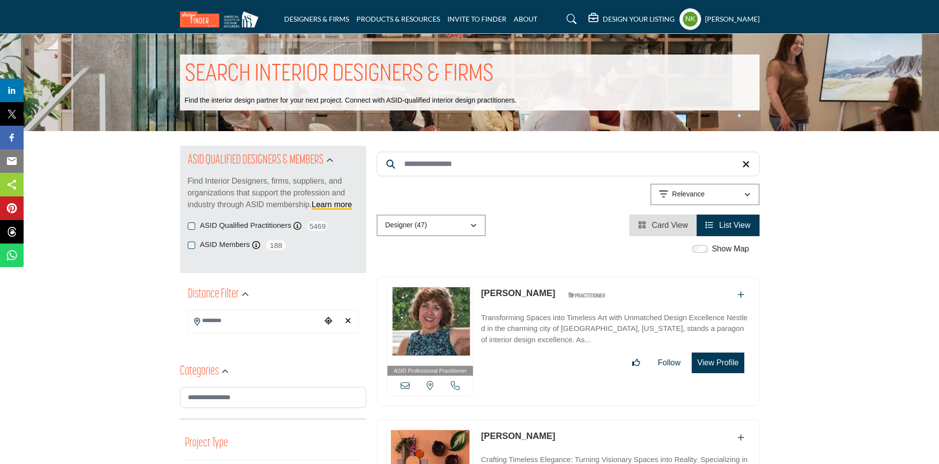
drag, startPoint x: 267, startPoint y: 146, endPoint x: 0, endPoint y: 77, distance: 276.1
paste input "Search Keyword"
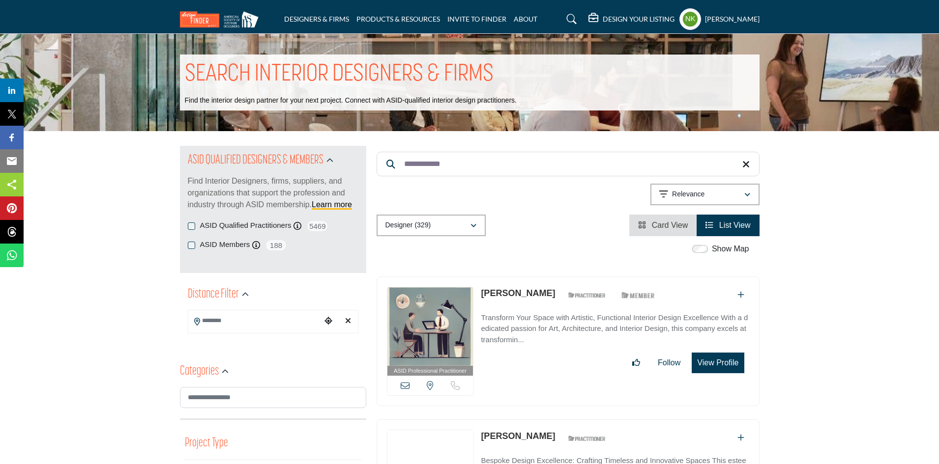
click at [410, 378] on div "View email address of this listing View the location of this listing" at bounding box center [430, 386] width 86 height 20
click at [406, 385] on icon at bounding box center [405, 385] width 9 height 9
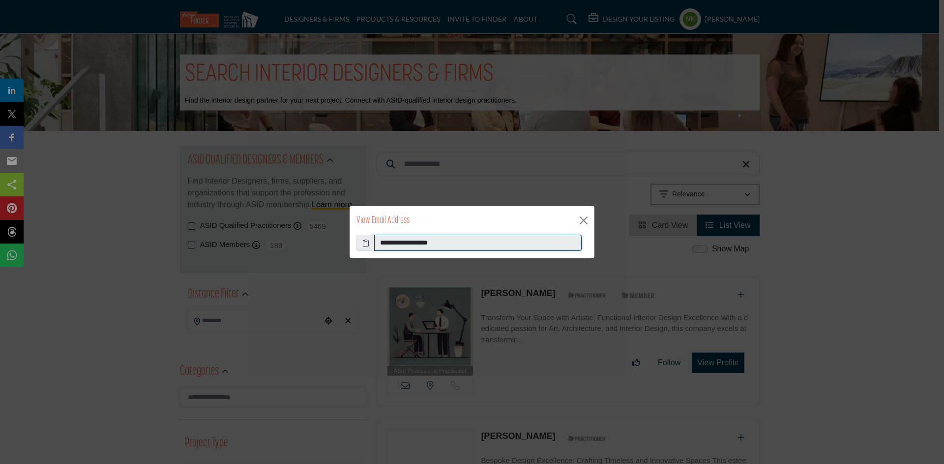
drag, startPoint x: 478, startPoint y: 242, endPoint x: 147, endPoint y: 237, distance: 330.8
click at [147, 237] on div "**********" at bounding box center [472, 232] width 944 height 464
click at [581, 222] on button "Close" at bounding box center [583, 220] width 15 height 15
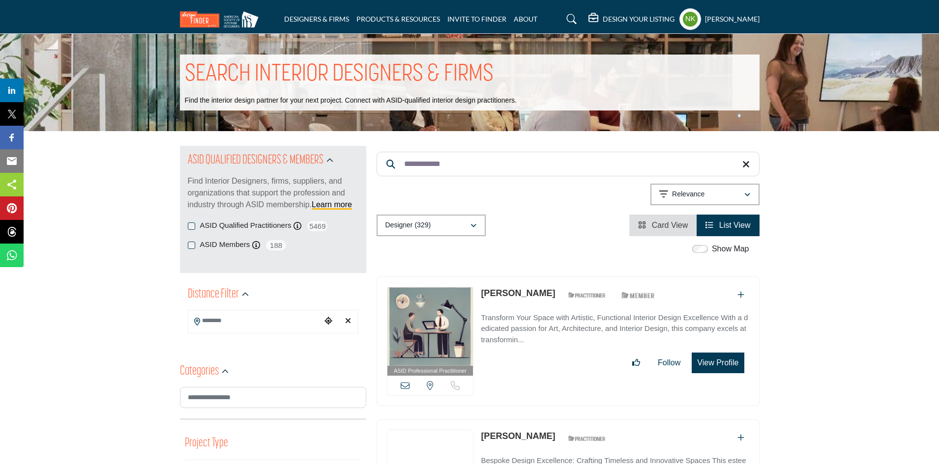
drag, startPoint x: 460, startPoint y: 168, endPoint x: 25, endPoint y: 105, distance: 439.6
paste input "****"
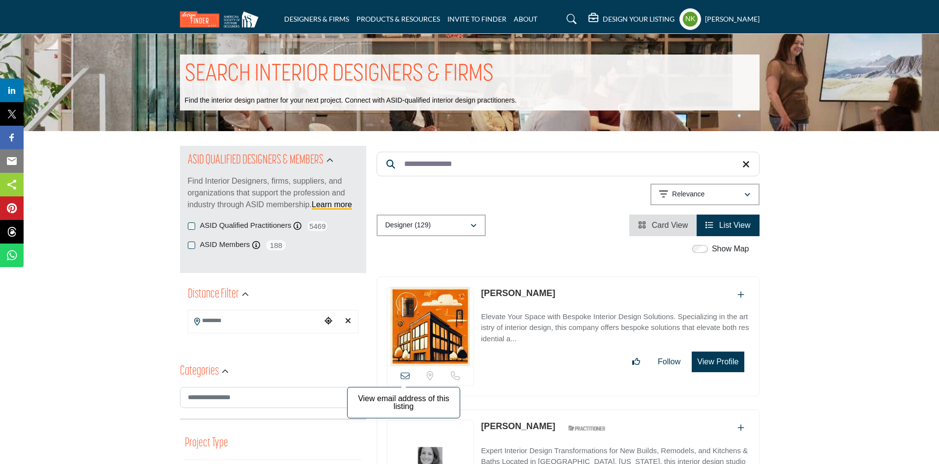
click at [407, 379] on icon at bounding box center [405, 376] width 9 height 9
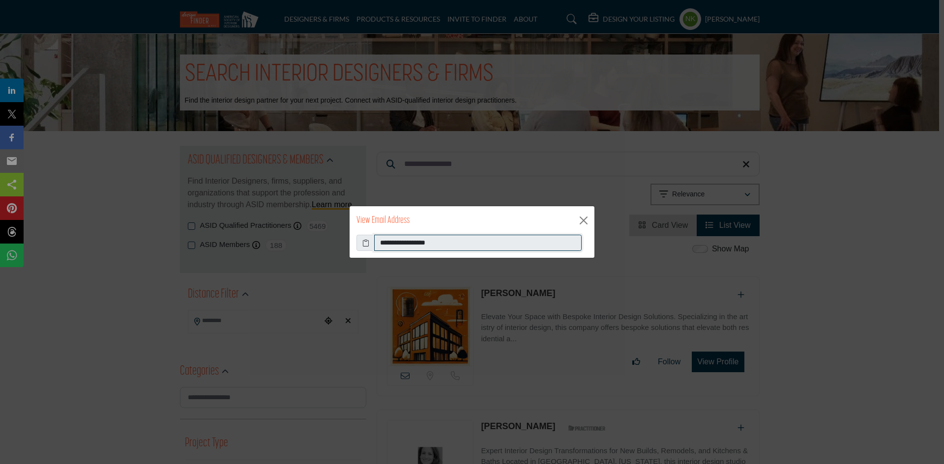
drag, startPoint x: 332, startPoint y: 236, endPoint x: 0, endPoint y: 198, distance: 334.5
click at [0, 202] on div "**********" at bounding box center [472, 232] width 944 height 464
click at [565, 222] on div "View Email Address" at bounding box center [471, 220] width 245 height 29
click at [580, 222] on button "Close" at bounding box center [583, 220] width 15 height 15
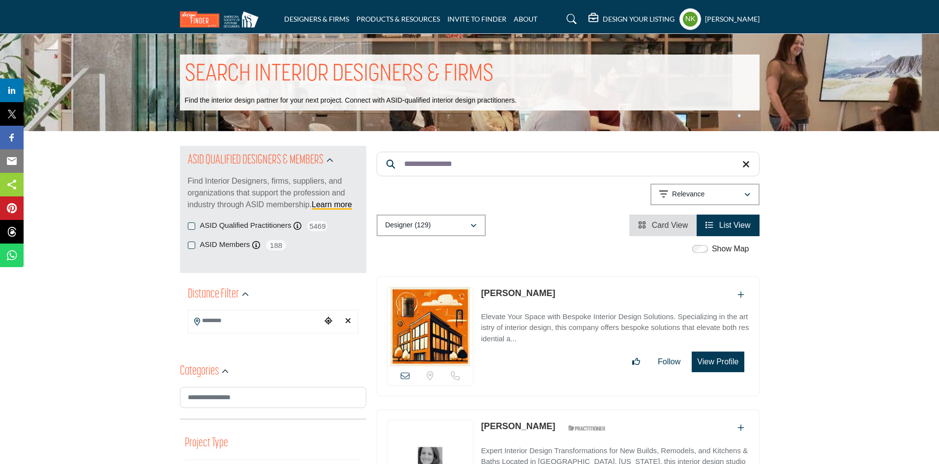
drag, startPoint x: 456, startPoint y: 161, endPoint x: 117, endPoint y: 118, distance: 340.9
paste input "Search Keyword"
type input "*********"
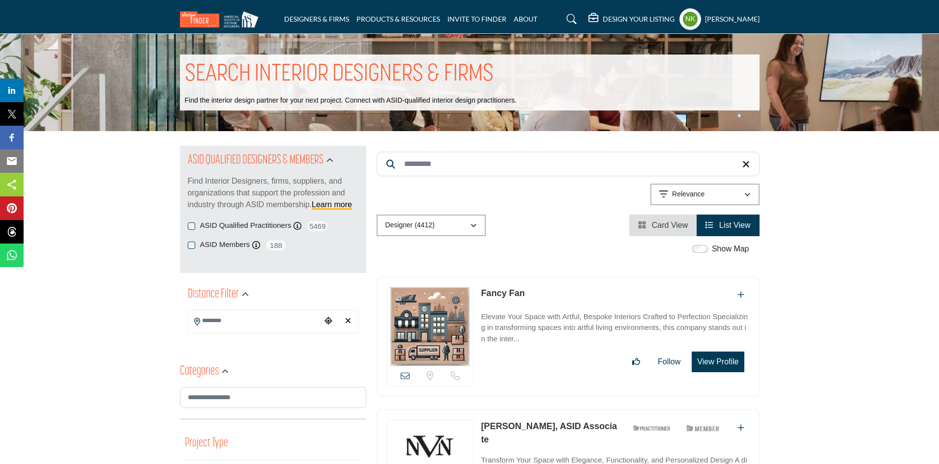
click at [400, 374] on div "View email address of this listing Sorry, but we don't have a location for this…" at bounding box center [430, 376] width 86 height 20
click at [403, 376] on icon at bounding box center [405, 376] width 9 height 9
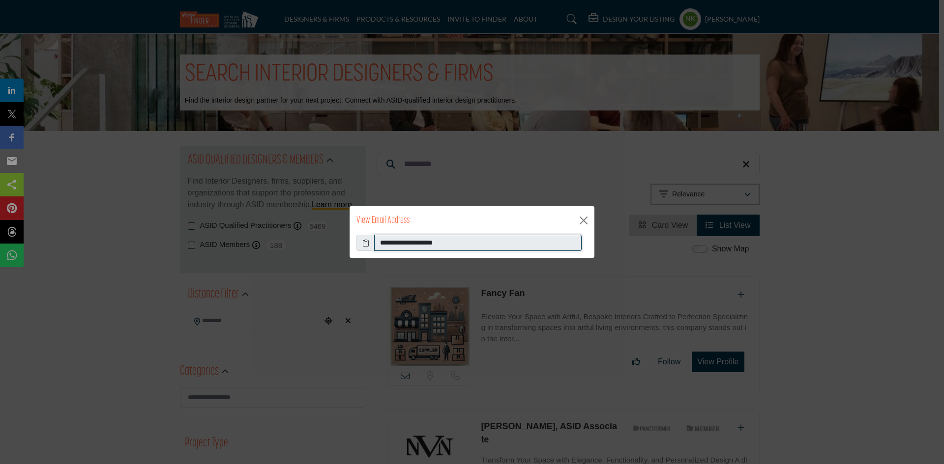
drag, startPoint x: 469, startPoint y: 247, endPoint x: 0, endPoint y: 134, distance: 482.3
click at [0, 159] on div "**********" at bounding box center [472, 232] width 944 height 464
click at [588, 223] on button "Close" at bounding box center [583, 220] width 15 height 15
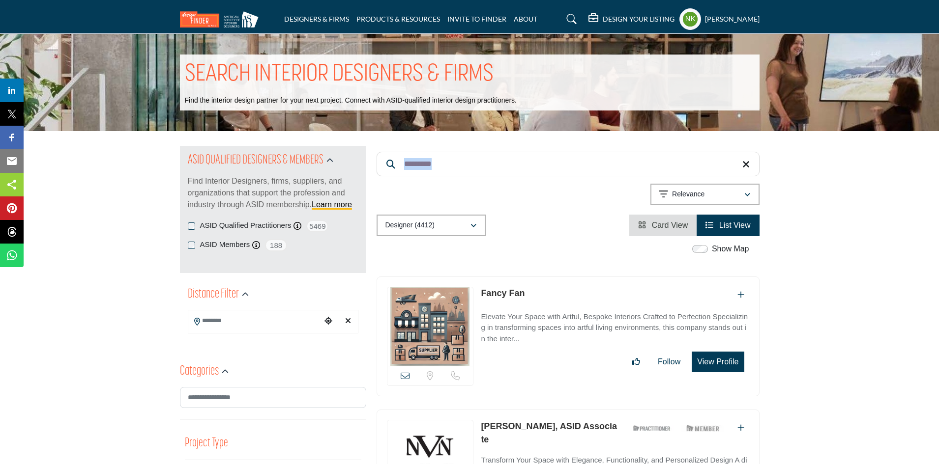
click at [750, 167] on form "*********" at bounding box center [568, 164] width 383 height 25
click at [746, 163] on icon at bounding box center [745, 165] width 7 height 10
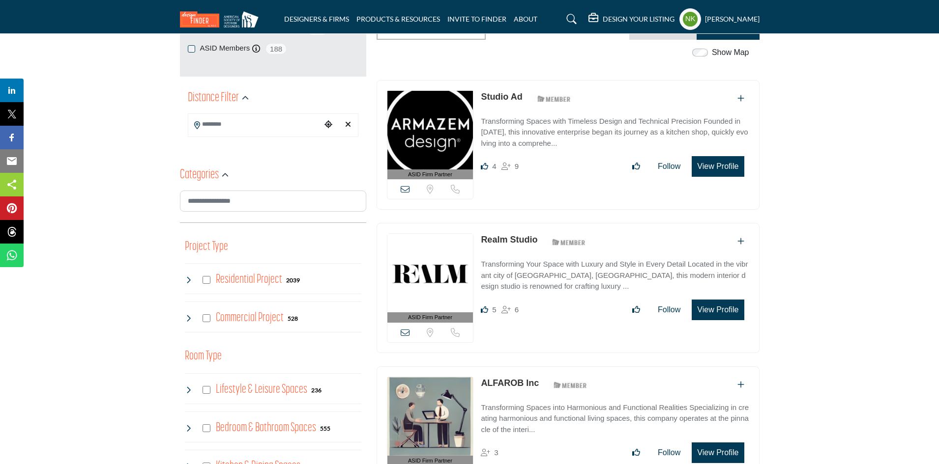
scroll to position [295, 0]
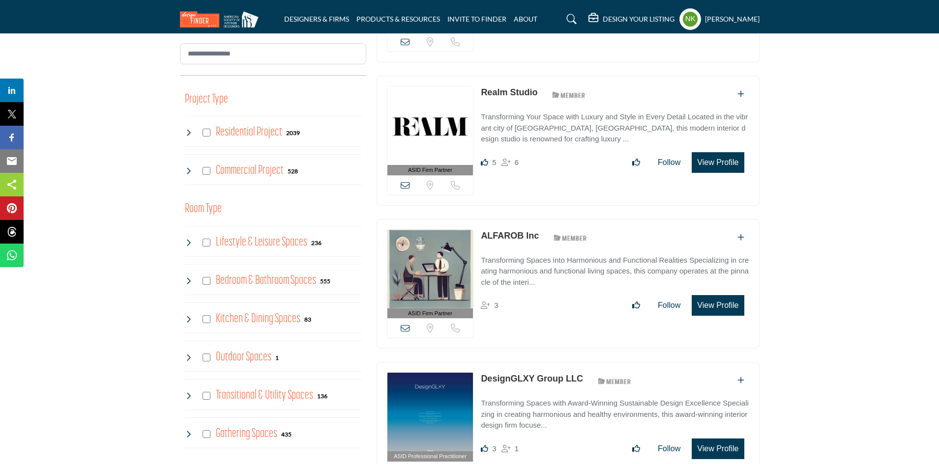
scroll to position [492, 0]
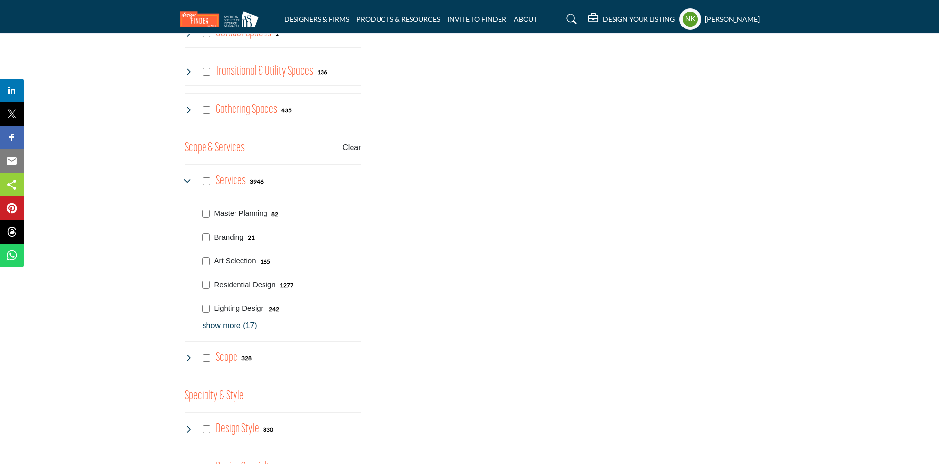
scroll to position [737, 0]
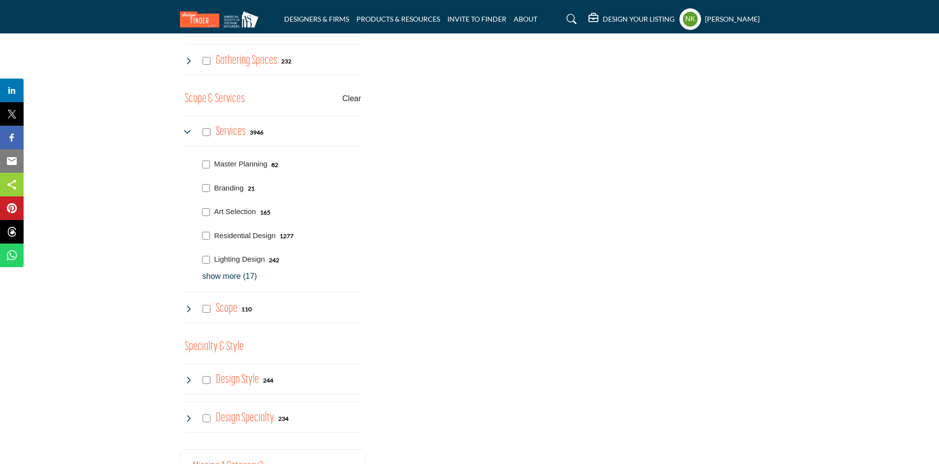
click at [229, 271] on p "show more (17)" at bounding box center [282, 277] width 159 height 12
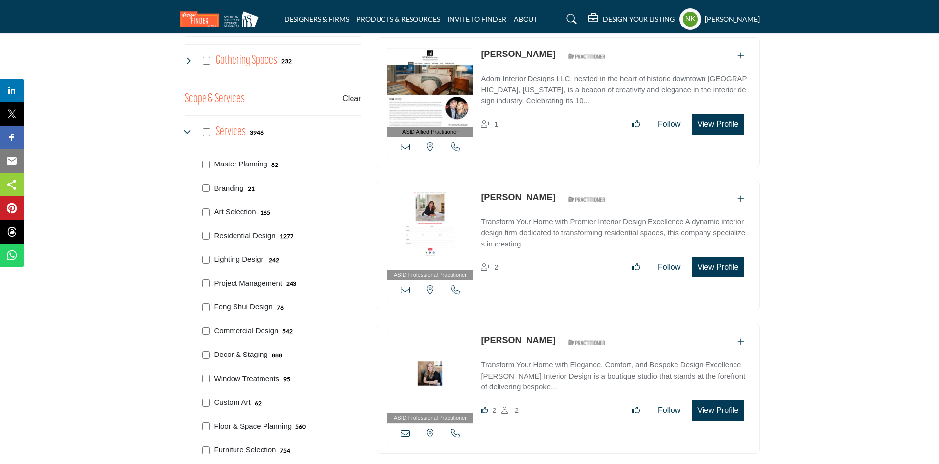
scroll to position [885, 0]
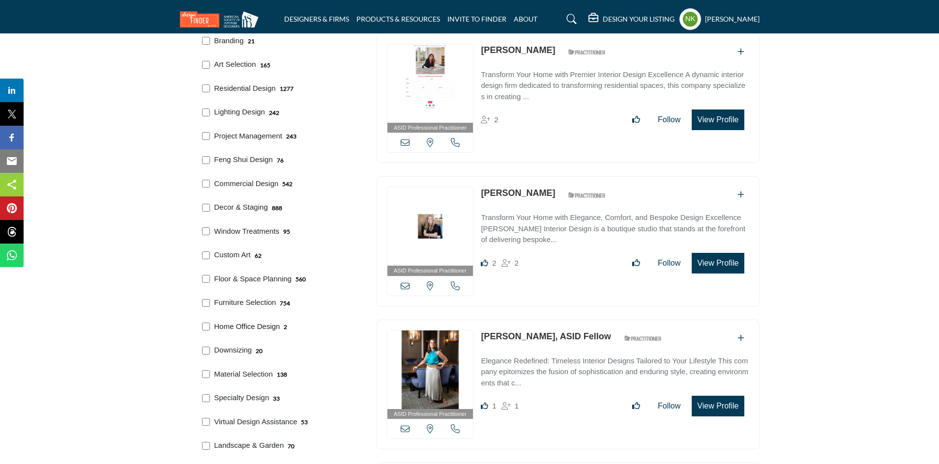
click at [261, 321] on p "Home Office Design" at bounding box center [247, 326] width 66 height 11
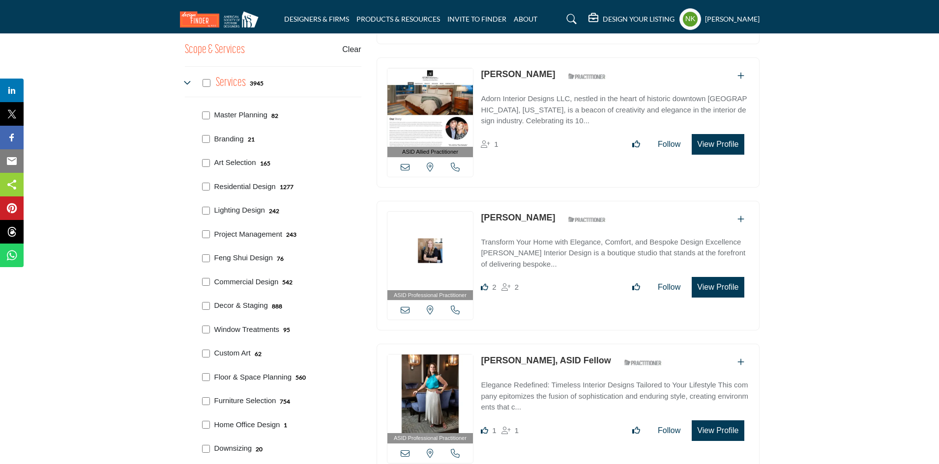
scroll to position [590, 0]
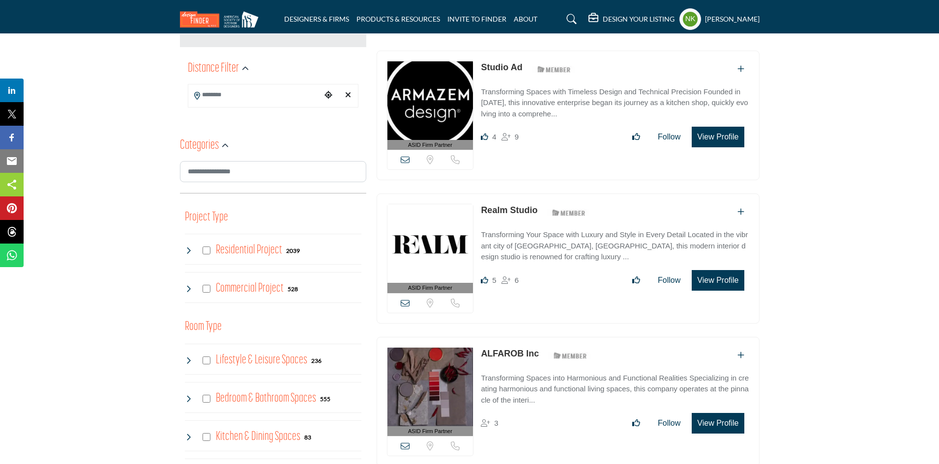
scroll to position [639, 0]
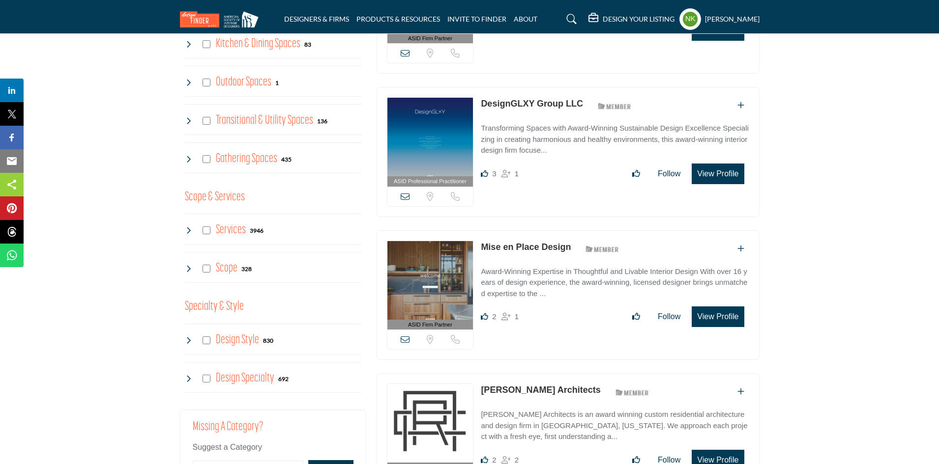
click at [191, 227] on icon at bounding box center [189, 231] width 8 height 8
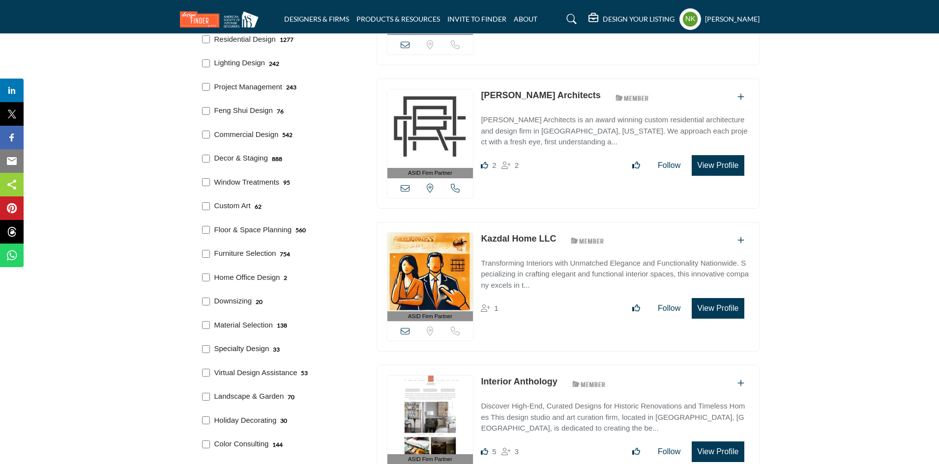
scroll to position [1032, 0]
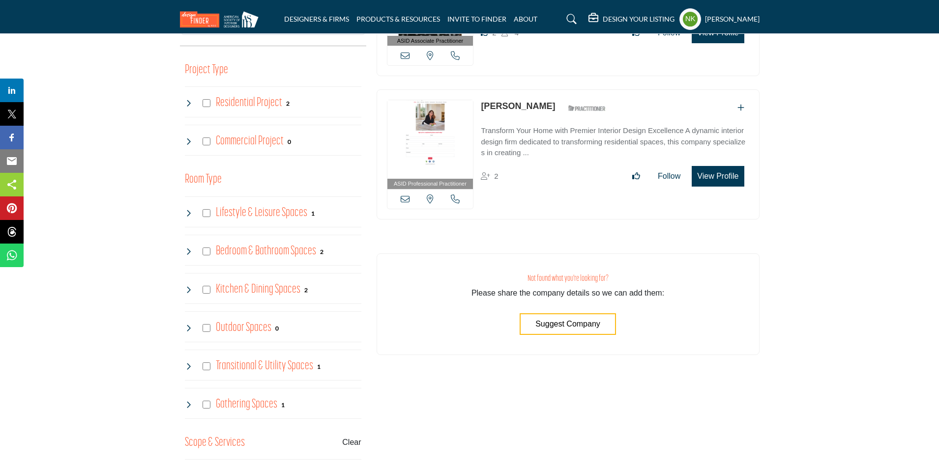
scroll to position [197, 0]
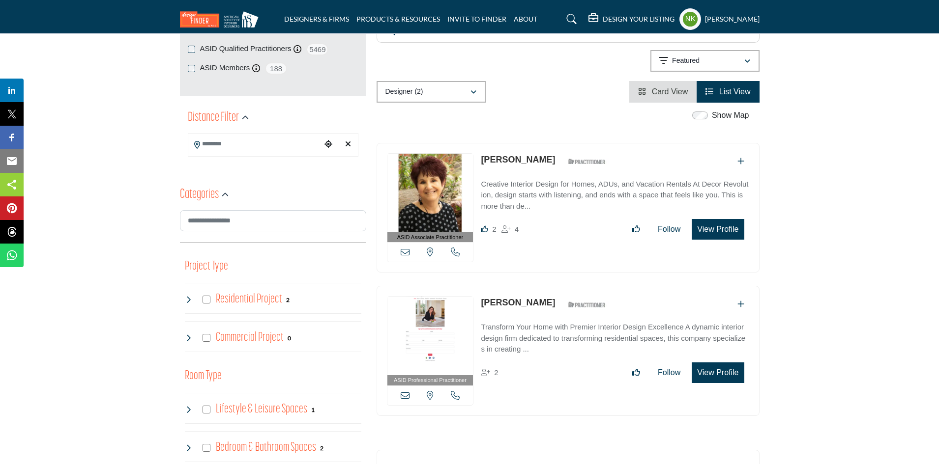
click at [493, 298] on link "[PERSON_NAME]" at bounding box center [518, 303] width 74 height 10
drag, startPoint x: 478, startPoint y: 274, endPoint x: 535, endPoint y: 277, distance: 57.1
click at [535, 286] on div "ASID Professional Practitioner ASID Professional Practitioners have successfull…" at bounding box center [568, 351] width 383 height 130
copy div "[PERSON_NAME]"
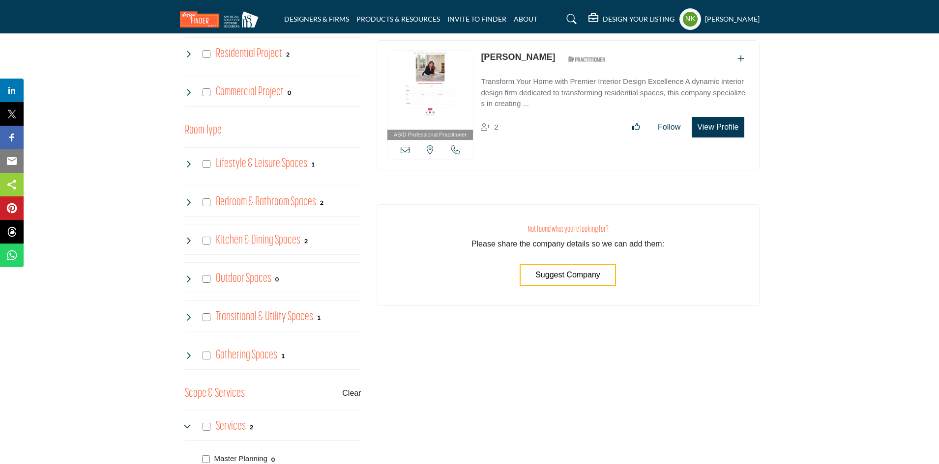
scroll to position [541, 0]
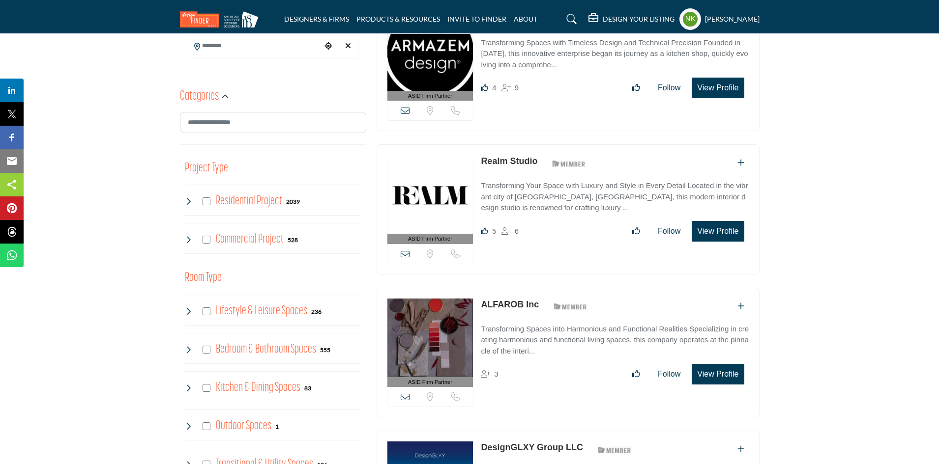
scroll to position [590, 0]
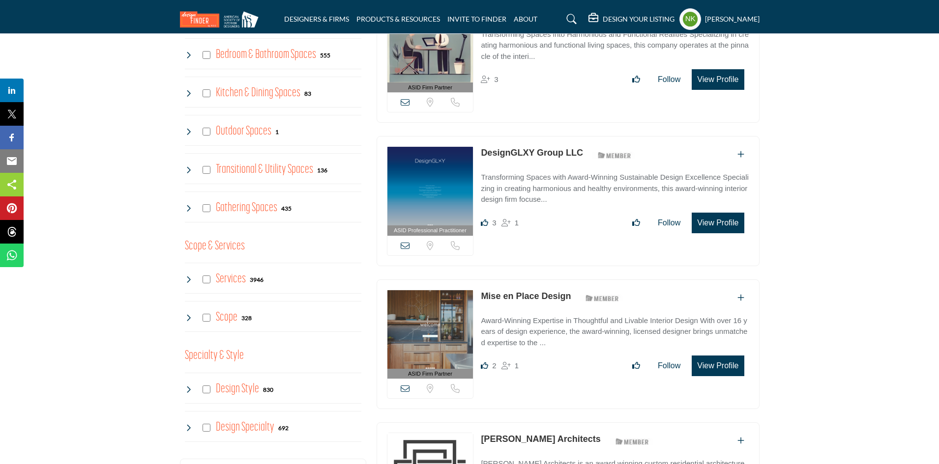
click at [189, 276] on icon at bounding box center [189, 280] width 8 height 8
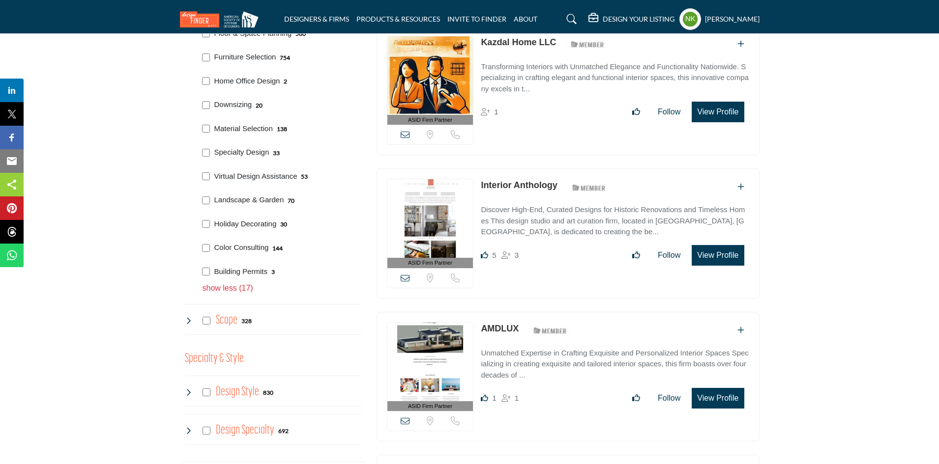
scroll to position [1081, 0]
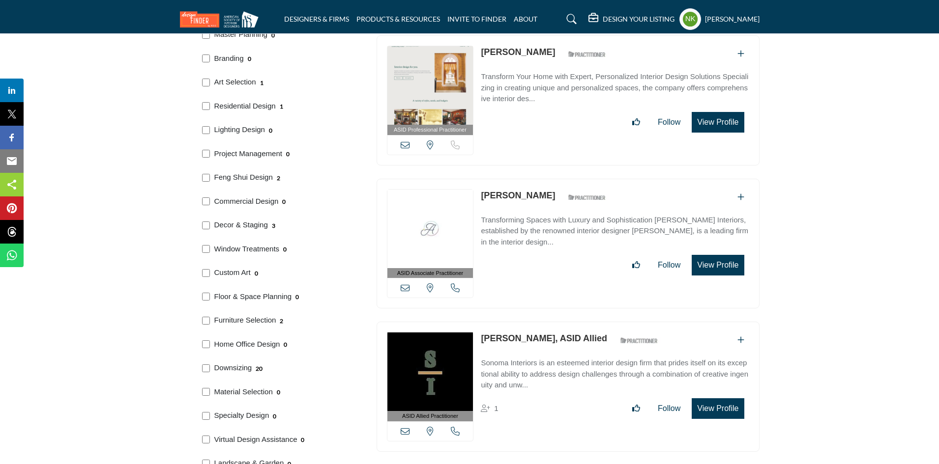
scroll to position [866, 0]
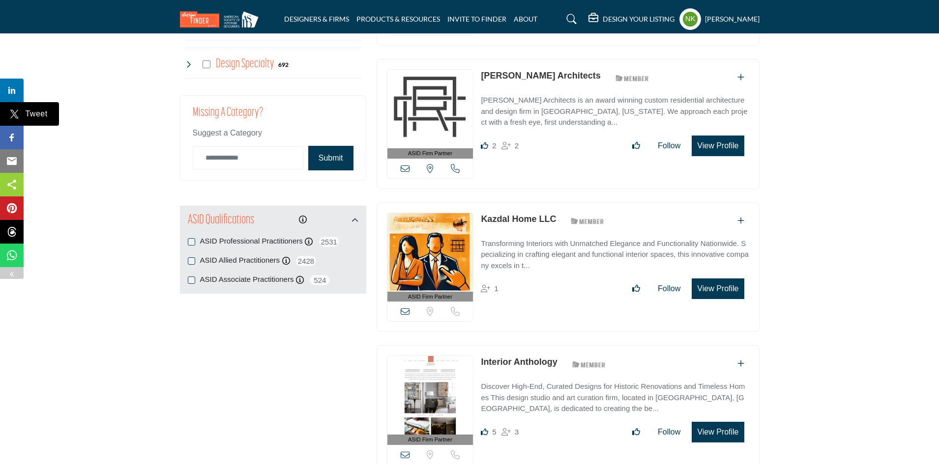
scroll to position [688, 0]
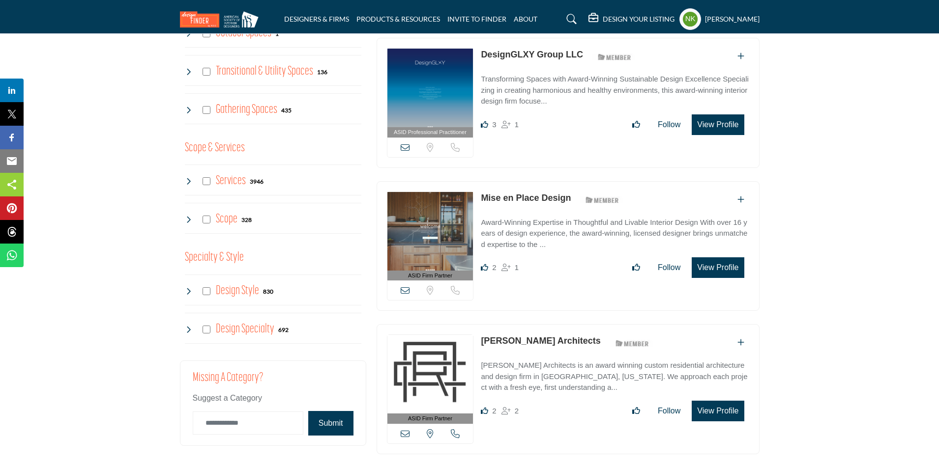
click at [188, 177] on icon at bounding box center [189, 181] width 8 height 8
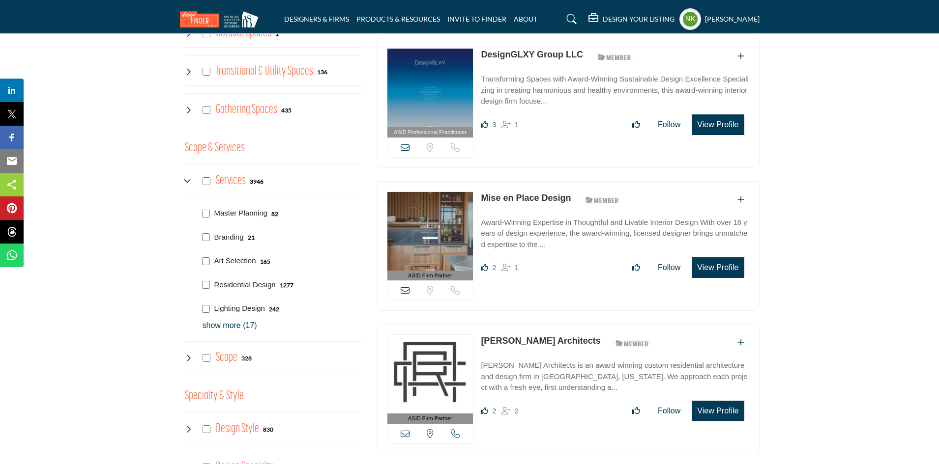
click at [239, 320] on p "show more (17)" at bounding box center [282, 326] width 159 height 12
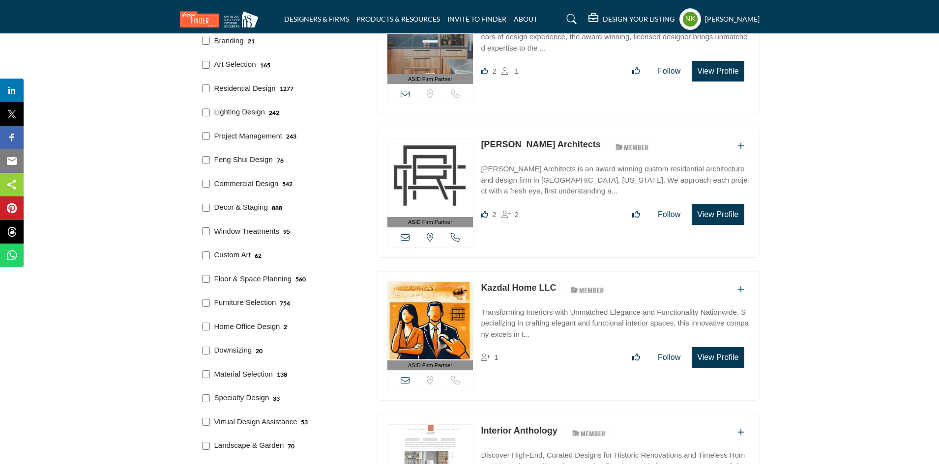
scroll to position [934, 0]
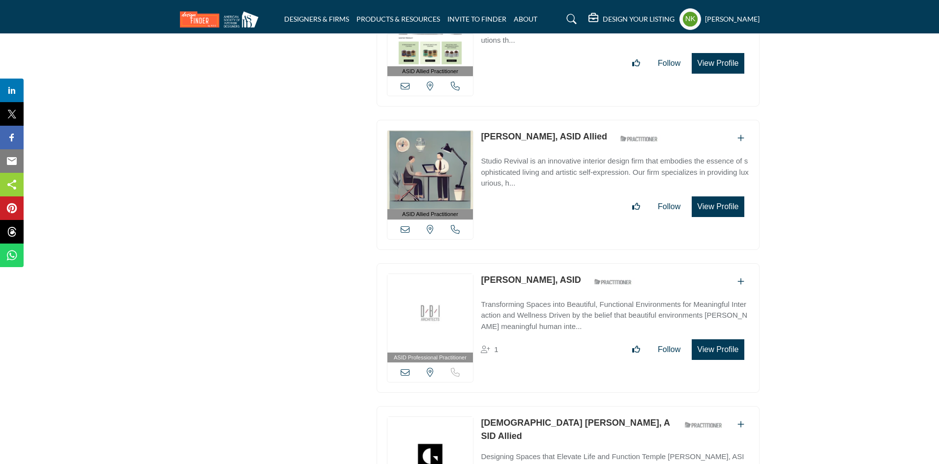
scroll to position [12753, 0]
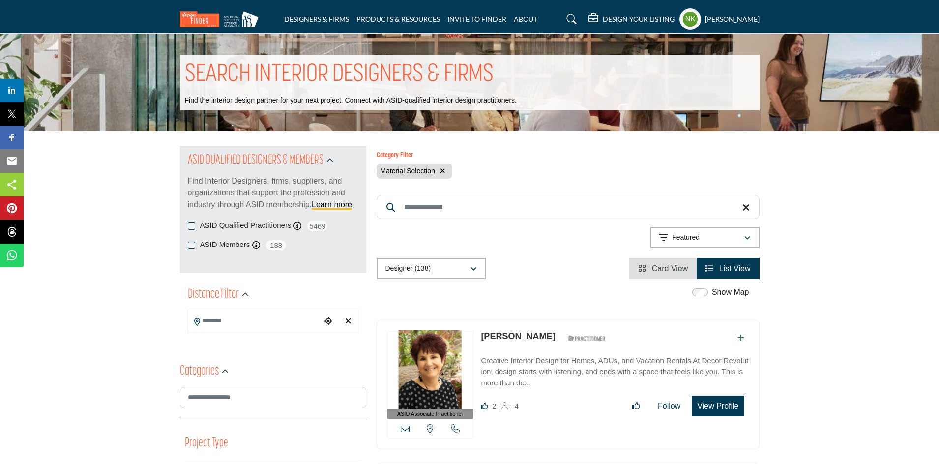
scroll to position [3145, 0]
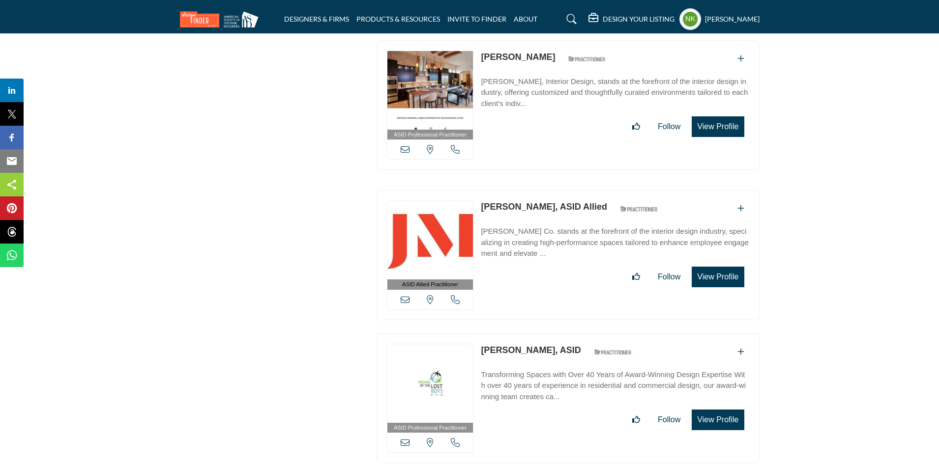
click at [847, 126] on section "ASID QUALIFIED DESIGNERS & MEMBERS Find Interior Designers, firms, suppliers, a…" at bounding box center [469, 166] width 939 height 6361
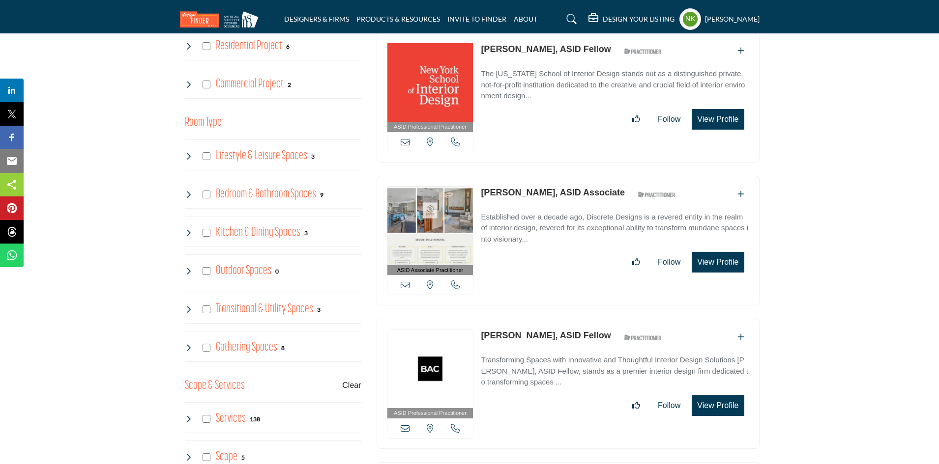
scroll to position [0, 0]
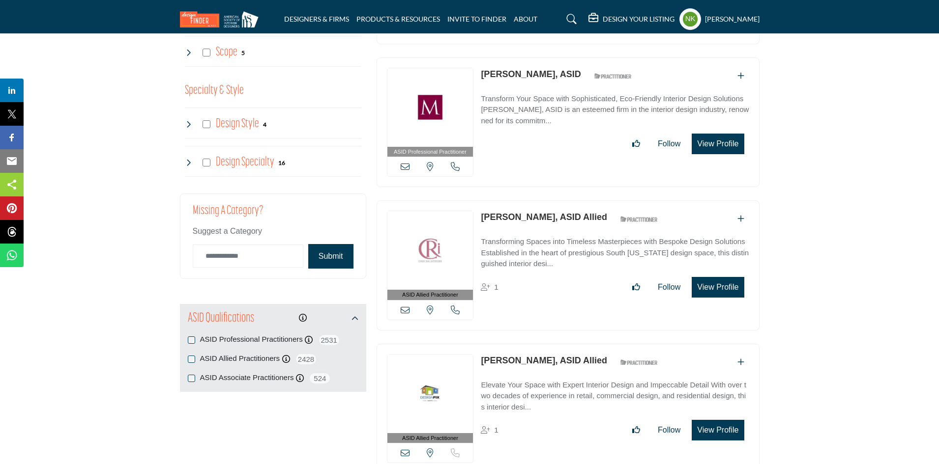
scroll to position [639, 0]
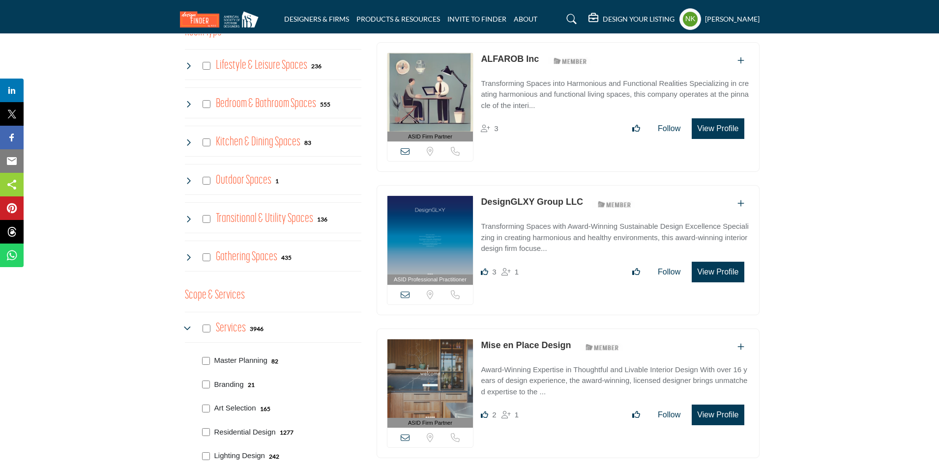
scroll to position [737, 0]
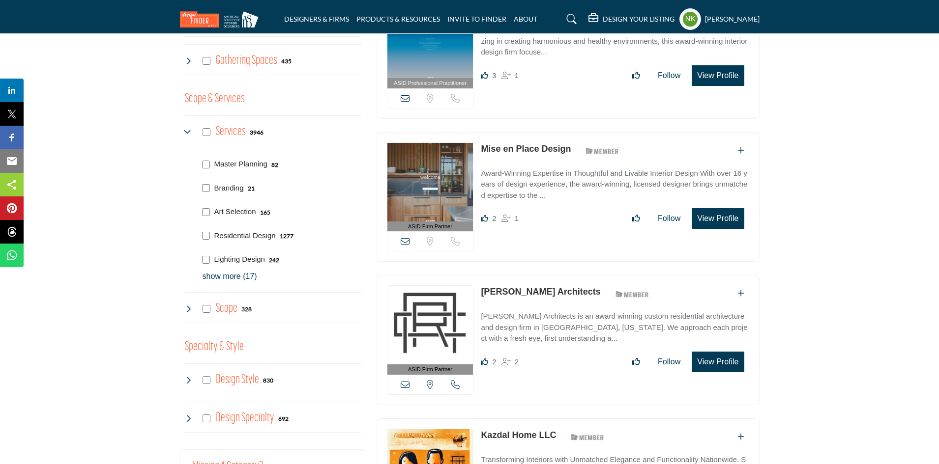
click p "show more (17)"
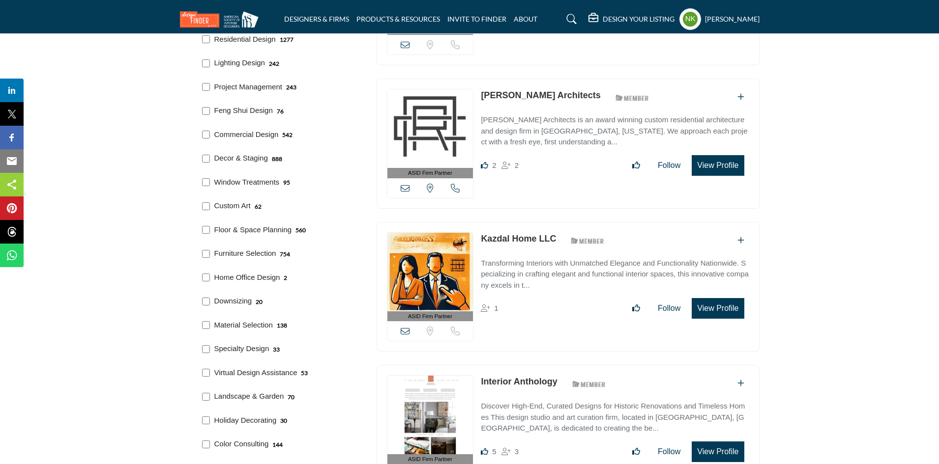
scroll to position [983, 0]
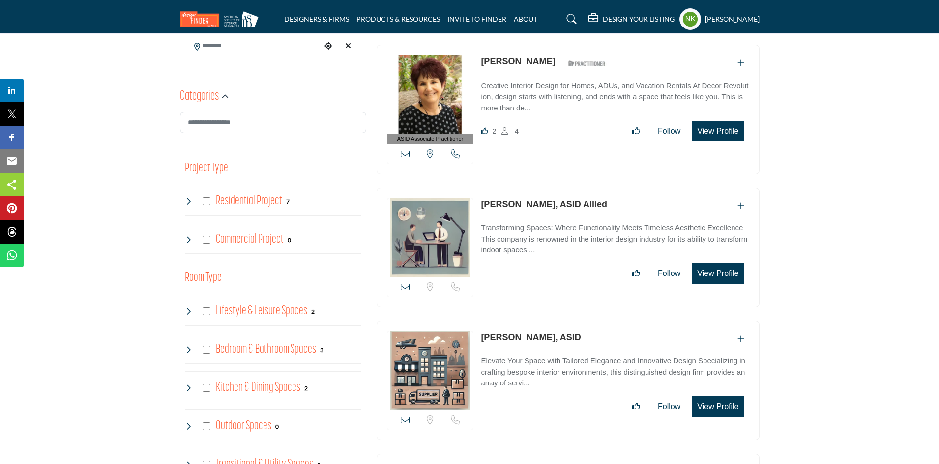
scroll to position [541, 0]
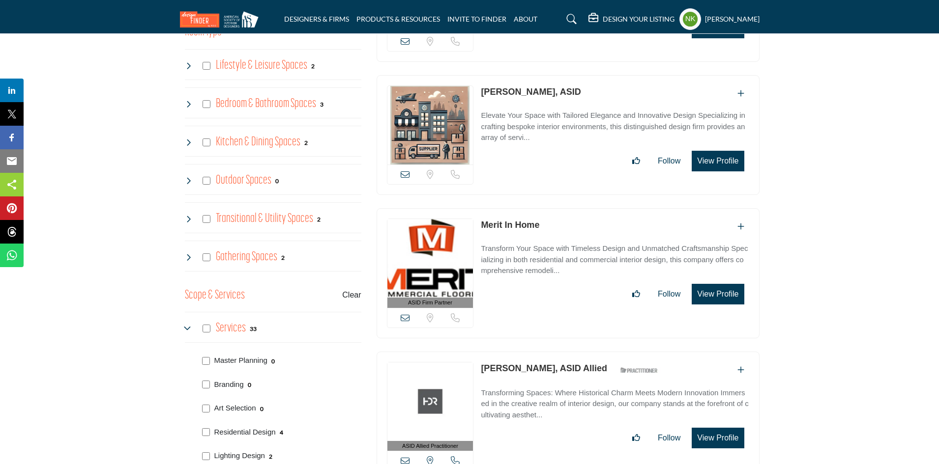
click section "ASID QUALIFIED DESIGNERS & MEMBERS Find Interior Designers, firms, suppliers, a…"
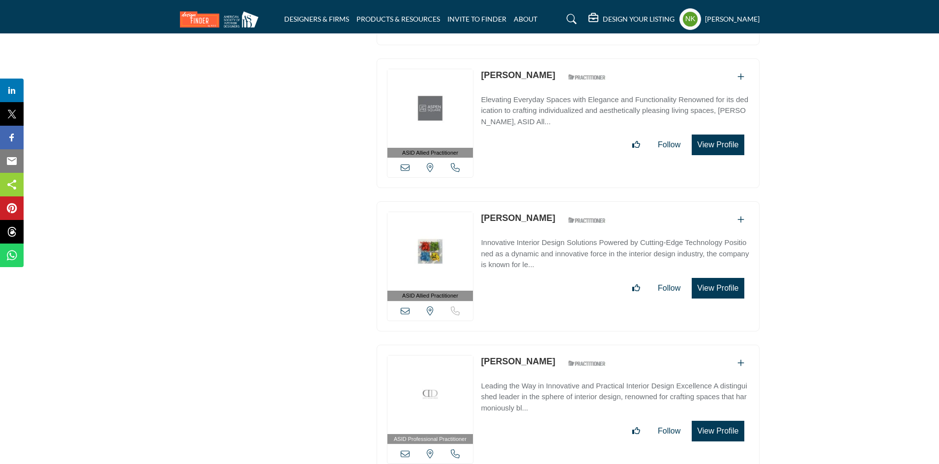
scroll to position [1581, 0]
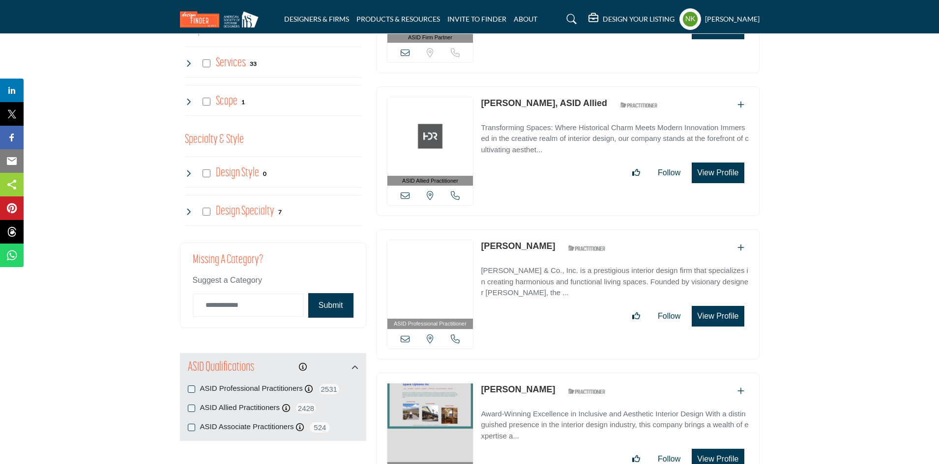
scroll to position [688, 0]
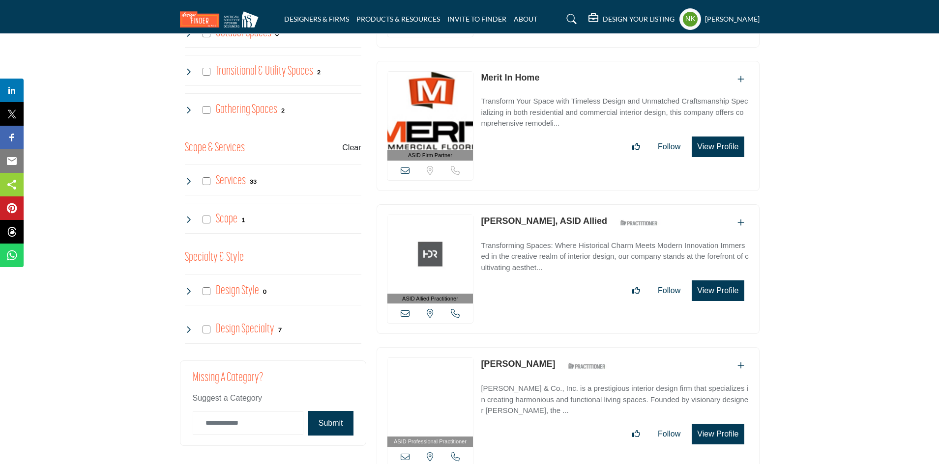
click at [192, 177] on icon at bounding box center [189, 181] width 8 height 8
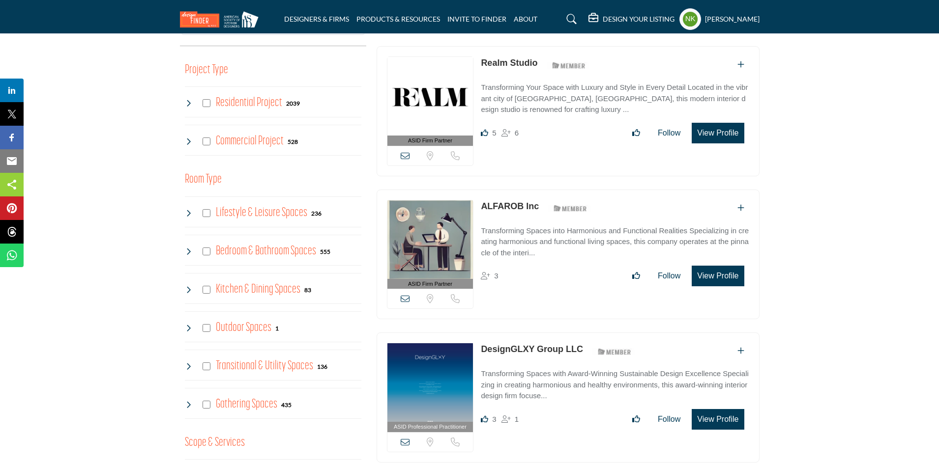
scroll to position [541, 0]
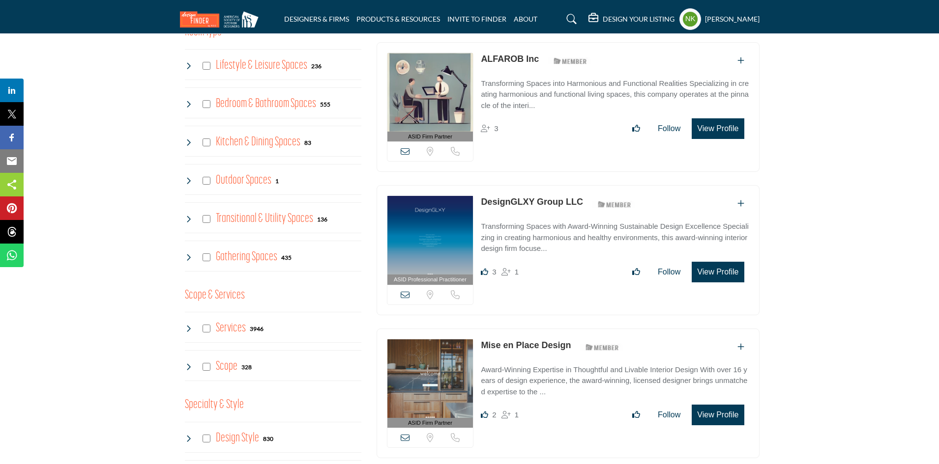
click at [190, 325] on icon at bounding box center [189, 329] width 8 height 8
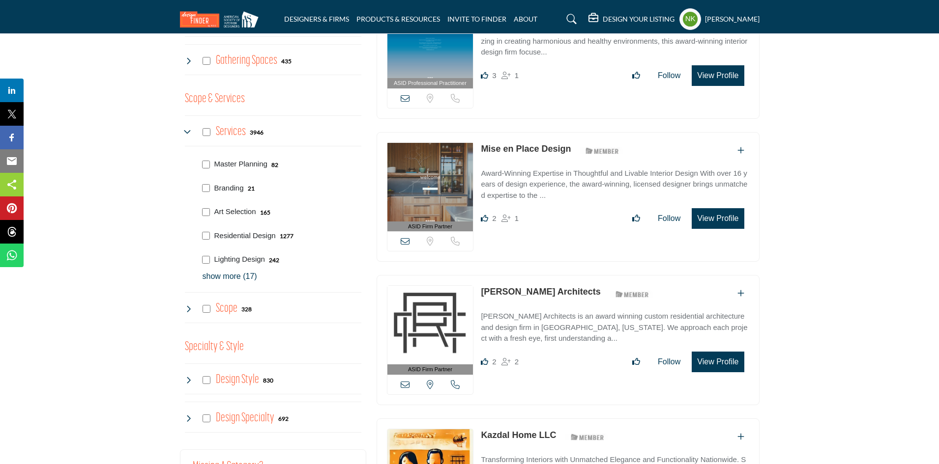
click at [232, 271] on p "show more (17)" at bounding box center [282, 277] width 159 height 12
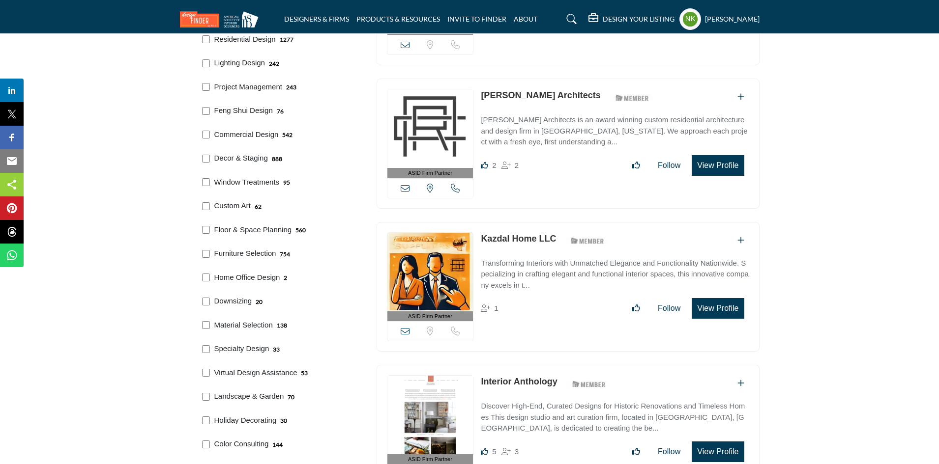
scroll to position [1032, 0]
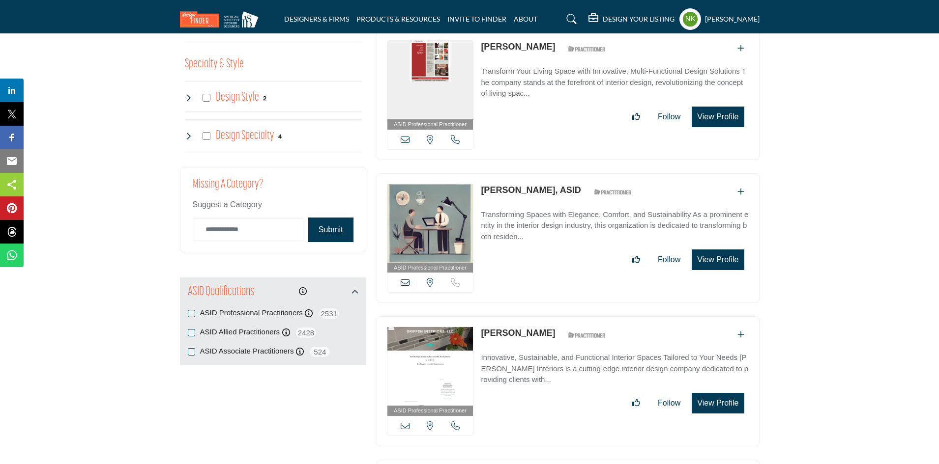
scroll to position [1671, 0]
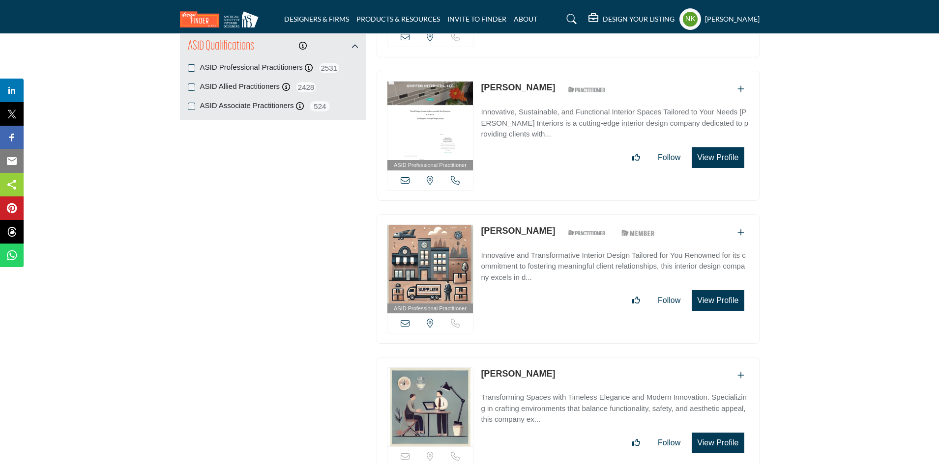
click at [823, 246] on section "ASID QUALIFIED DESIGNERS & MEMBERS Find Interior Designers, firms, suppliers, a…" at bounding box center [469, 143] width 939 height 3327
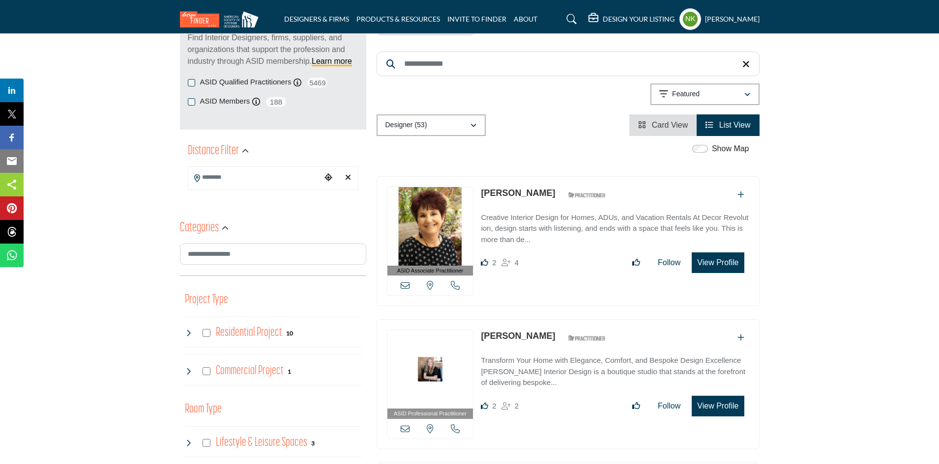
scroll to position [0, 0]
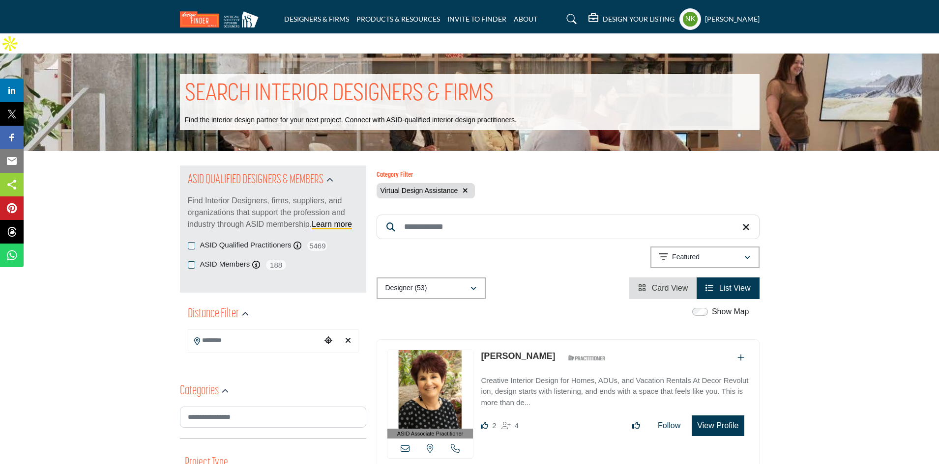
click at [466, 187] on icon "button" at bounding box center [465, 190] width 5 height 7
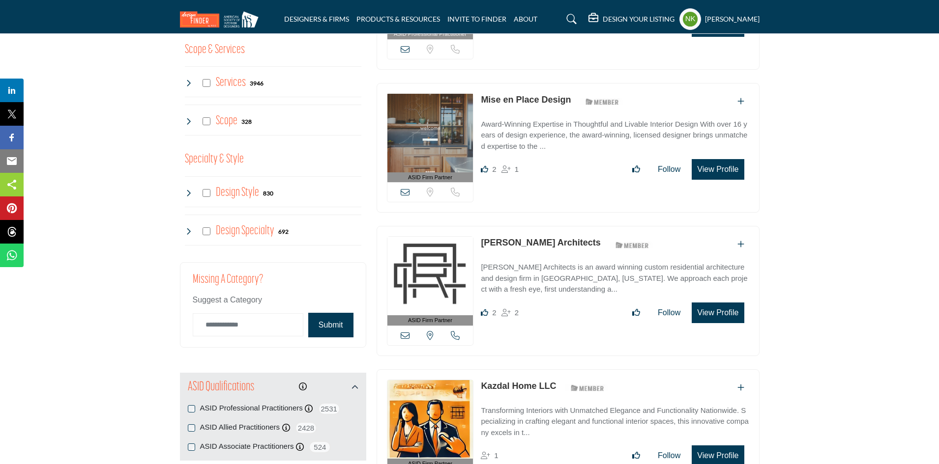
scroll to position [639, 0]
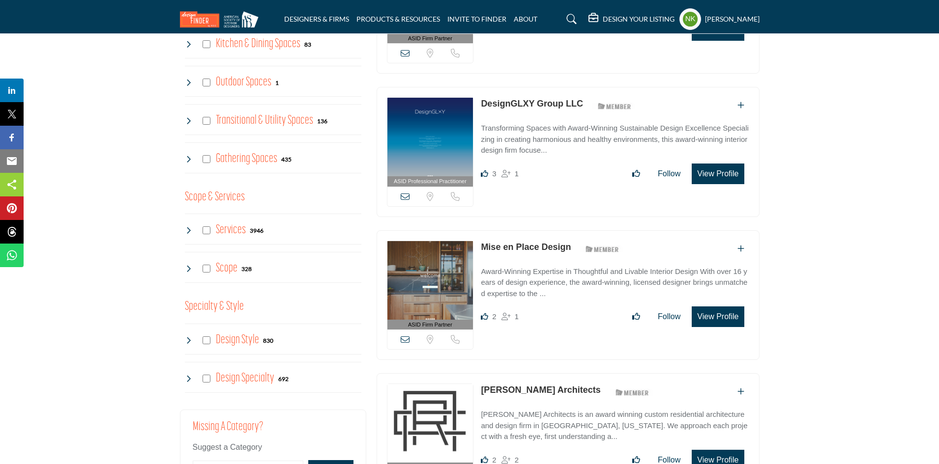
click at [190, 227] on icon at bounding box center [189, 231] width 8 height 8
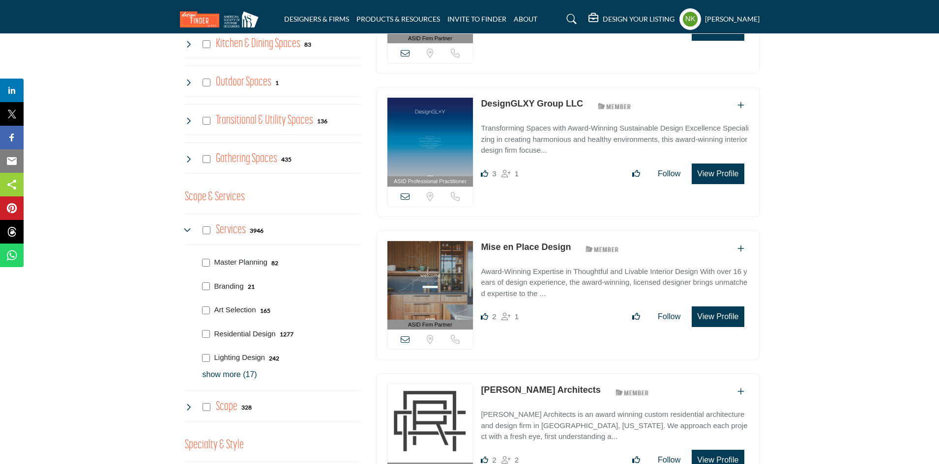
click at [229, 369] on p "show more (17)" at bounding box center [282, 375] width 159 height 12
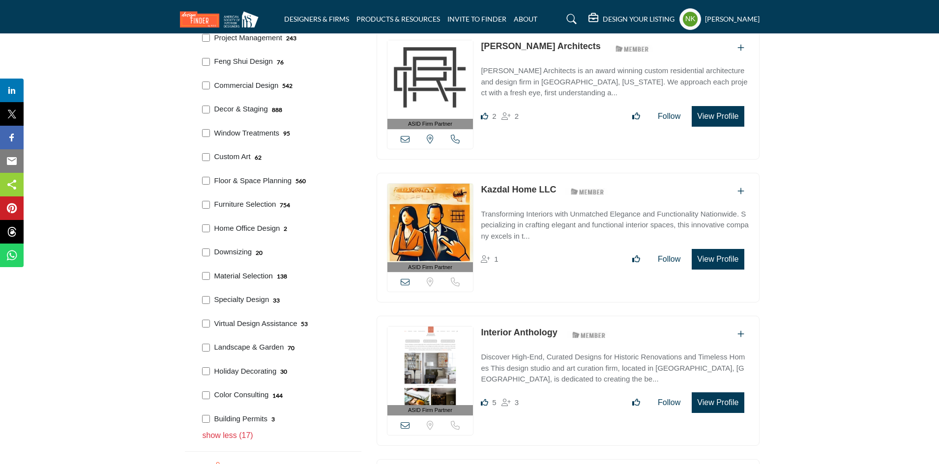
scroll to position [1032, 0]
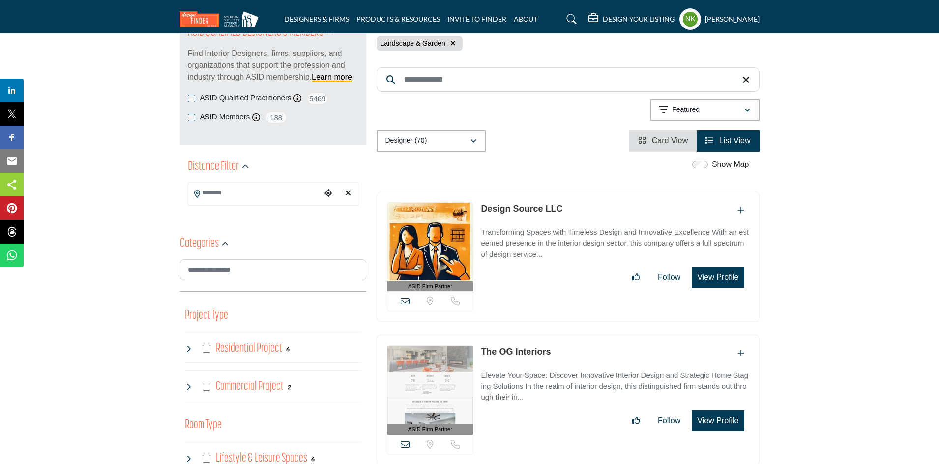
scroll to position [197, 0]
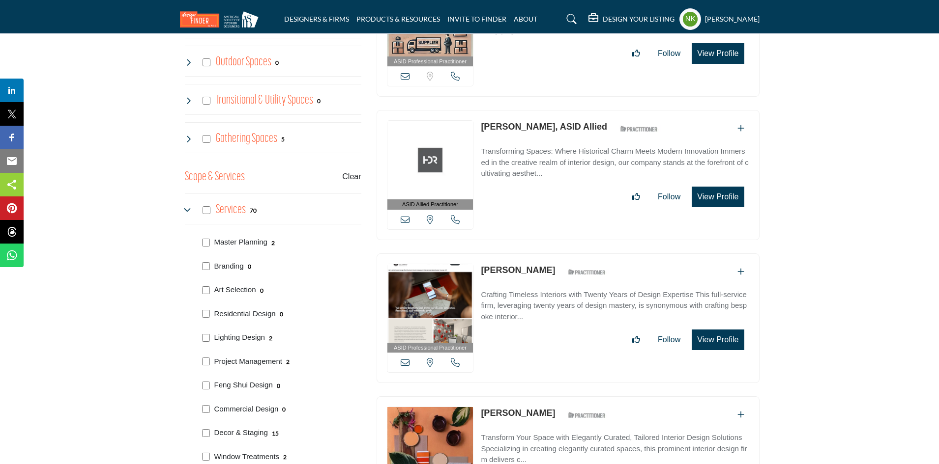
scroll to position [0, 0]
